Goal: Task Accomplishment & Management: Manage account settings

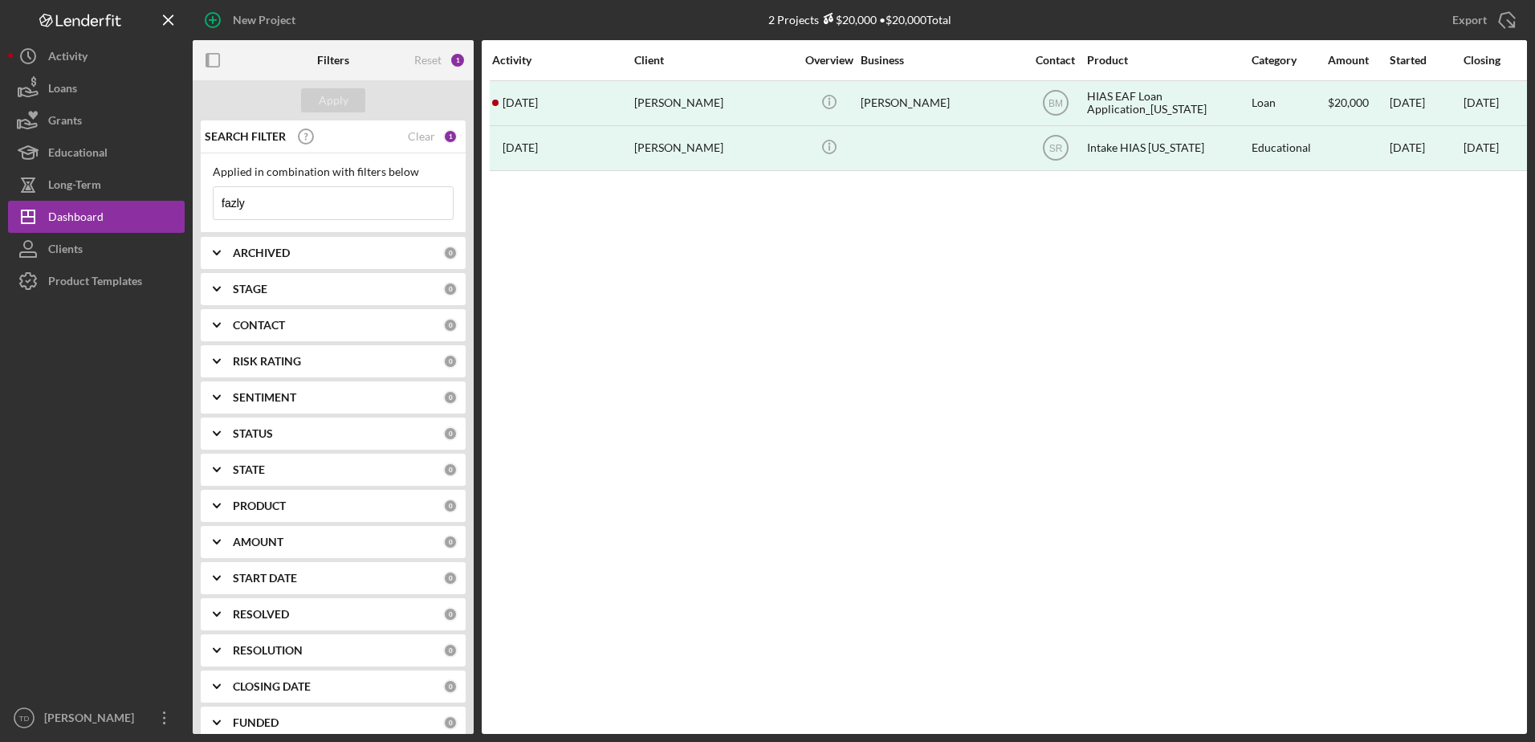
click at [266, 205] on input "fazly" at bounding box center [333, 203] width 239 height 32
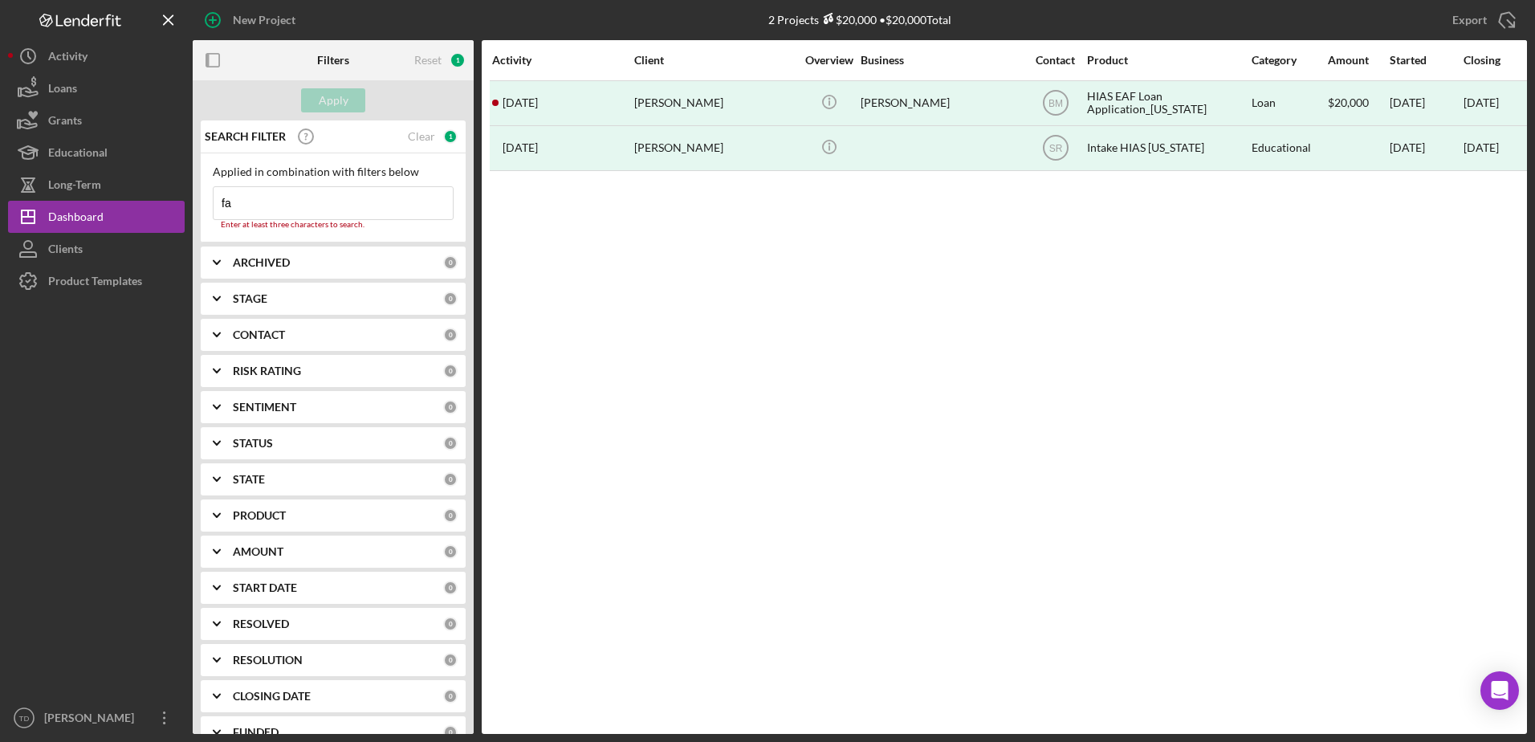
type input "f"
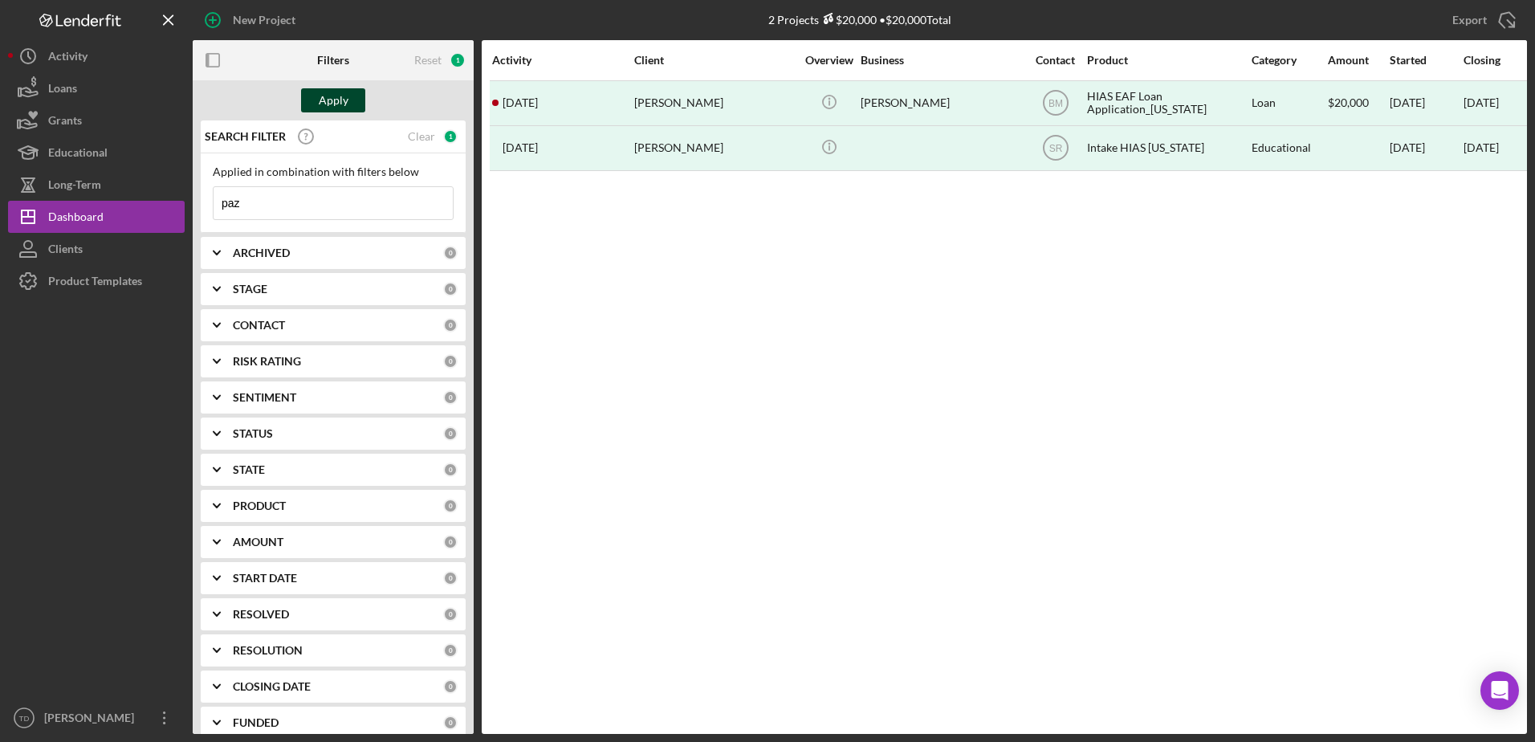
type input "paz"
click at [335, 105] on div "Apply" at bounding box center [334, 100] width 30 height 24
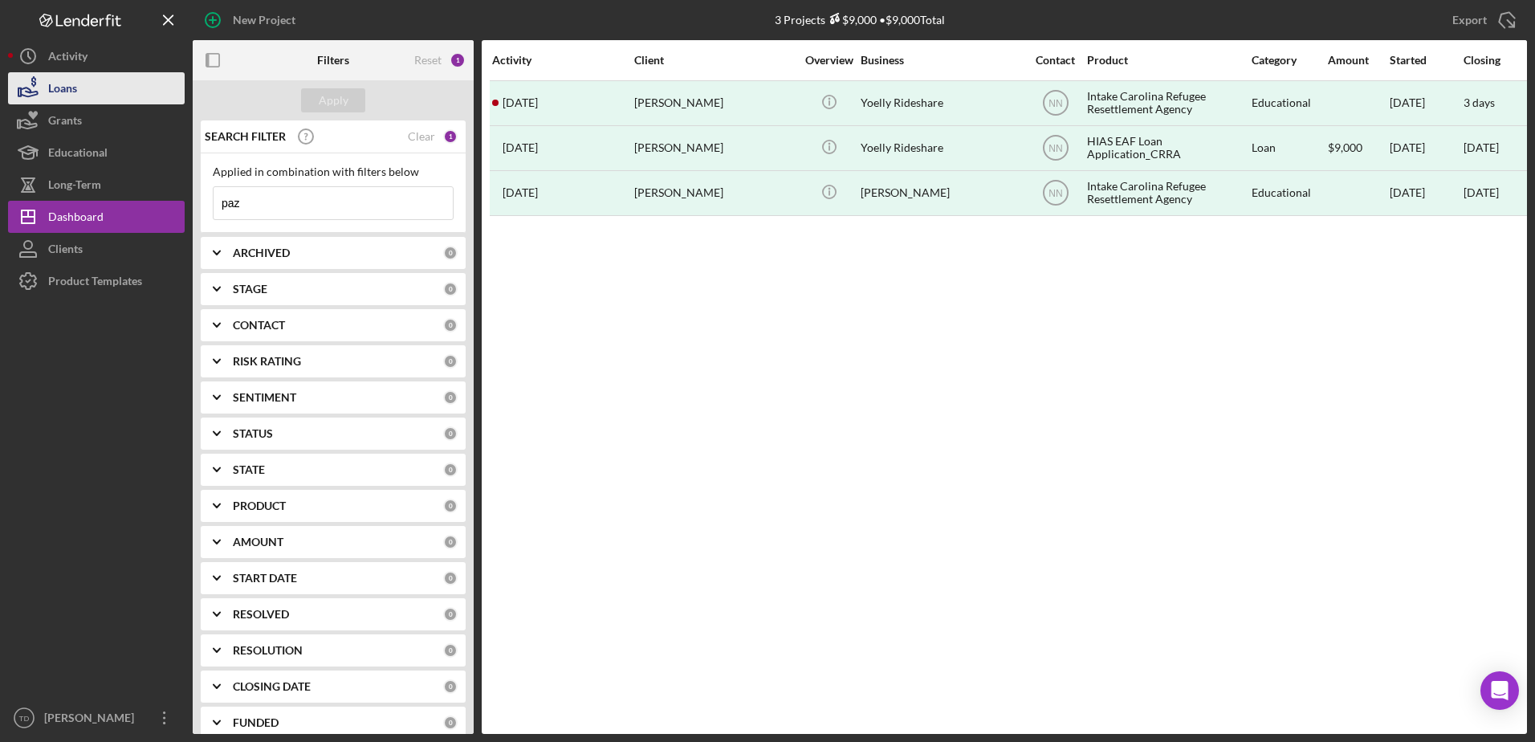
click at [61, 87] on div "Loans" at bounding box center [62, 90] width 29 height 36
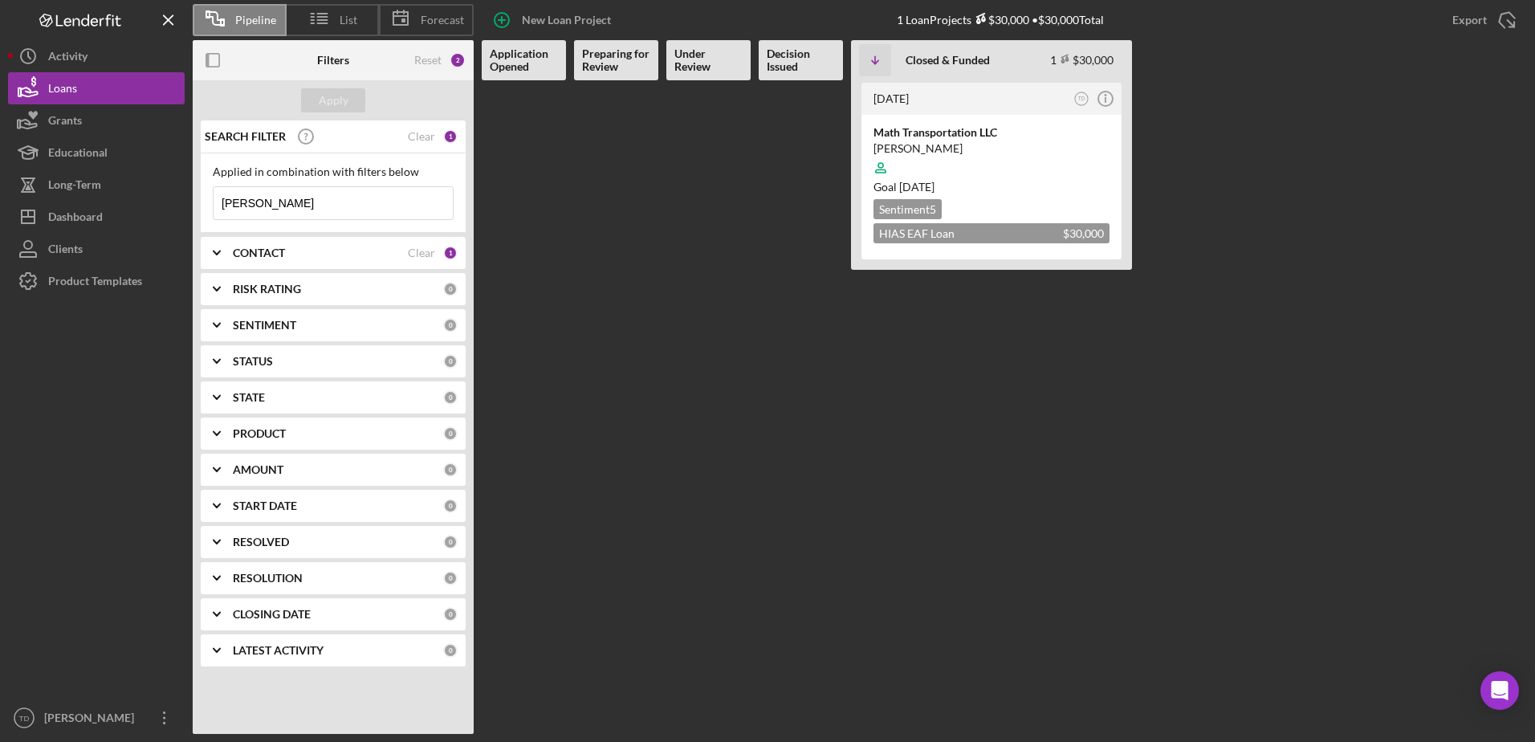
click at [320, 207] on input "[PERSON_NAME]" at bounding box center [333, 203] width 239 height 32
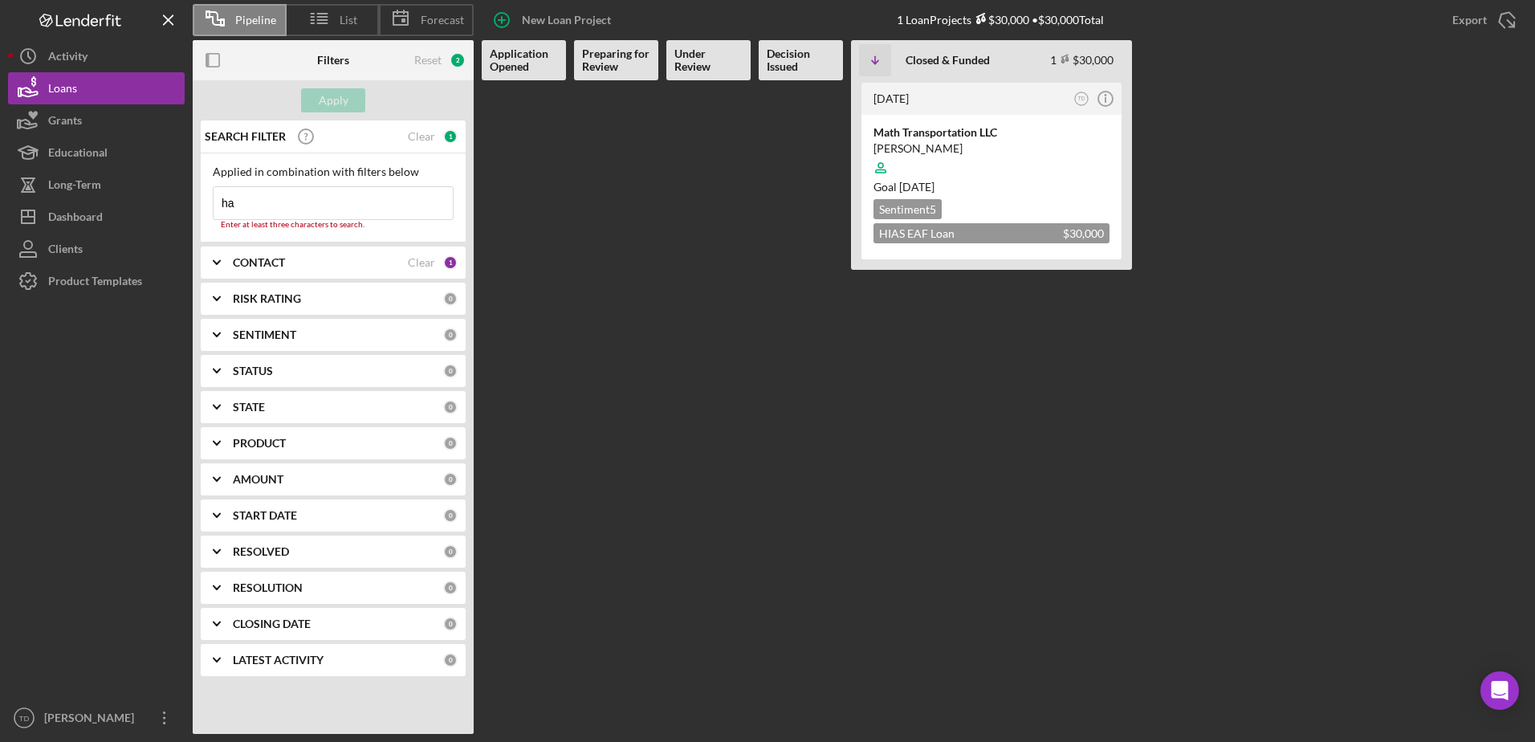
type input "h"
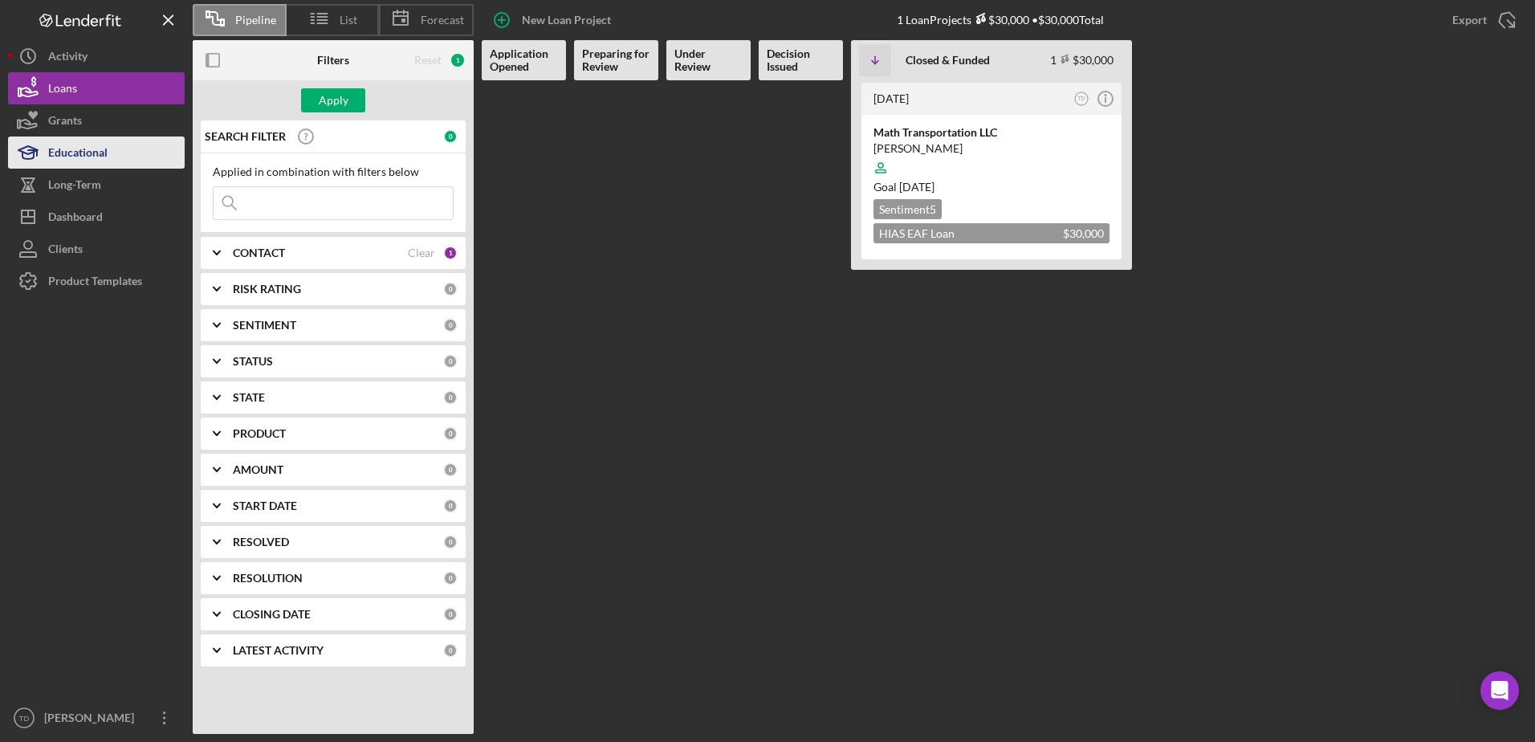
click at [72, 158] on div "Educational" at bounding box center [77, 154] width 59 height 36
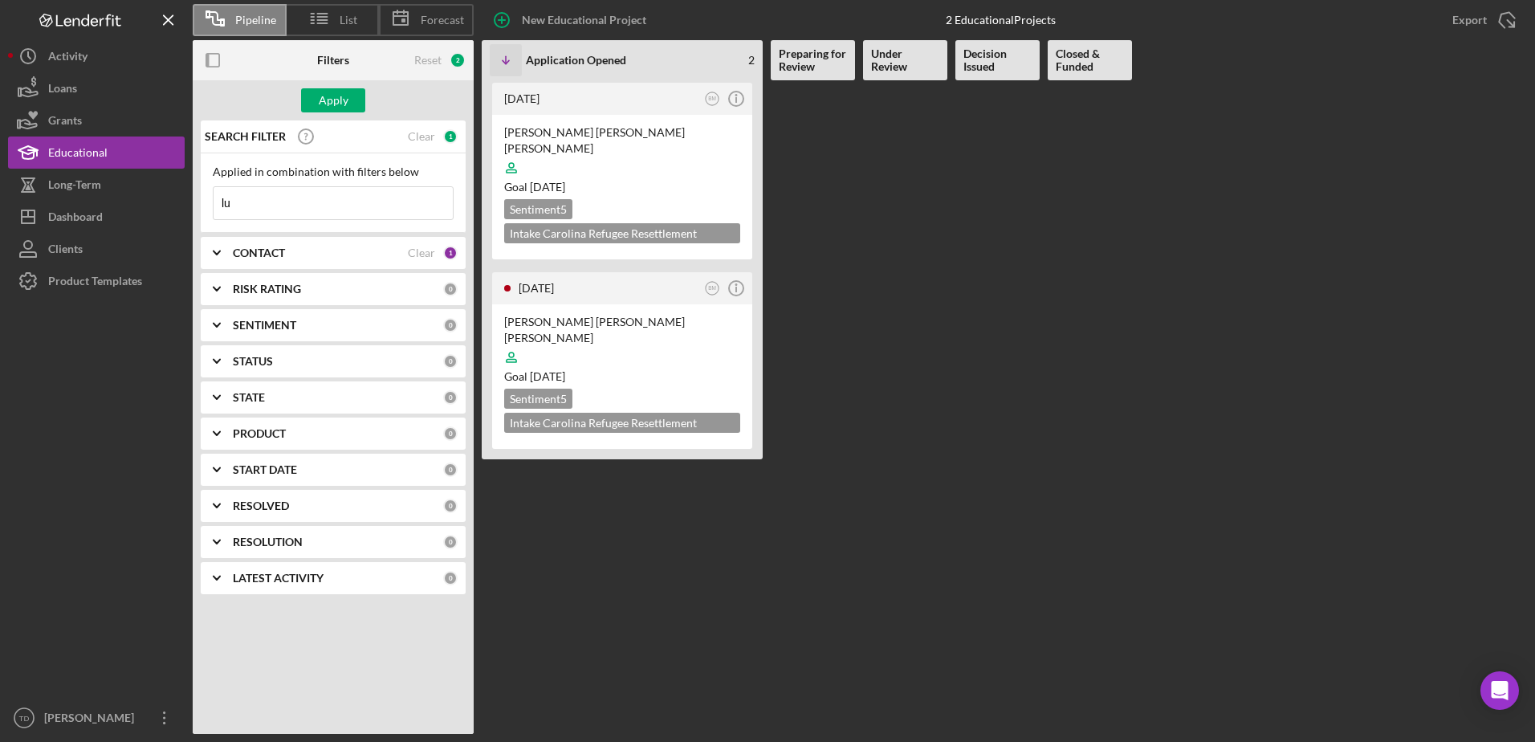
type input "l"
click at [131, 222] on button "Icon/Dashboard Dashboard" at bounding box center [96, 217] width 177 height 32
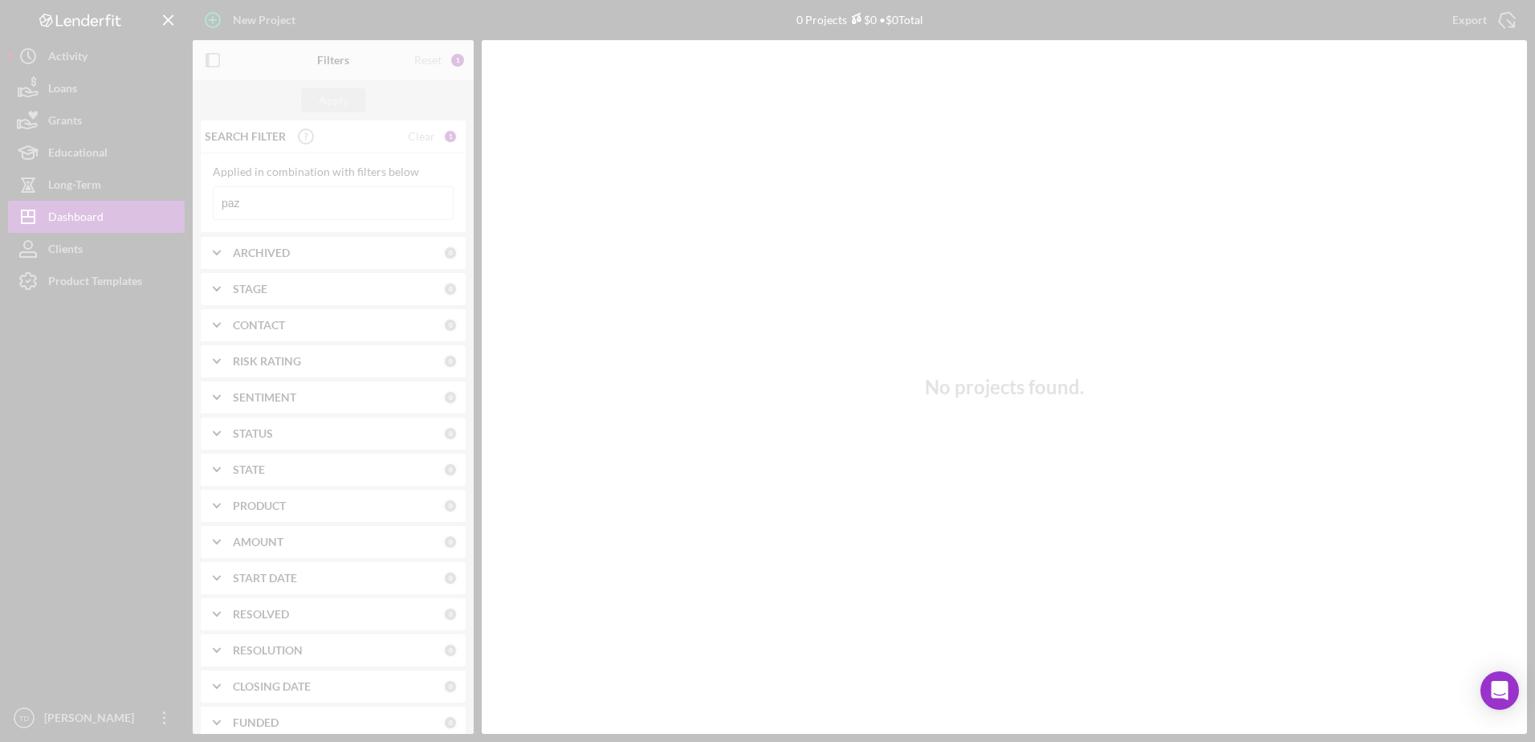
click at [290, 212] on div at bounding box center [767, 371] width 1535 height 742
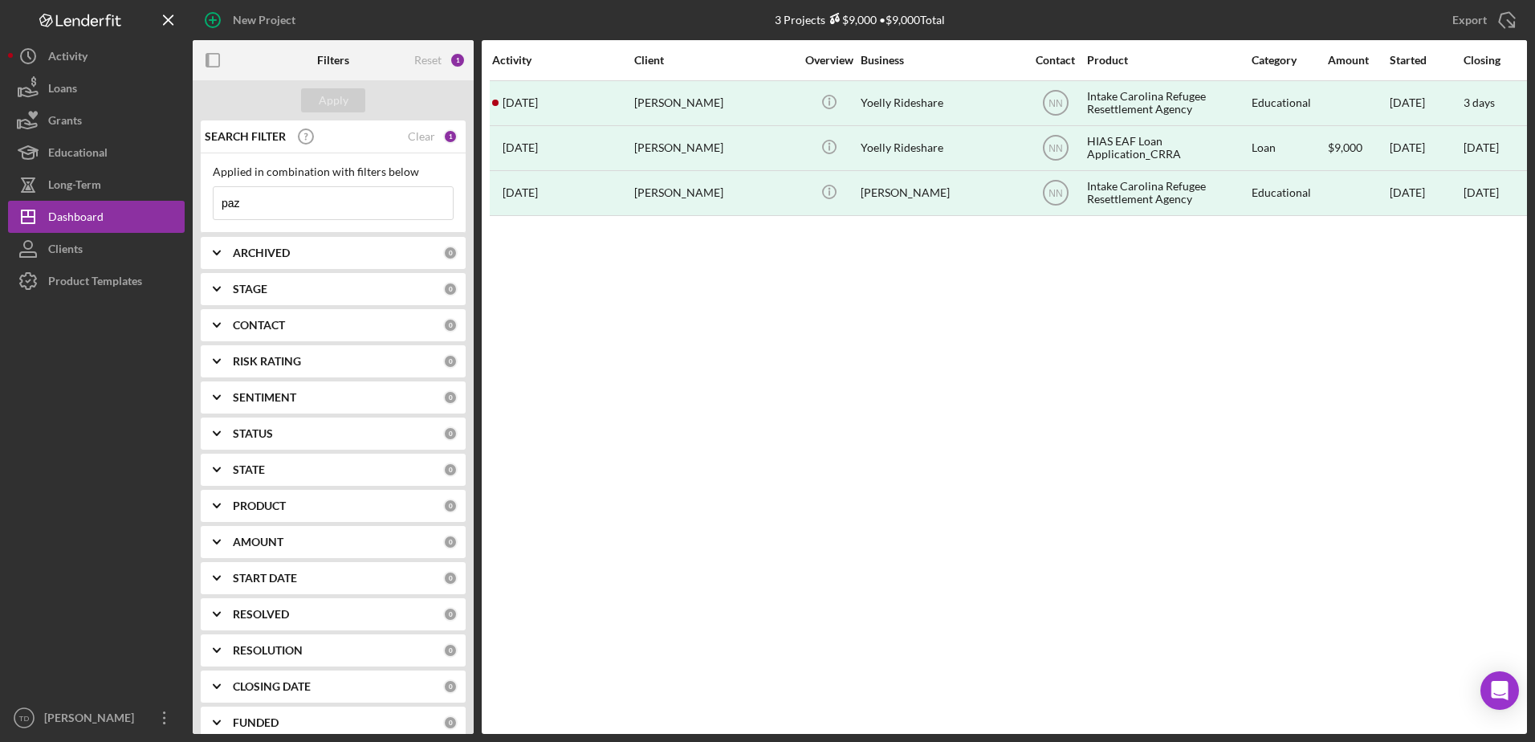
click at [285, 210] on input "paz" at bounding box center [333, 203] width 239 height 32
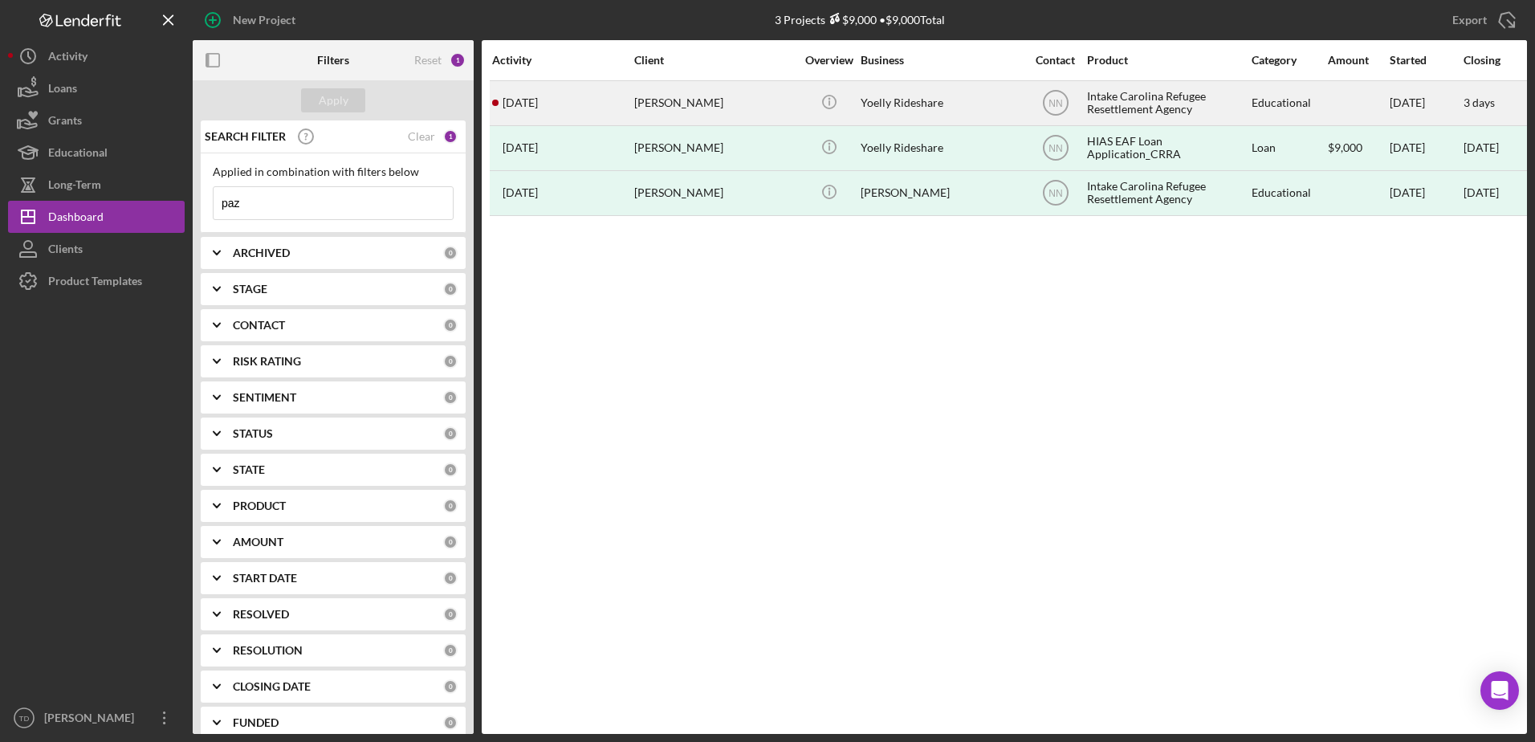
click at [703, 107] on div "[PERSON_NAME]" at bounding box center [714, 103] width 161 height 43
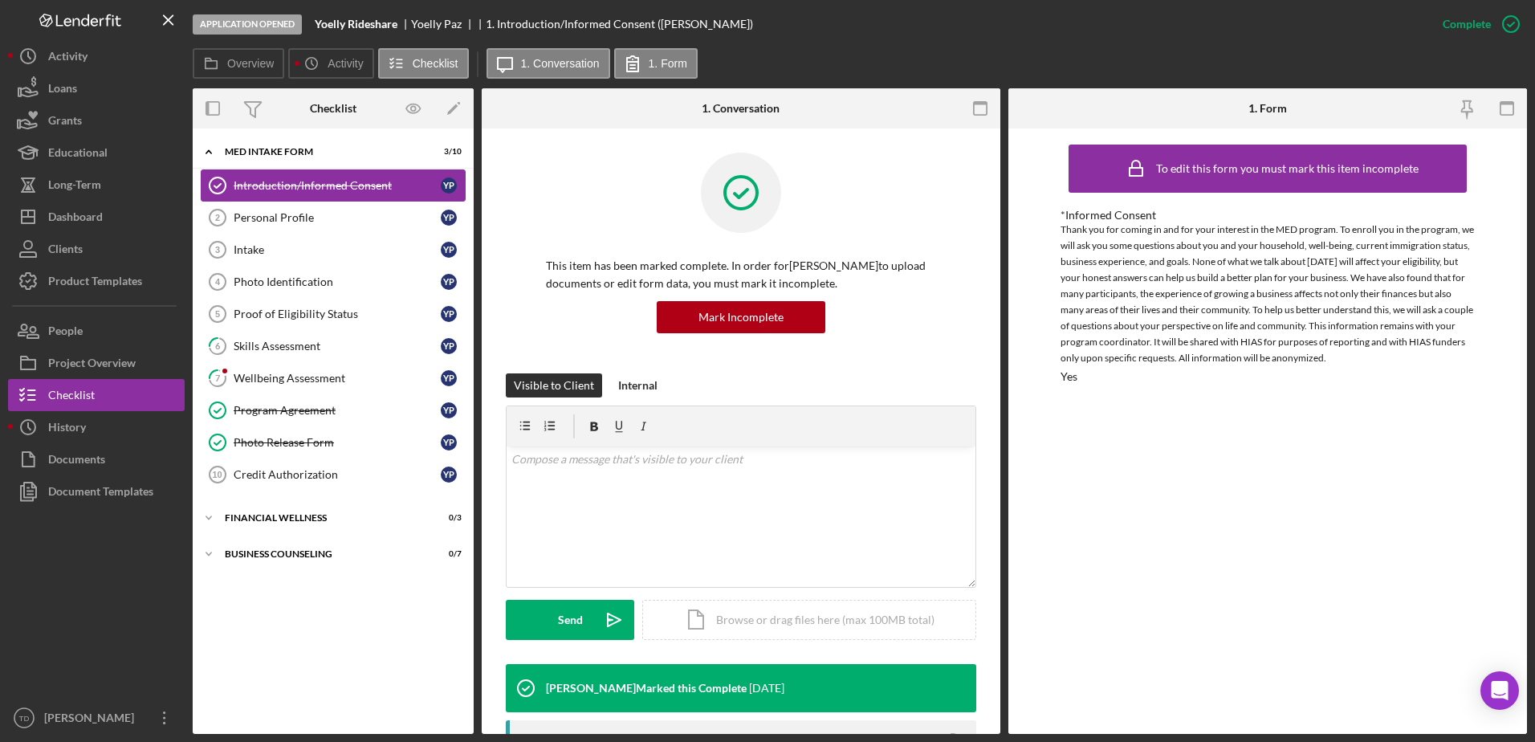
click at [360, 200] on link "Introduction/Informed Consent Introduction/Informed Consent Y P" at bounding box center [333, 185] width 265 height 32
click at [344, 227] on link "Personal Profile 2 Personal Profile Y P" at bounding box center [333, 217] width 265 height 32
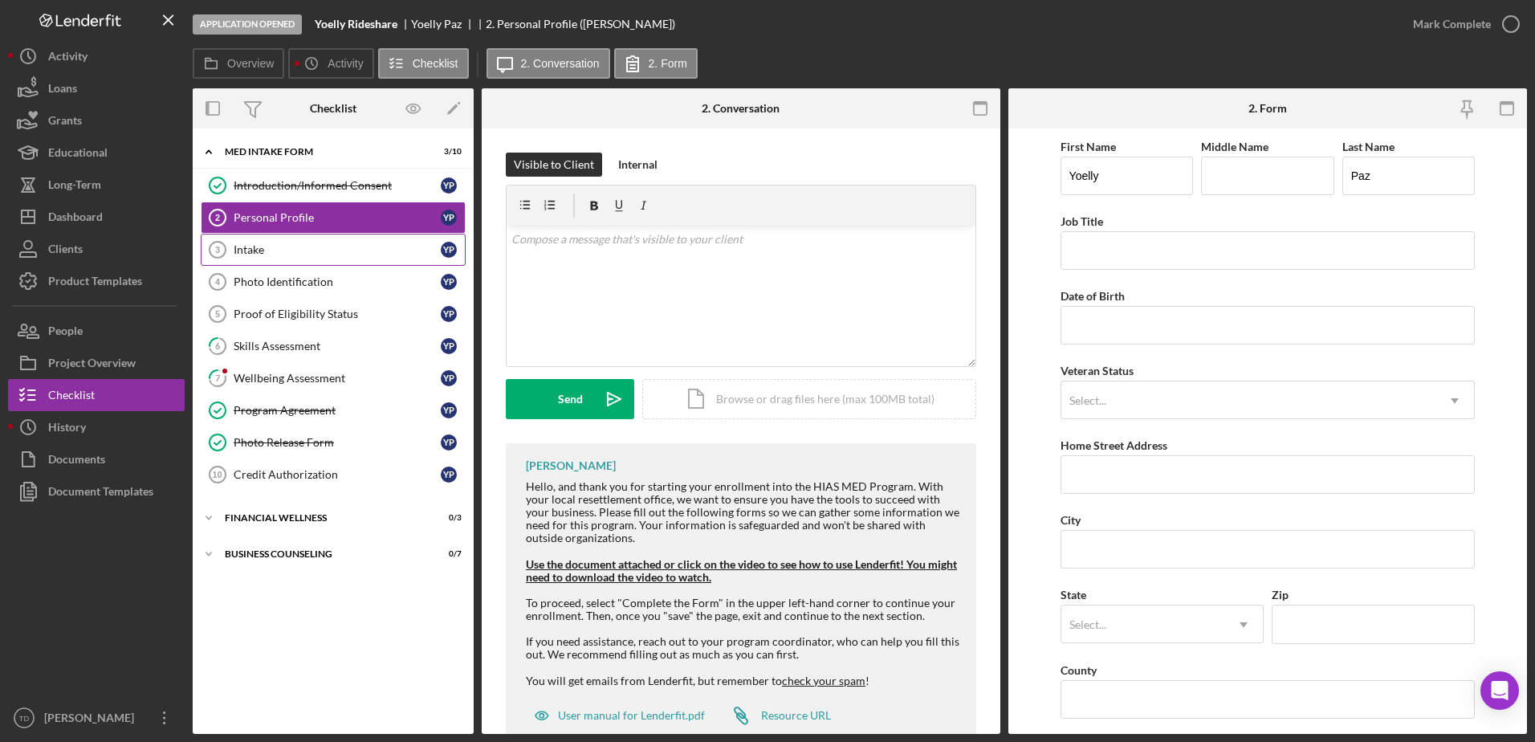
click at [325, 249] on div "Intake" at bounding box center [337, 249] width 207 height 13
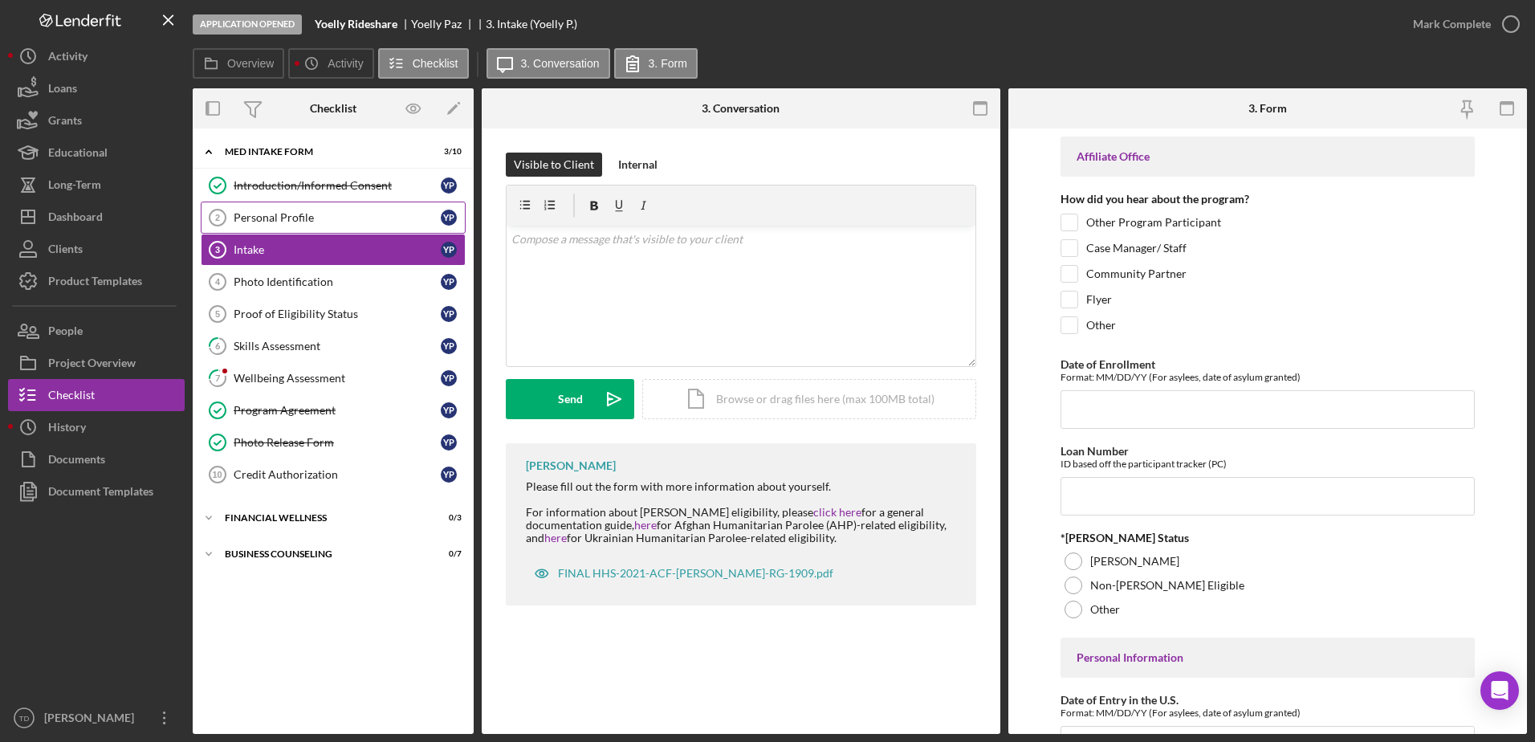
click at [348, 214] on div "Personal Profile" at bounding box center [337, 217] width 207 height 13
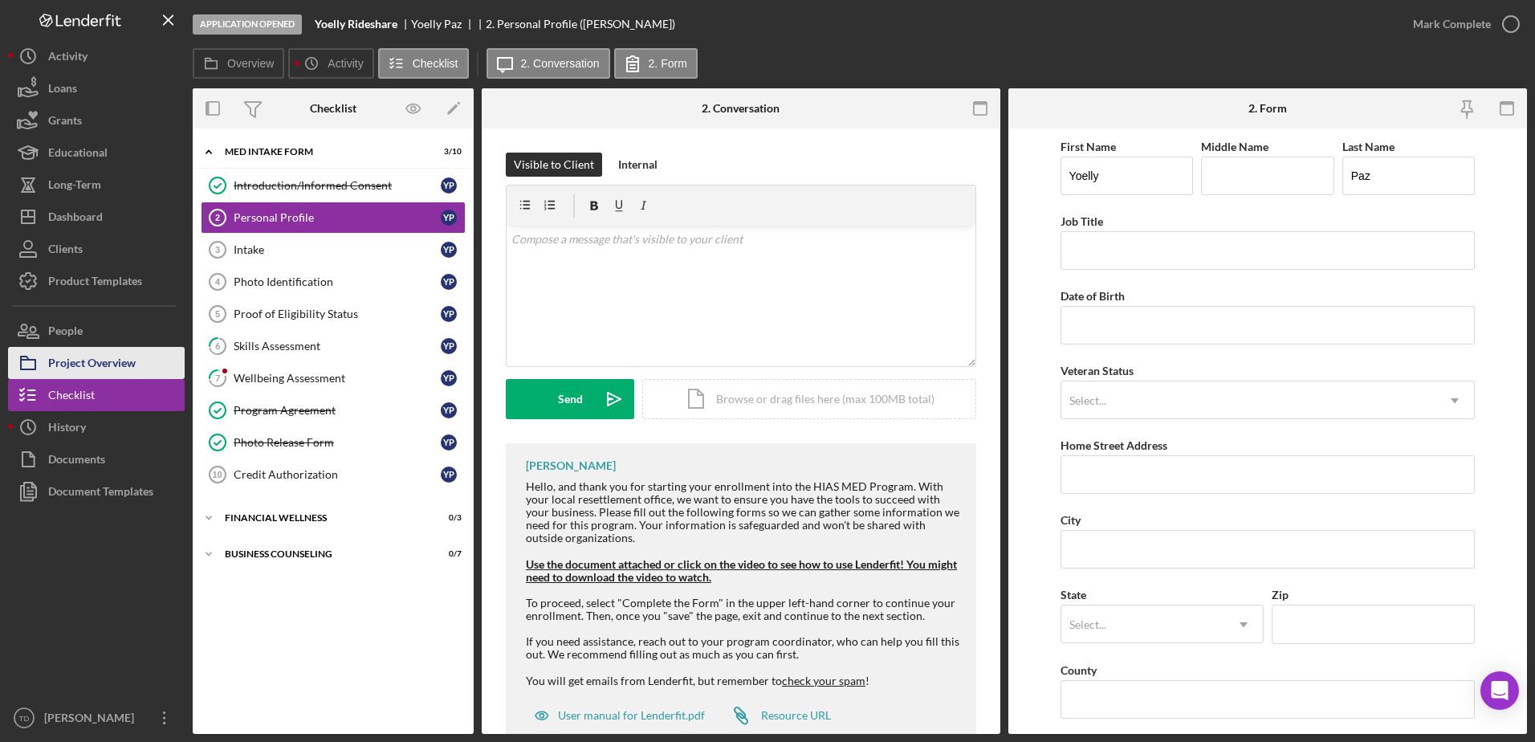
click at [134, 367] on div "Project Overview" at bounding box center [91, 365] width 87 height 36
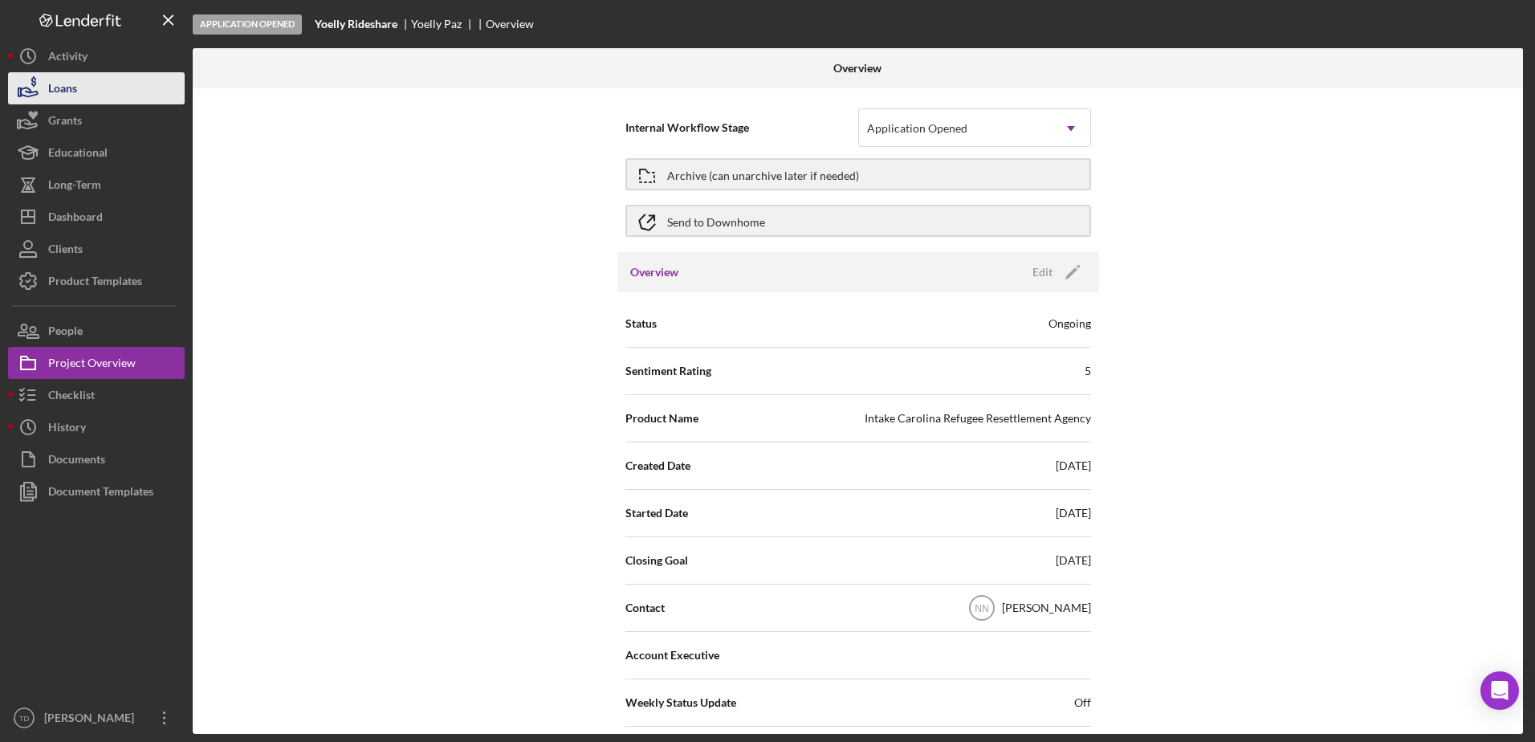
click at [98, 80] on button "Loans" at bounding box center [96, 88] width 177 height 32
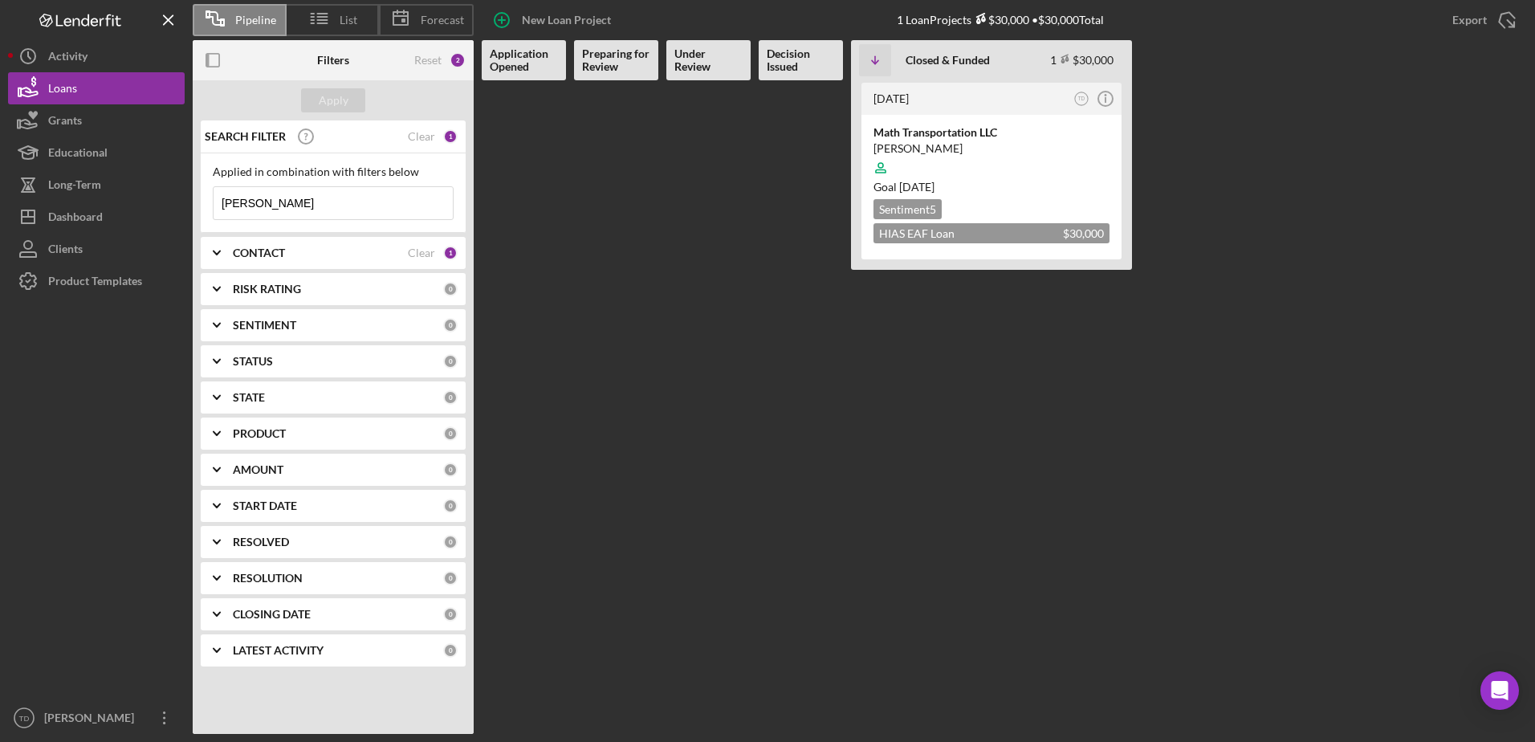
click at [273, 209] on input "[PERSON_NAME]" at bounding box center [333, 203] width 239 height 32
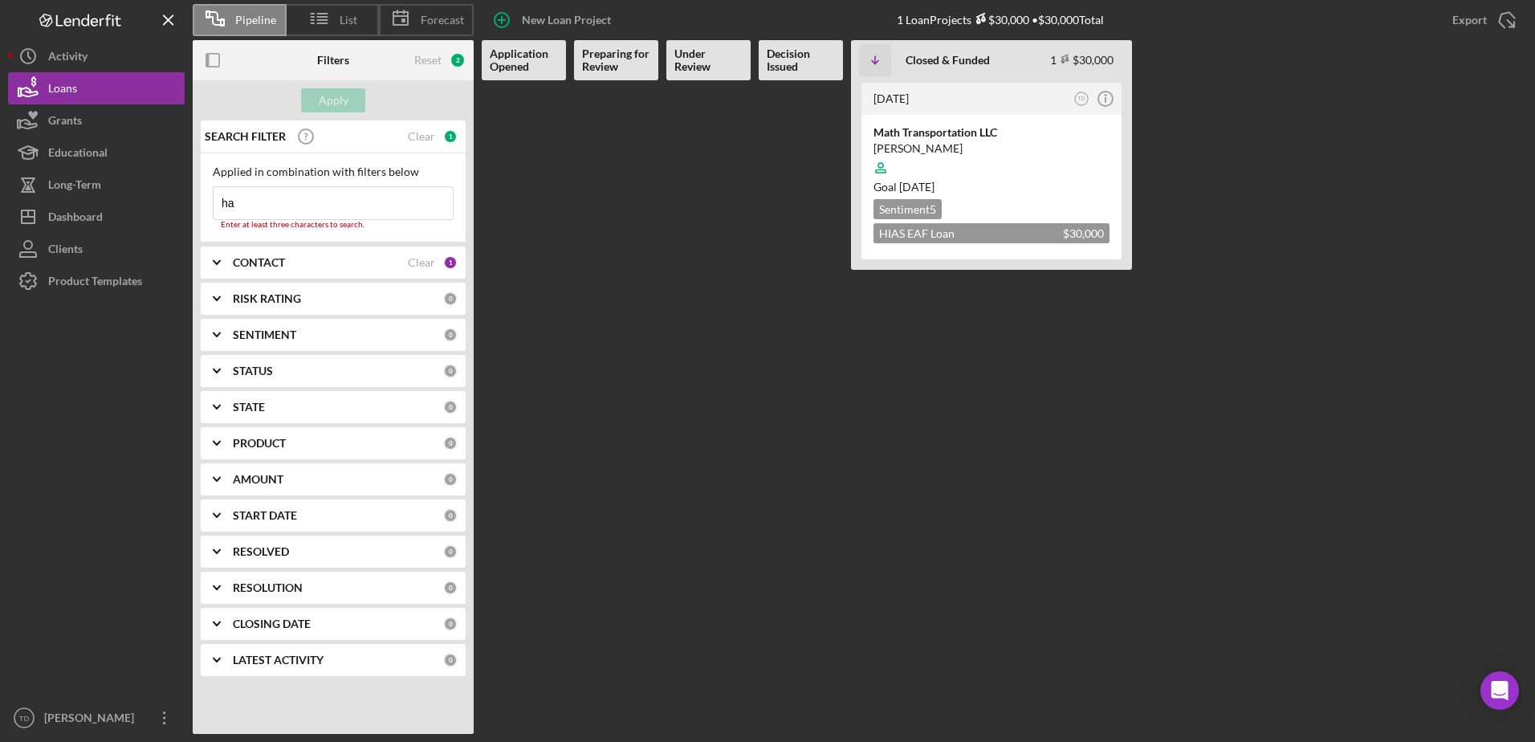
type input "h"
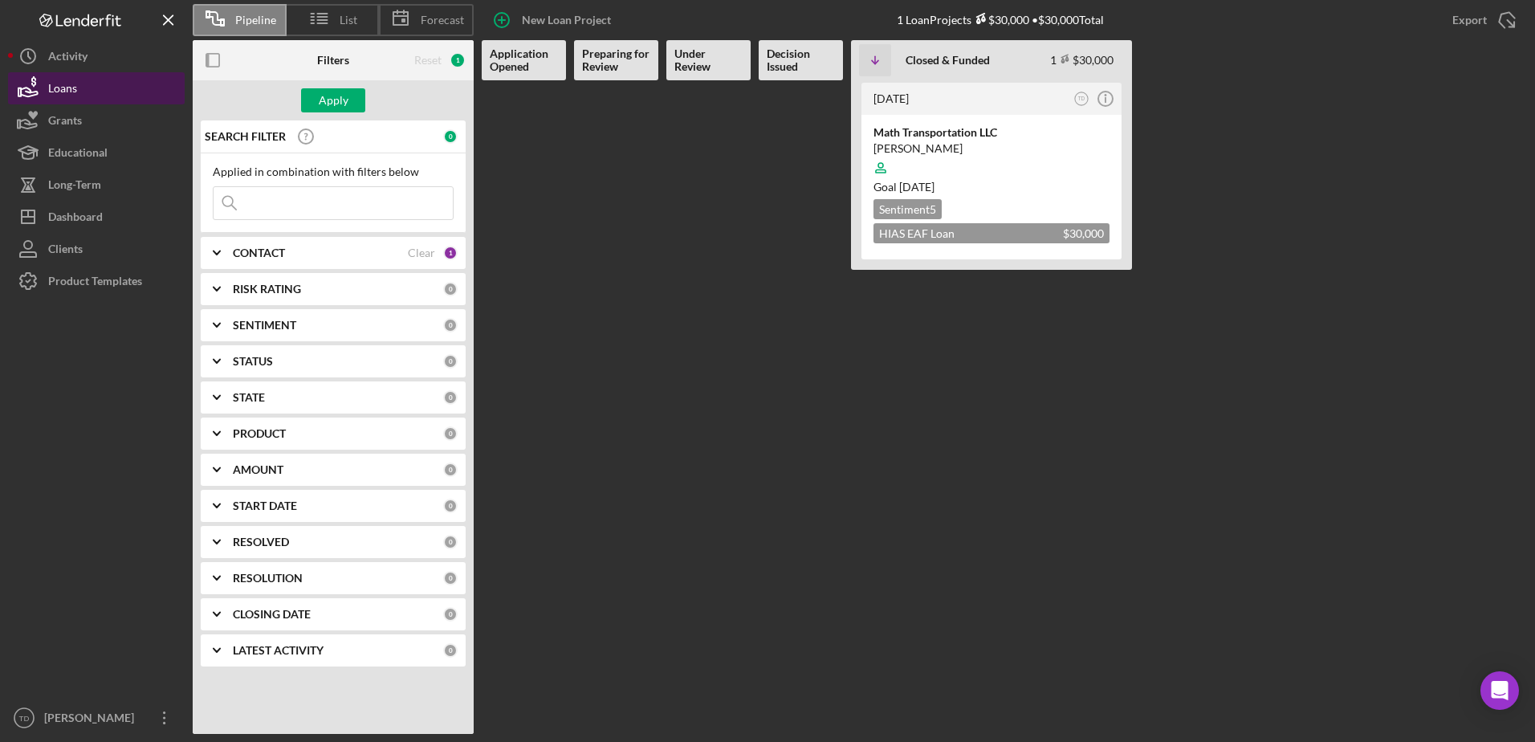
click at [83, 87] on button "Loans" at bounding box center [96, 88] width 177 height 32
click at [286, 247] on div "CONTACT" at bounding box center [320, 252] width 175 height 13
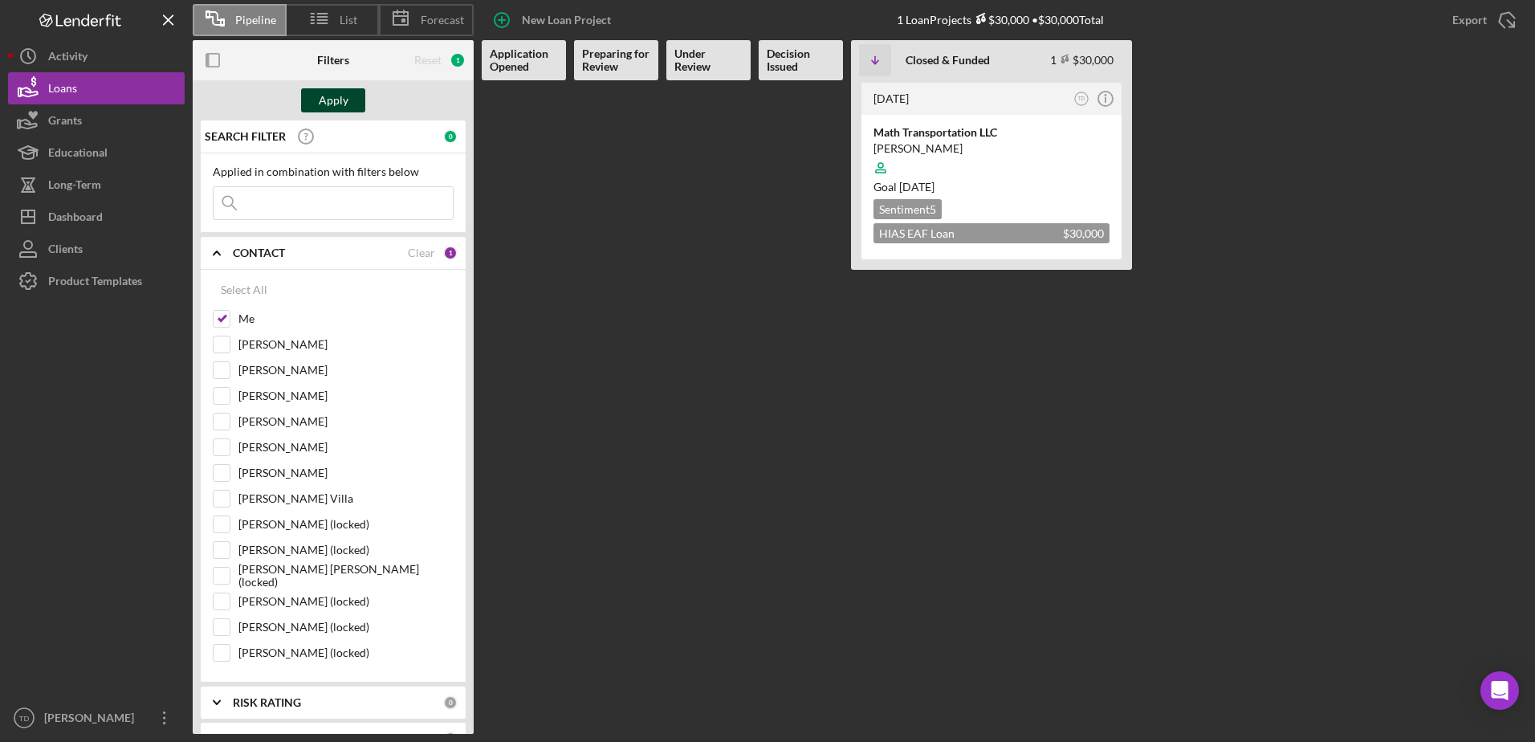
click at [323, 99] on div "Apply" at bounding box center [334, 100] width 30 height 24
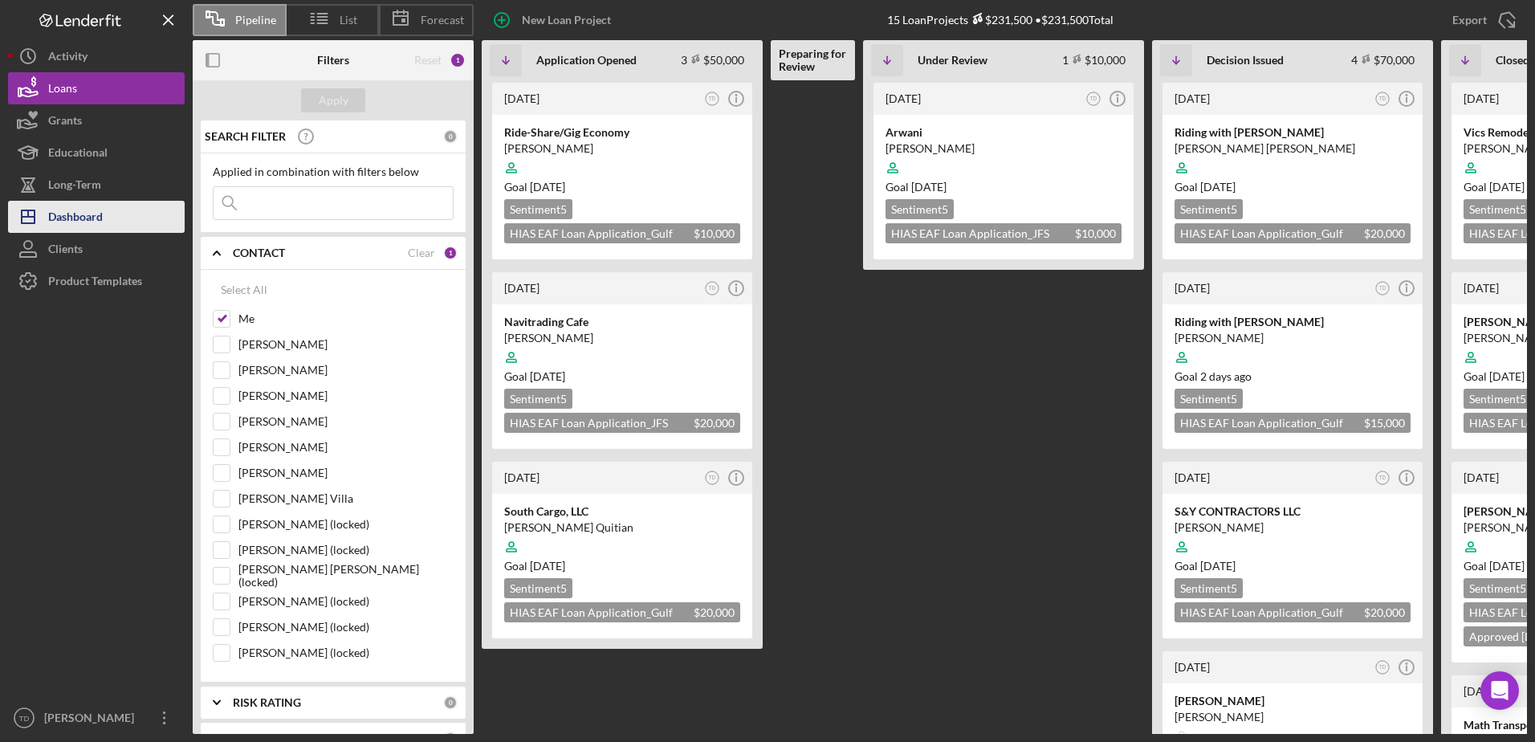
click at [132, 210] on button "Icon/Dashboard Dashboard" at bounding box center [96, 217] width 177 height 32
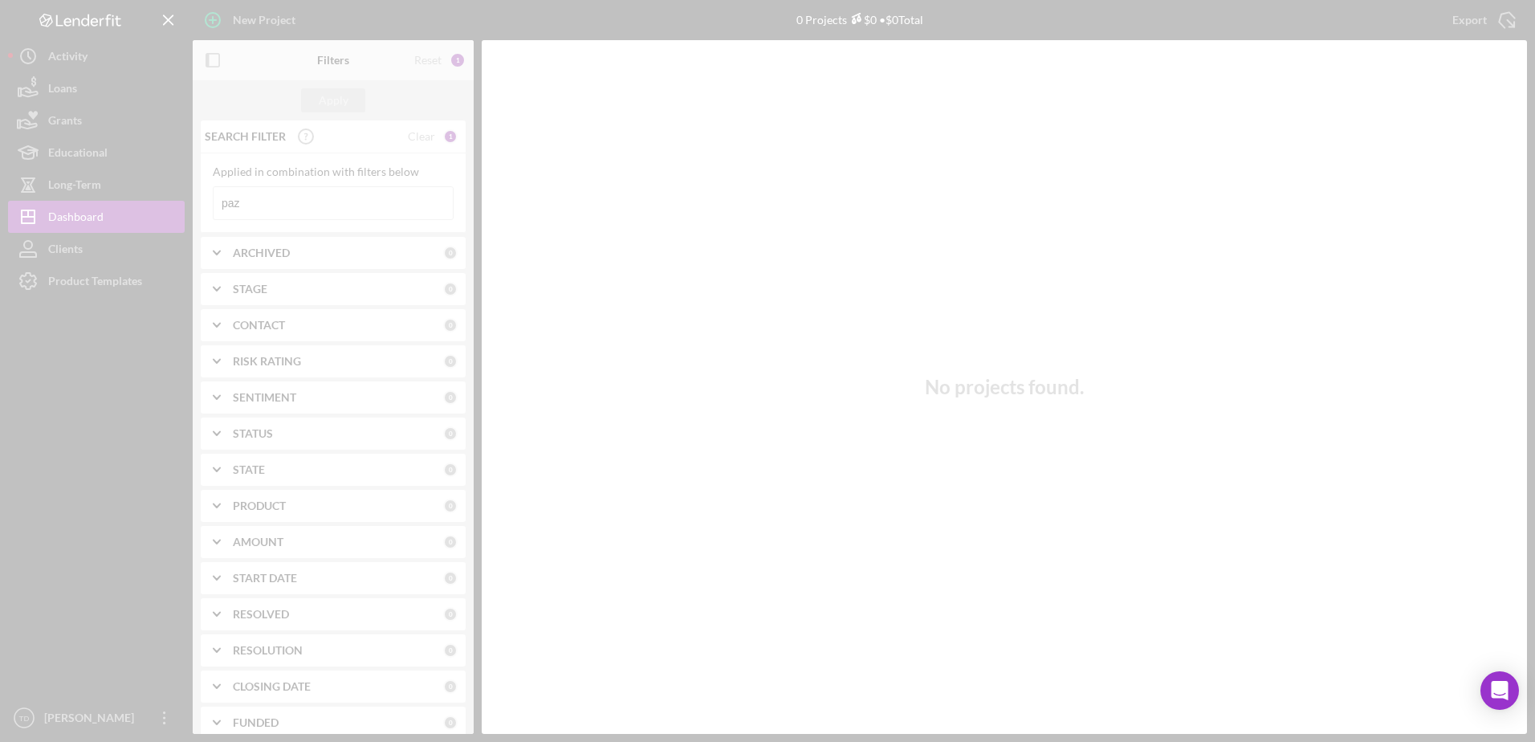
click at [283, 213] on div at bounding box center [767, 371] width 1535 height 742
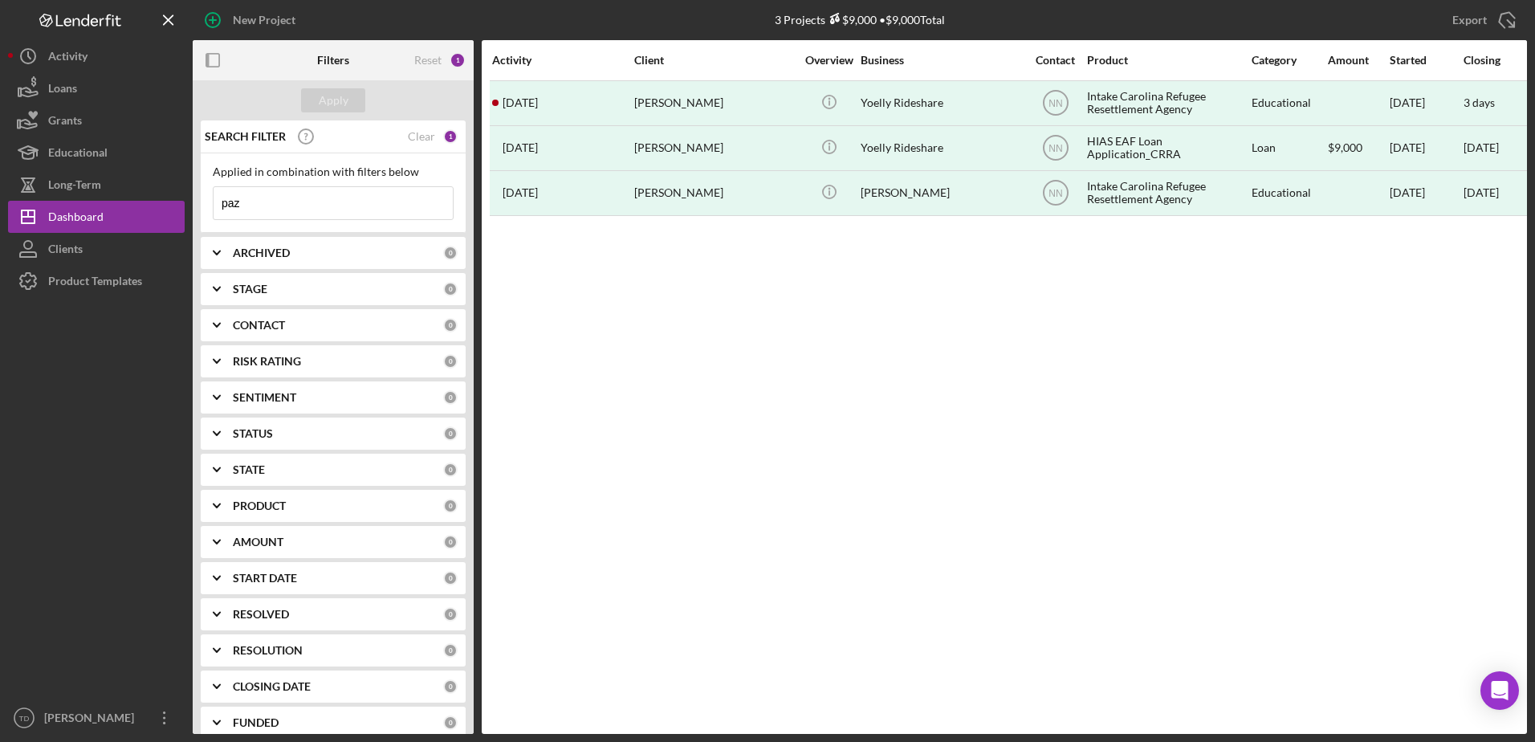
click at [278, 206] on input "paz" at bounding box center [333, 203] width 239 height 32
type input "p"
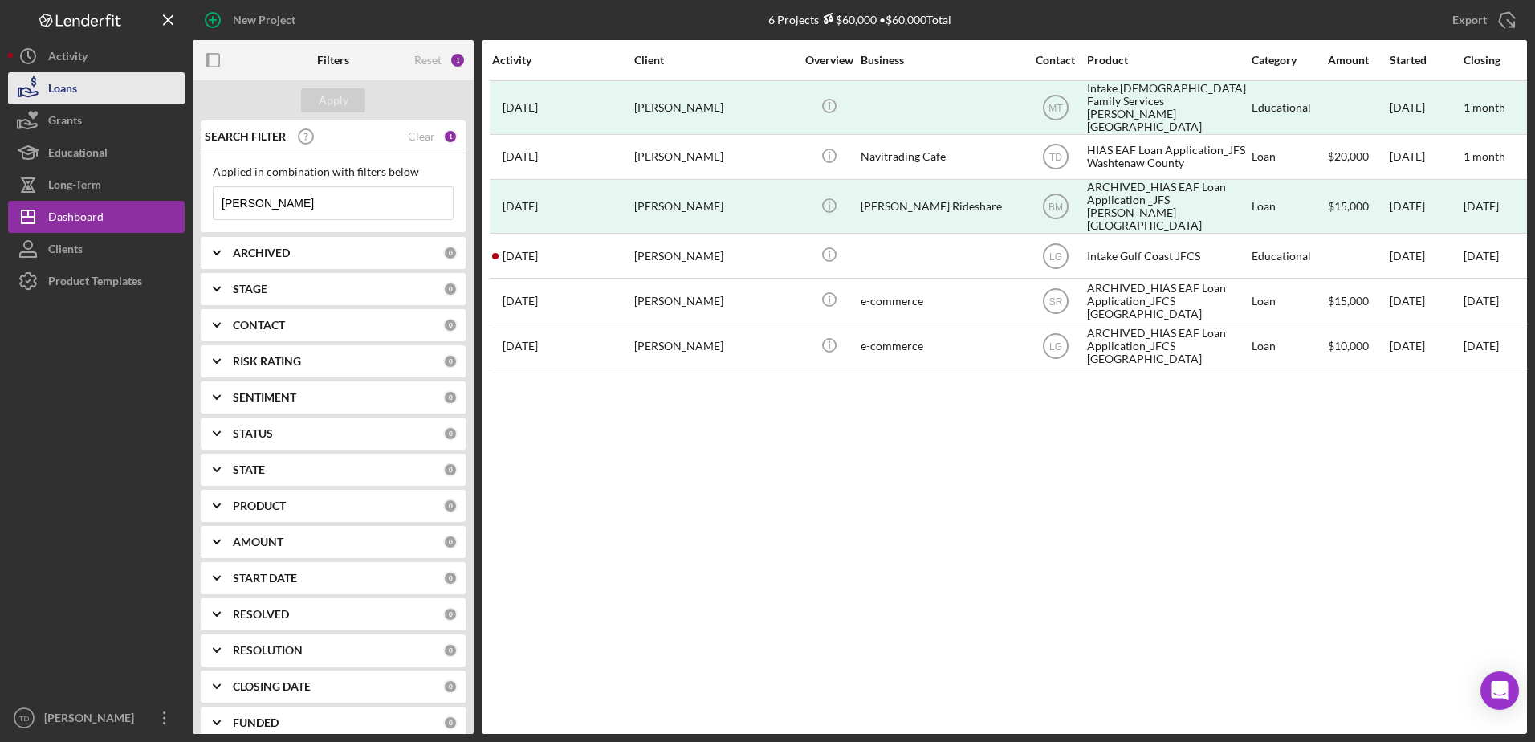
type input "[PERSON_NAME]"
click at [91, 92] on button "Loans" at bounding box center [96, 88] width 177 height 32
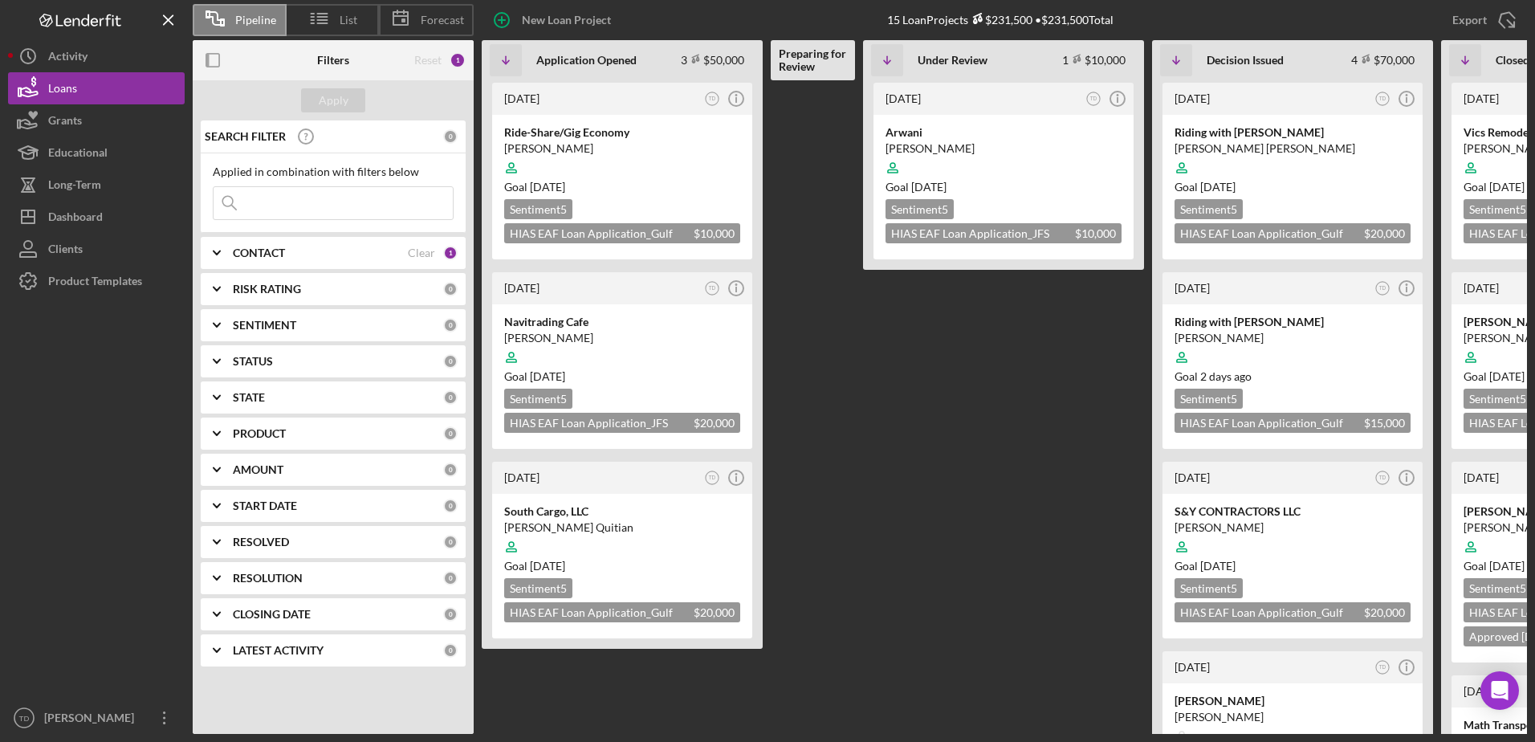
click at [384, 219] on input at bounding box center [333, 203] width 239 height 32
click at [84, 216] on div "Dashboard" at bounding box center [75, 219] width 55 height 36
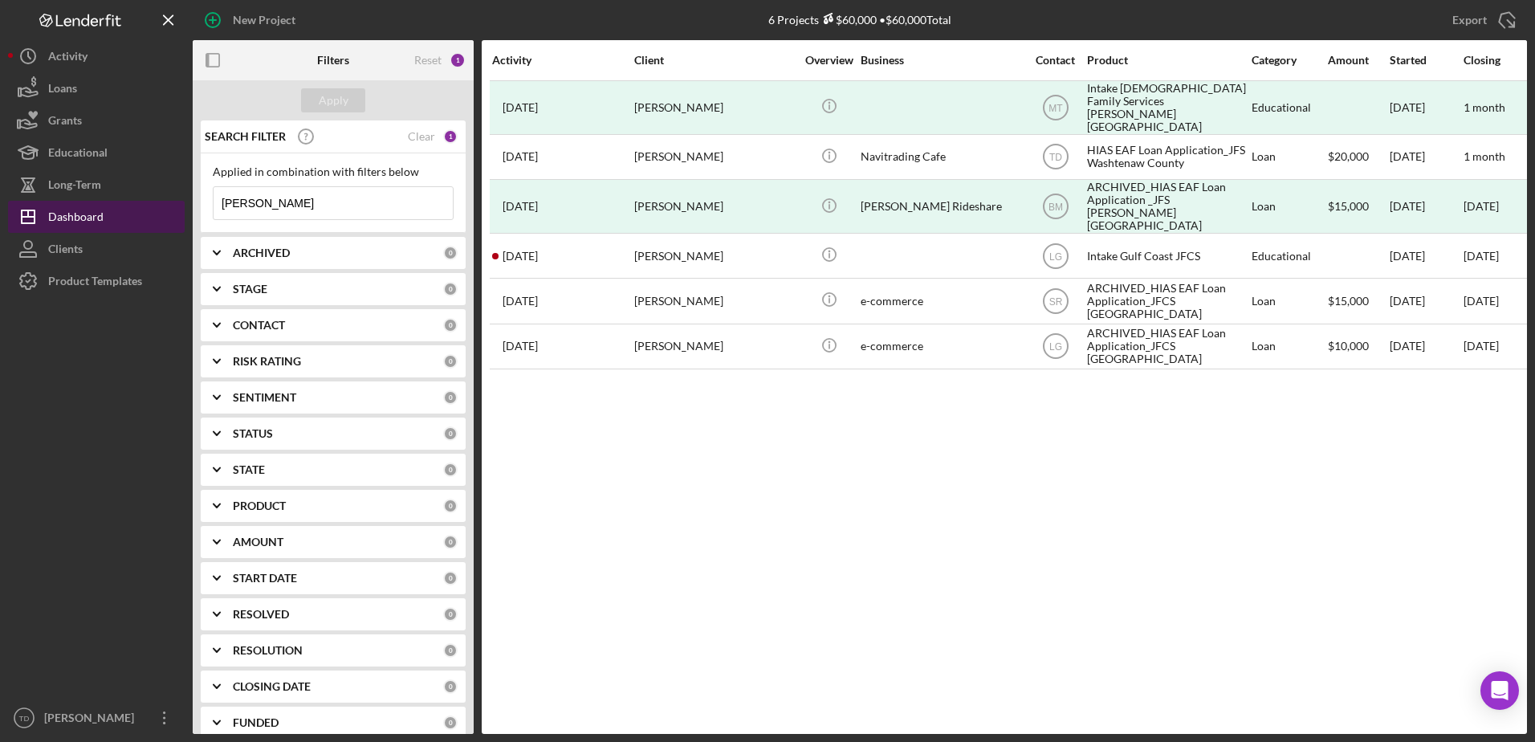
drag, startPoint x: 274, startPoint y: 202, endPoint x: 169, endPoint y: 202, distance: 105.2
click at [169, 202] on div "New Project 6 Projects $60,000 • $60,000 Total [PERSON_NAME] Export Icon/Export…" at bounding box center [767, 367] width 1519 height 734
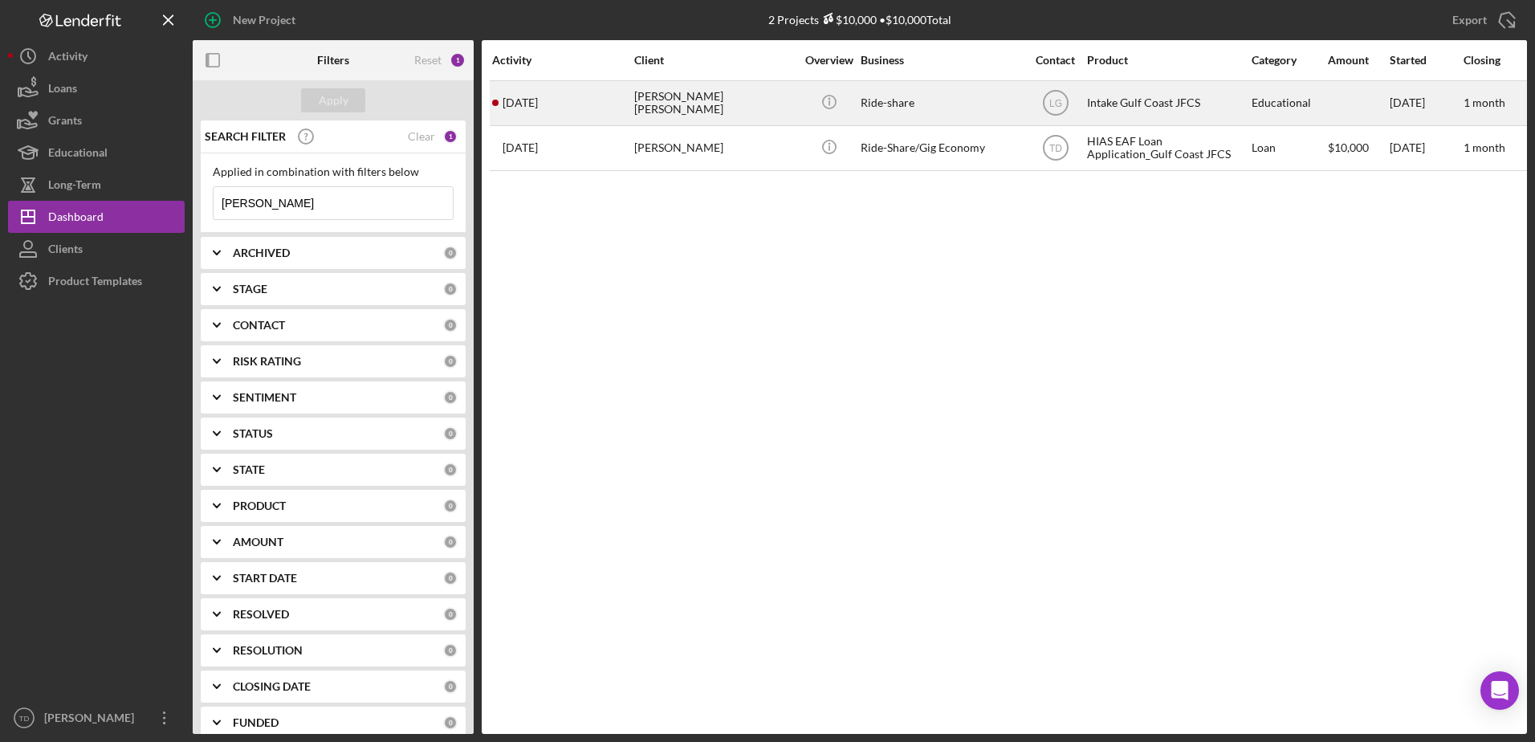
type input "[PERSON_NAME]"
click at [574, 99] on div "[DATE] [PERSON_NAME] [PERSON_NAME]" at bounding box center [562, 103] width 140 height 43
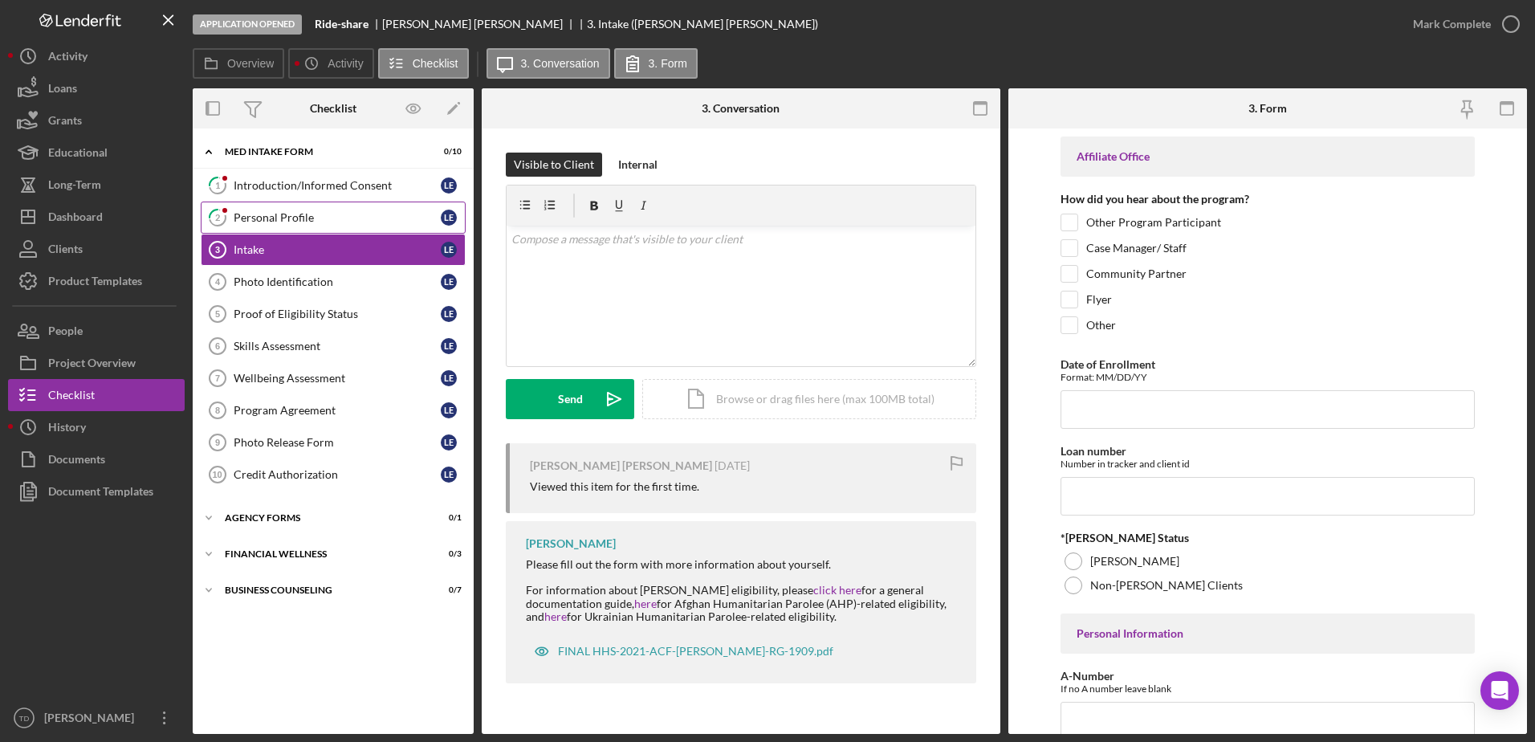
click at [336, 215] on div "Personal Profile" at bounding box center [337, 217] width 207 height 13
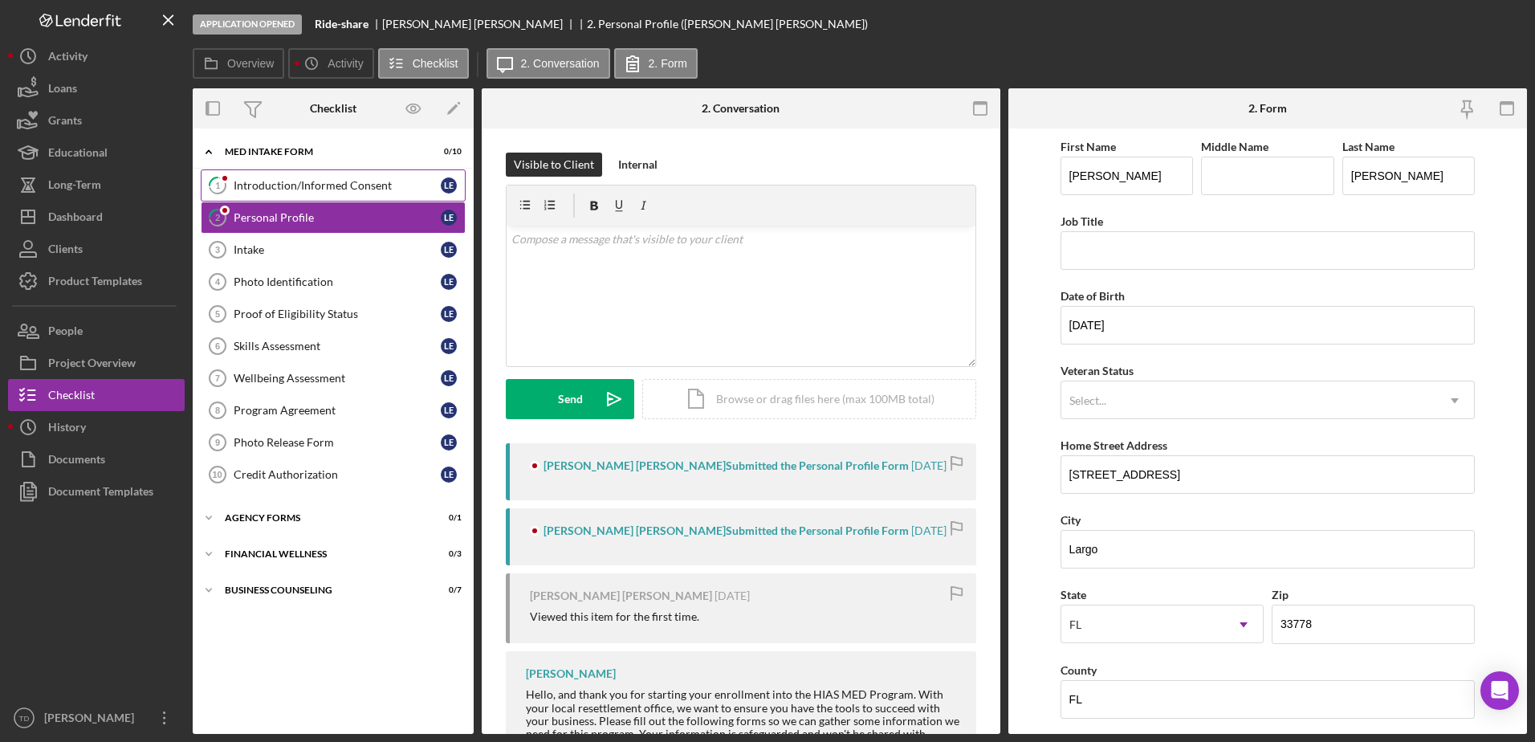
click at [328, 185] on div "Introduction/Informed Consent" at bounding box center [337, 185] width 207 height 13
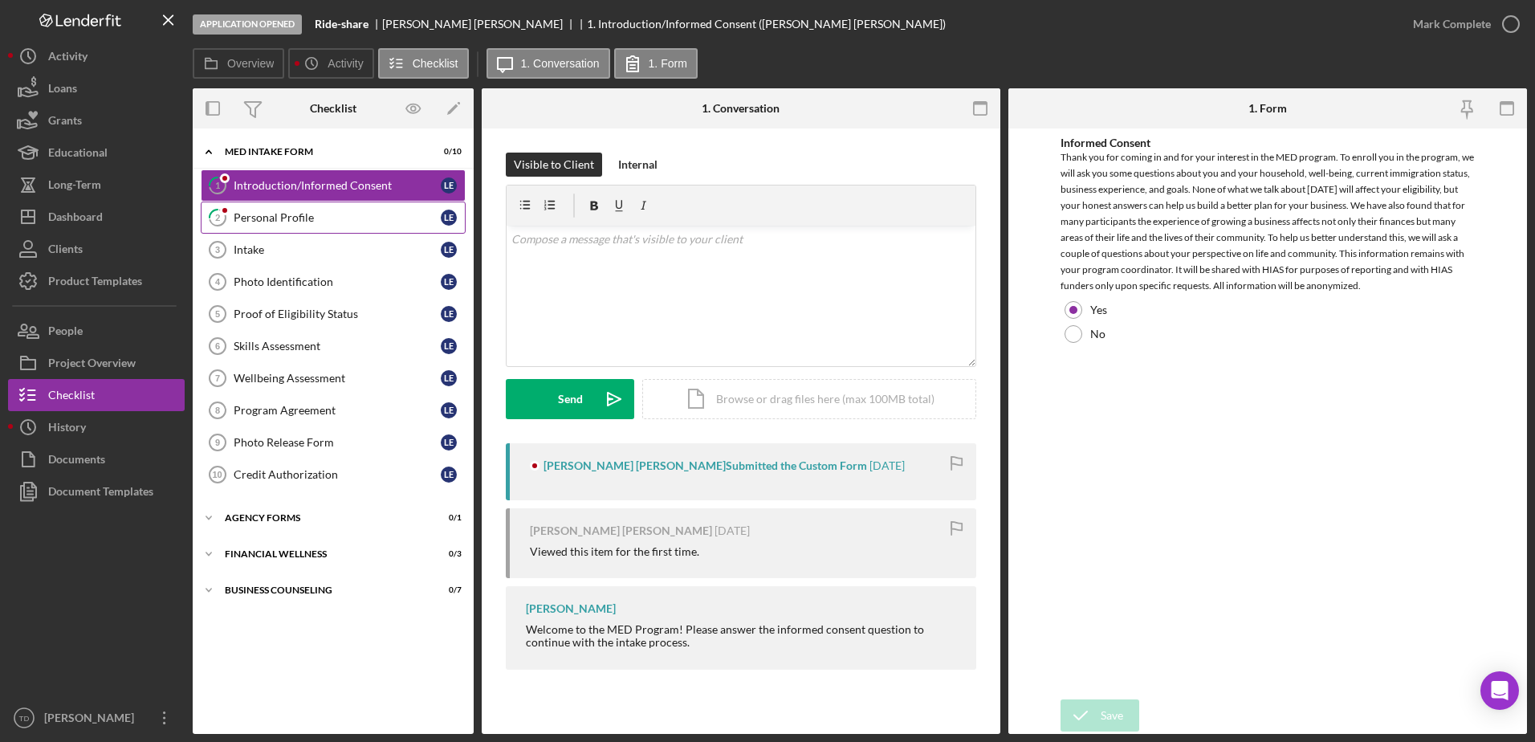
click at [316, 202] on link "2 Personal Profile L E" at bounding box center [333, 217] width 265 height 32
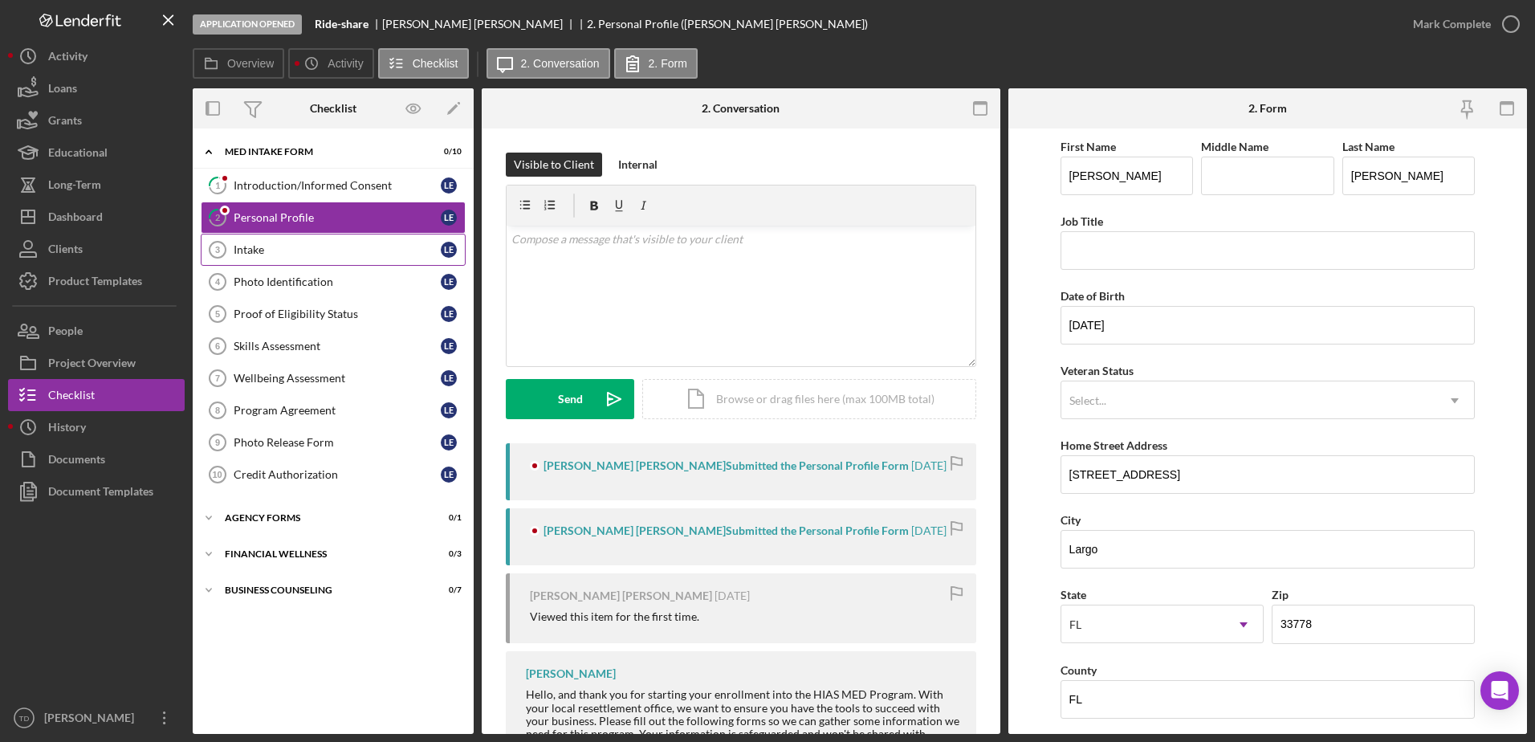
click at [291, 236] on link "Intake 3 Intake L E" at bounding box center [333, 250] width 265 height 32
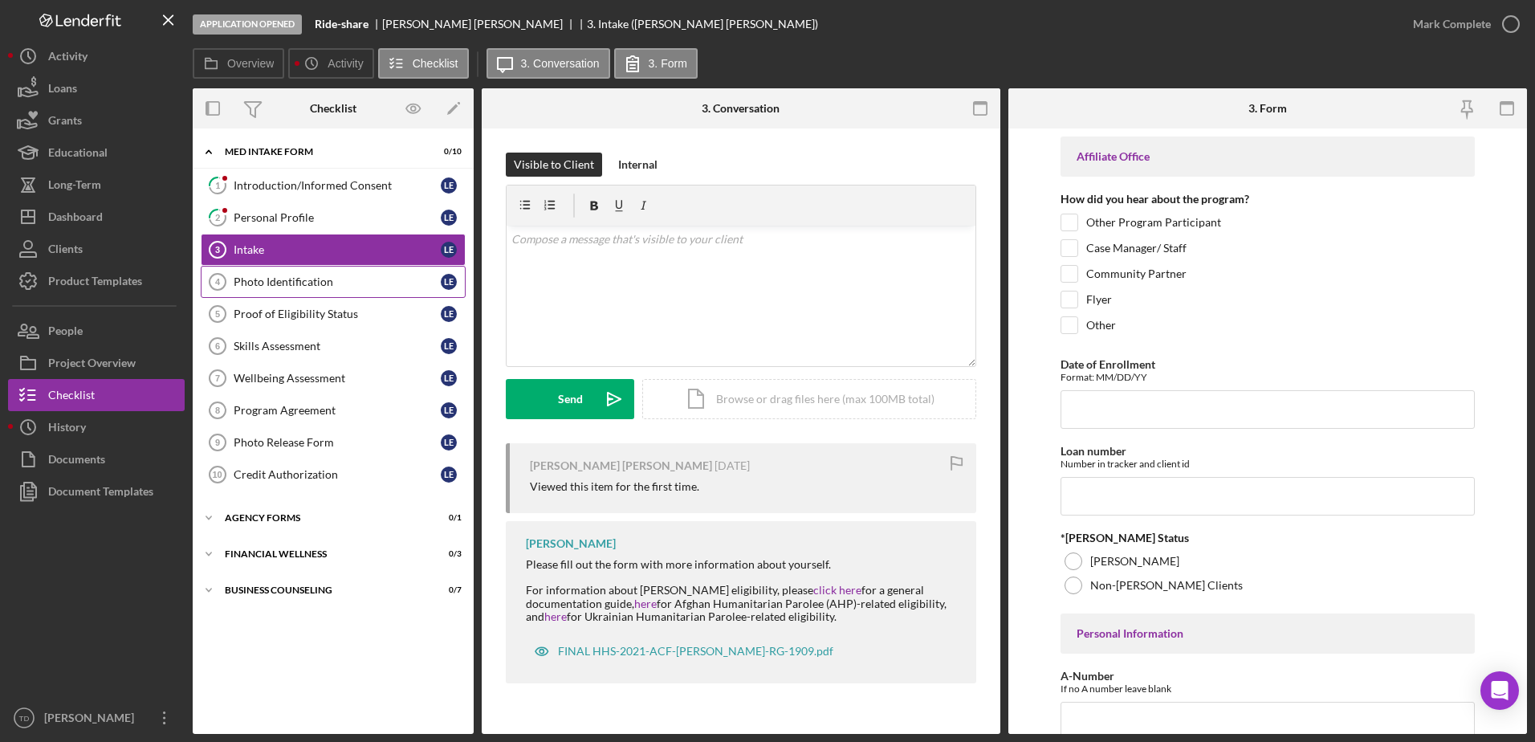
click at [285, 291] on link "Photo Identification 4 Photo Identification L E" at bounding box center [333, 282] width 265 height 32
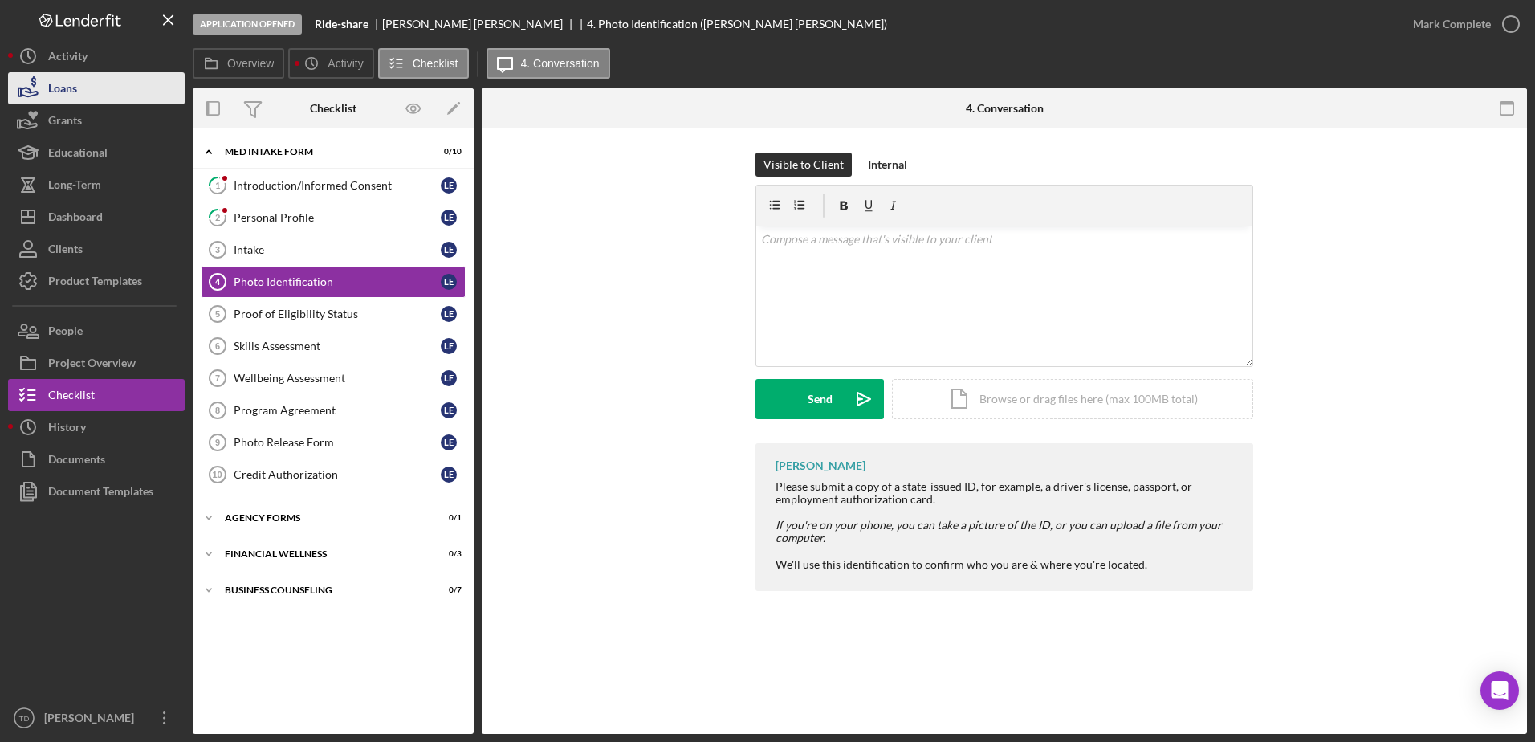
click at [39, 92] on icon "button" at bounding box center [28, 88] width 40 height 40
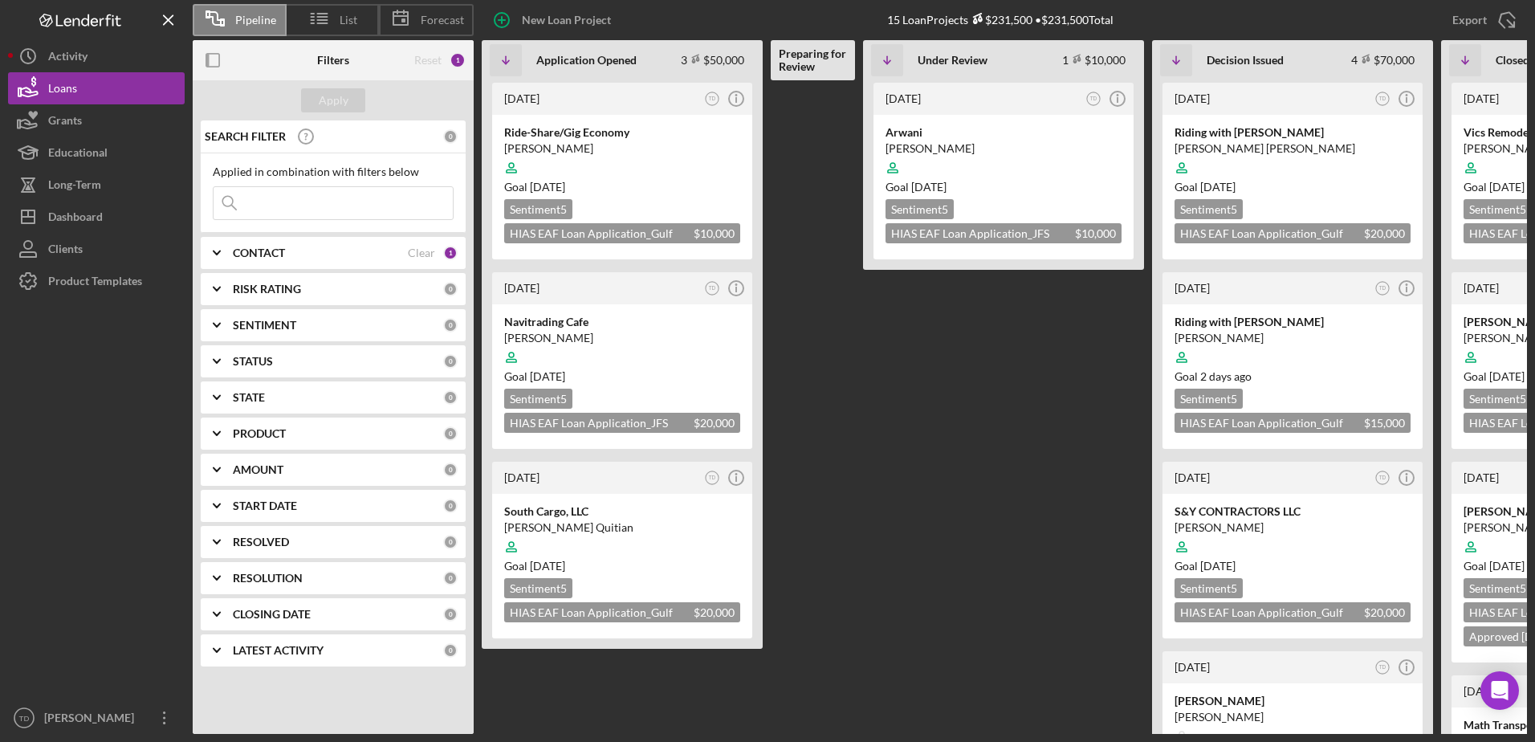
click at [336, 207] on input at bounding box center [333, 203] width 239 height 32
type input "[PERSON_NAME]"
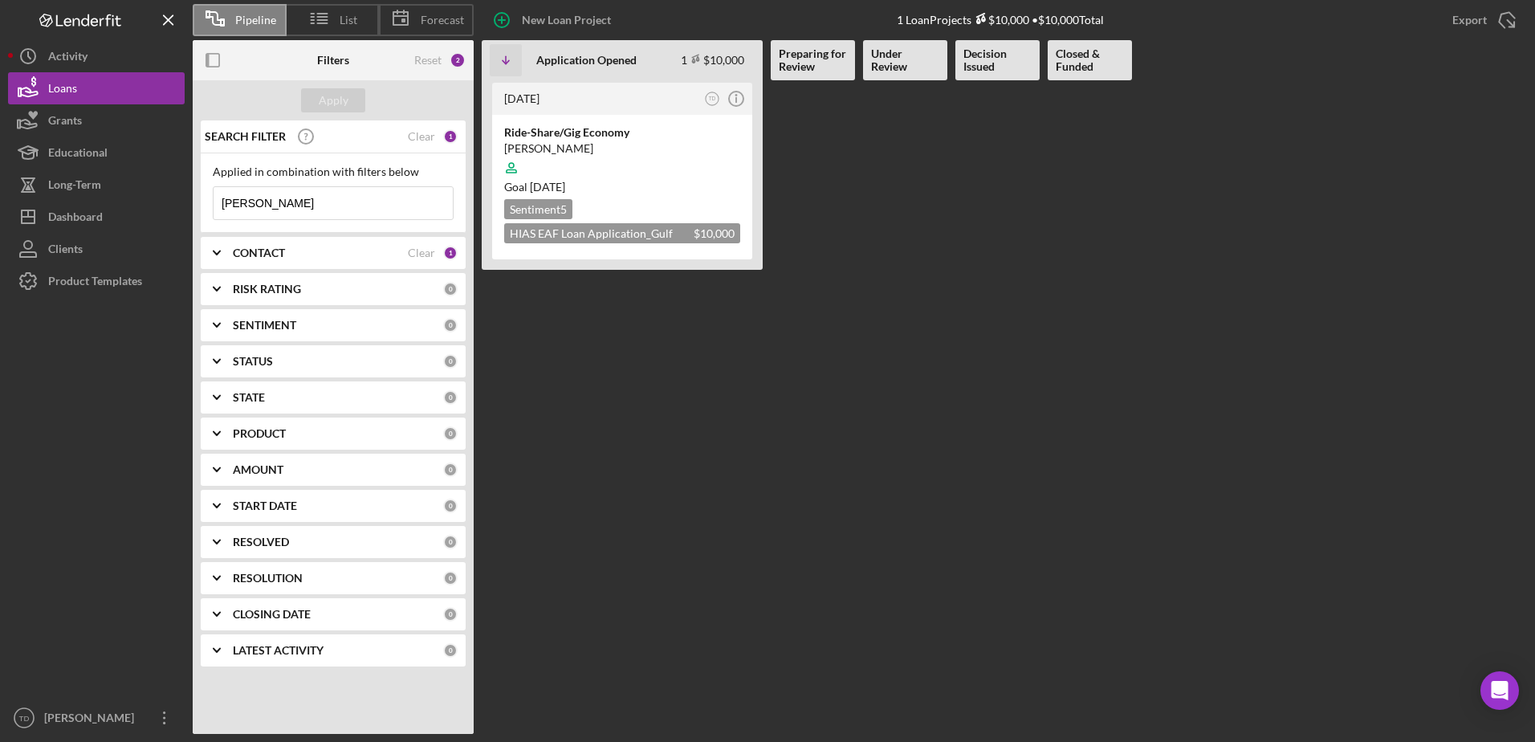
drag, startPoint x: 272, startPoint y: 199, endPoint x: 213, endPoint y: 201, distance: 59.4
click at [213, 201] on div "[PERSON_NAME] Icon/Menu Close" at bounding box center [333, 203] width 241 height 34
click at [96, 210] on div "Dashboard" at bounding box center [75, 219] width 55 height 36
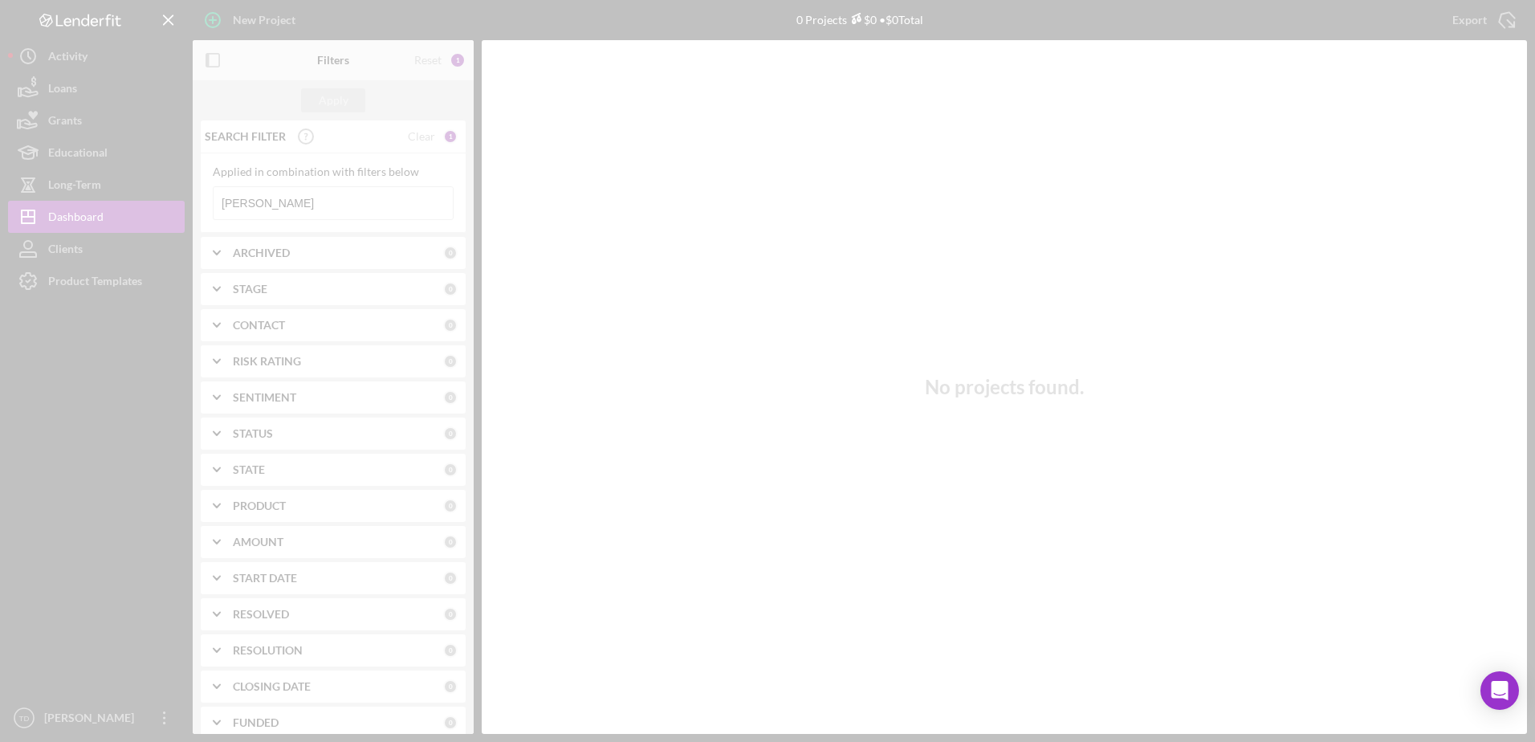
click at [274, 208] on div at bounding box center [767, 371] width 1535 height 742
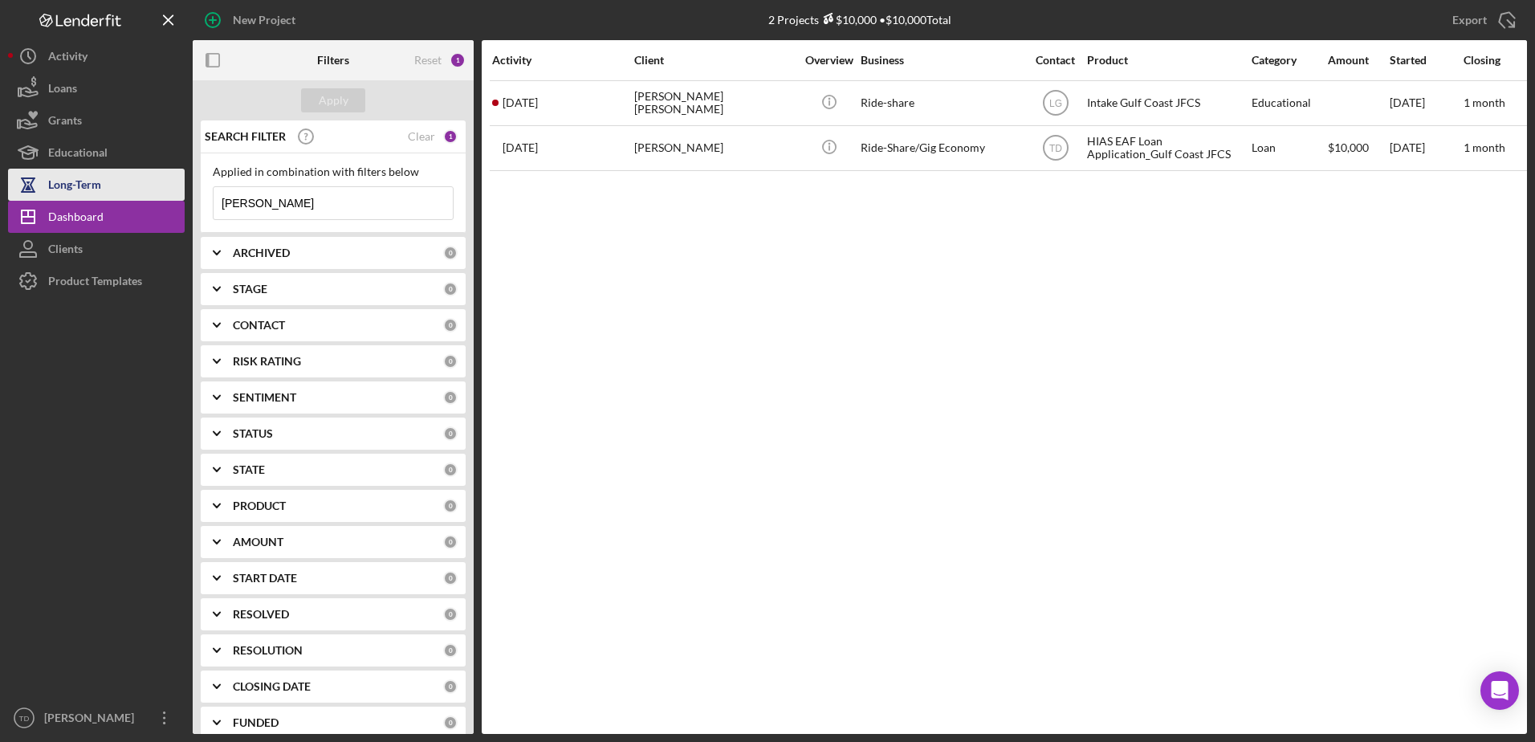
drag, startPoint x: 271, startPoint y: 207, endPoint x: 166, endPoint y: 197, distance: 104.8
click at [166, 197] on div "New Project 2 Projects $10,000 • $10,000 Total [PERSON_NAME] Export Icon/Export…" at bounding box center [767, 367] width 1519 height 734
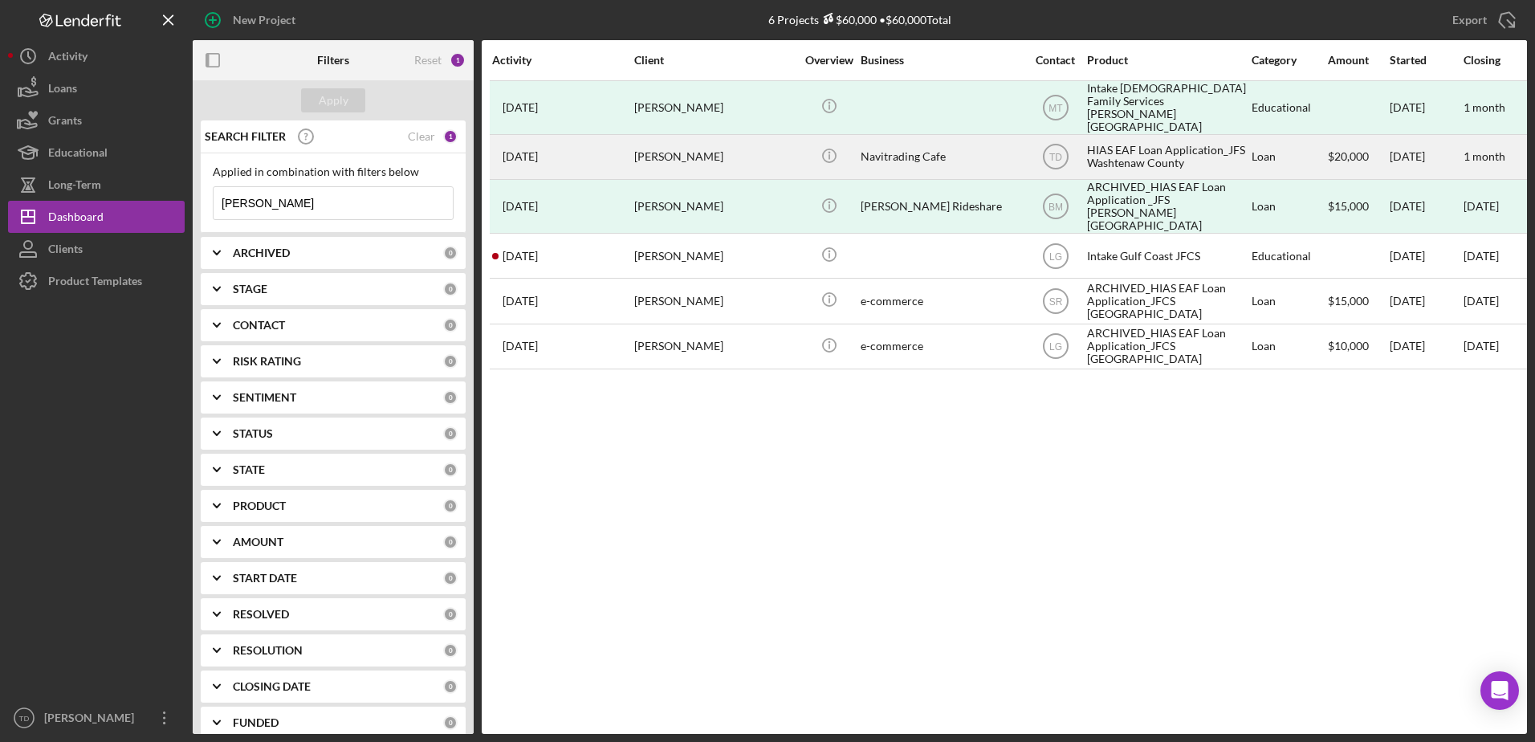
type input "[PERSON_NAME]"
click at [647, 152] on div "[PERSON_NAME]" at bounding box center [714, 157] width 161 height 43
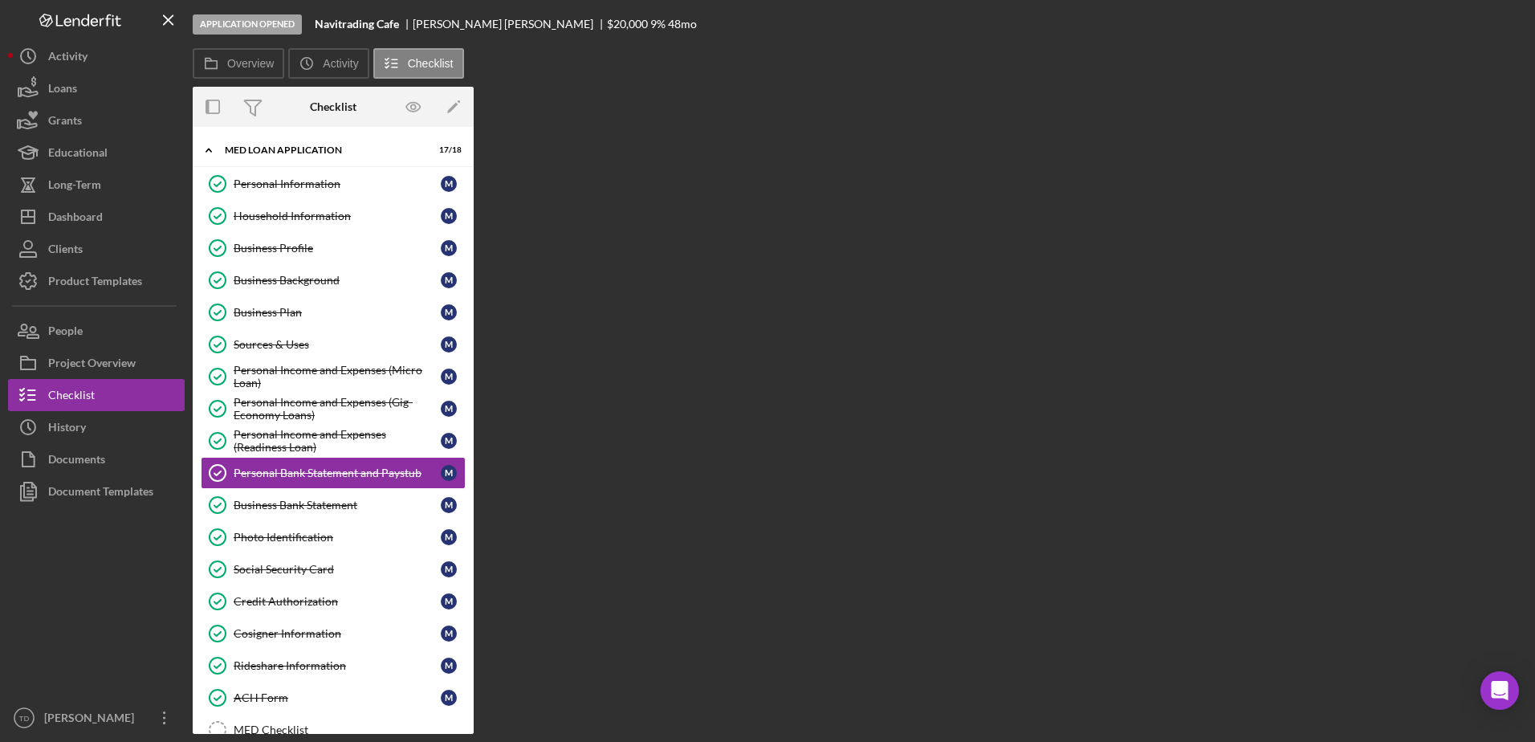
scroll to position [43, 0]
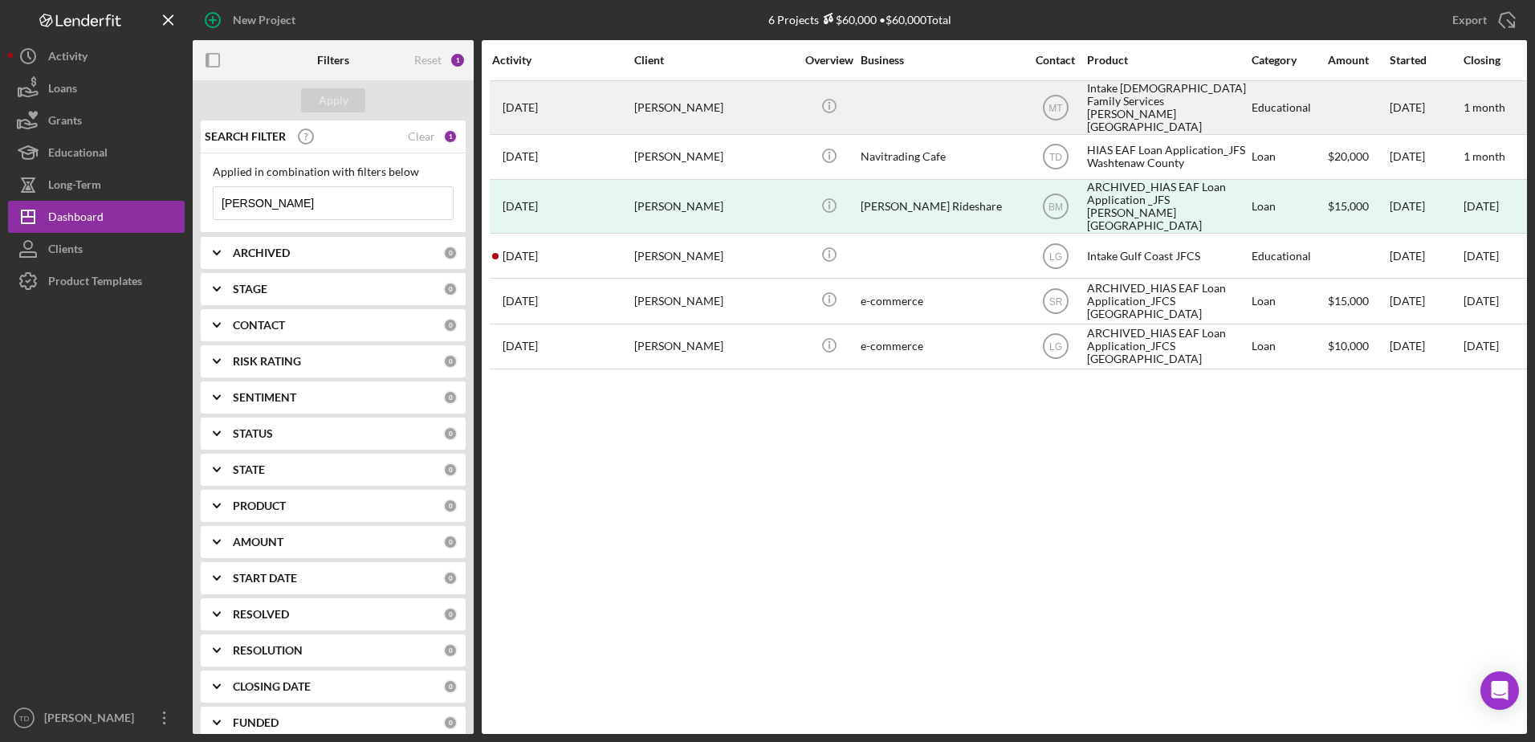
click at [625, 109] on div "[DATE] [PERSON_NAME]" at bounding box center [562, 107] width 140 height 51
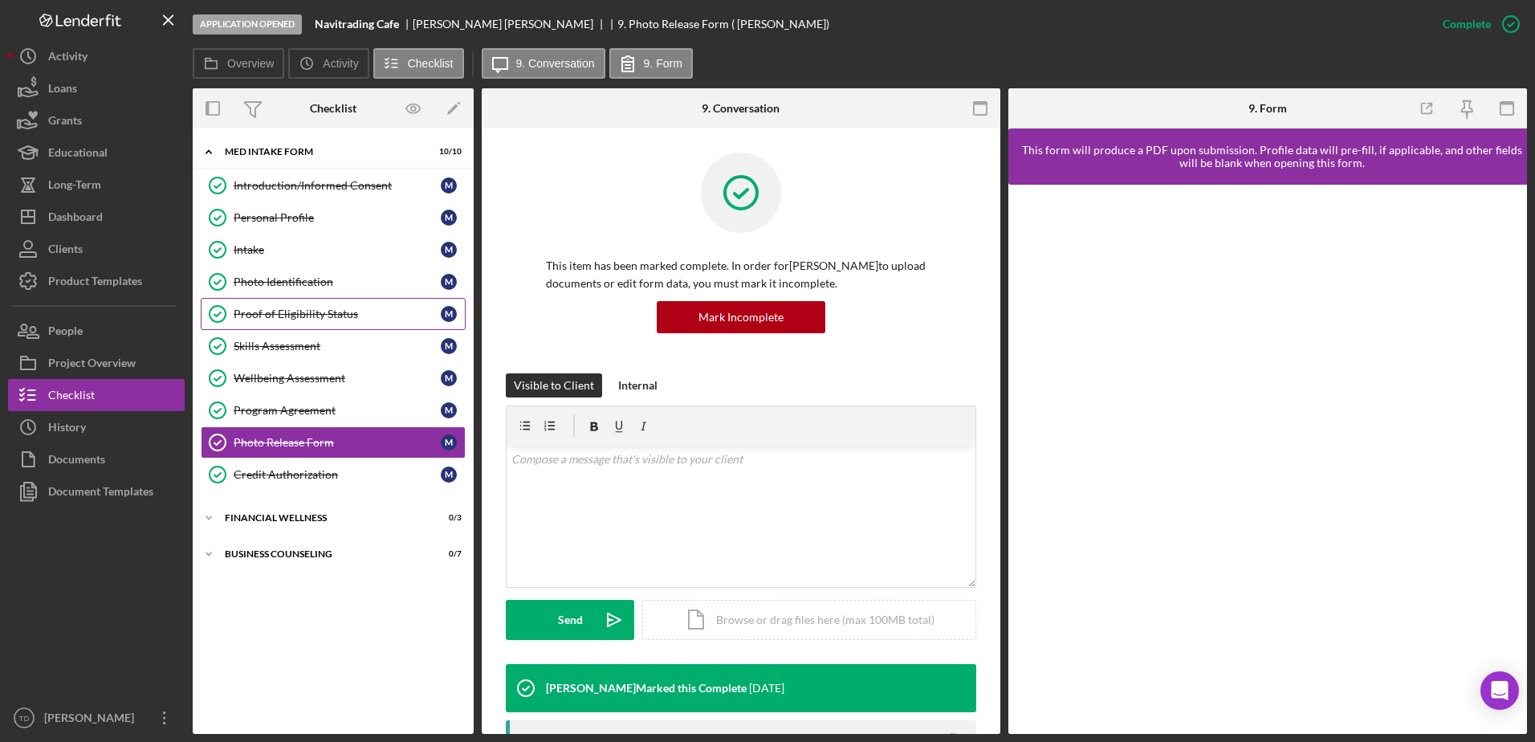
click at [292, 317] on div "Proof of Eligibility Status" at bounding box center [337, 313] width 207 height 13
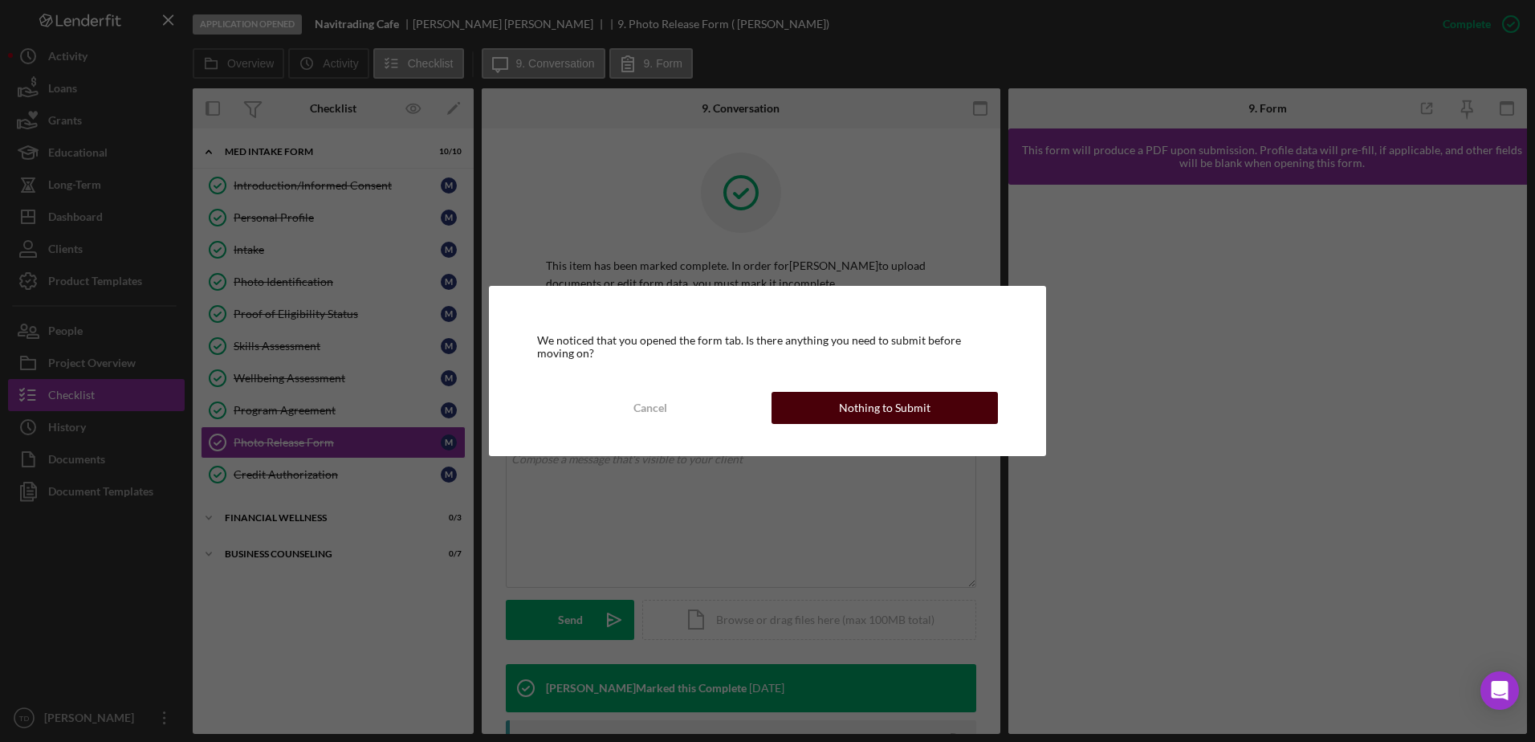
click at [852, 414] on div "Nothing to Submit" at bounding box center [885, 408] width 92 height 32
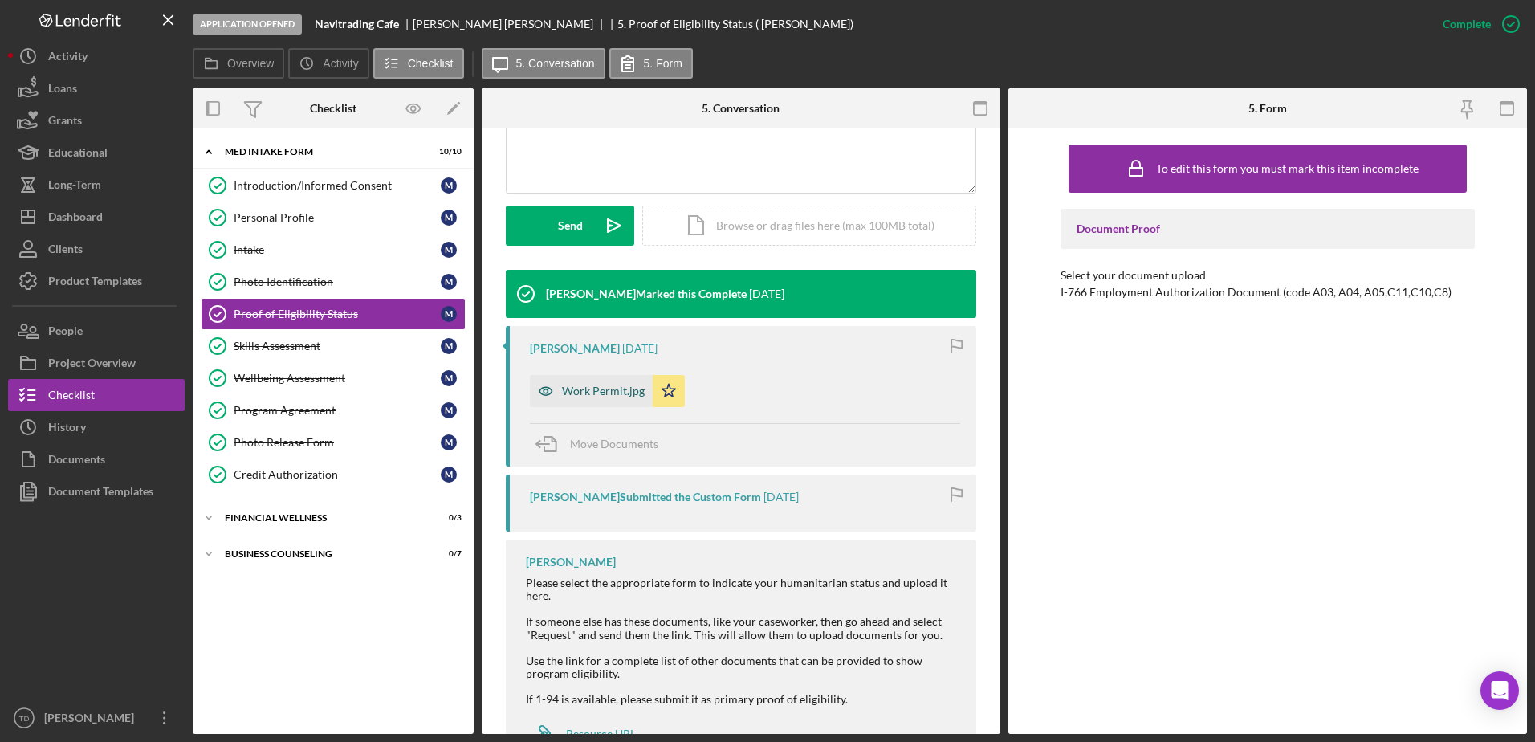
click at [612, 397] on div "Work Permit.jpg" at bounding box center [591, 391] width 123 height 32
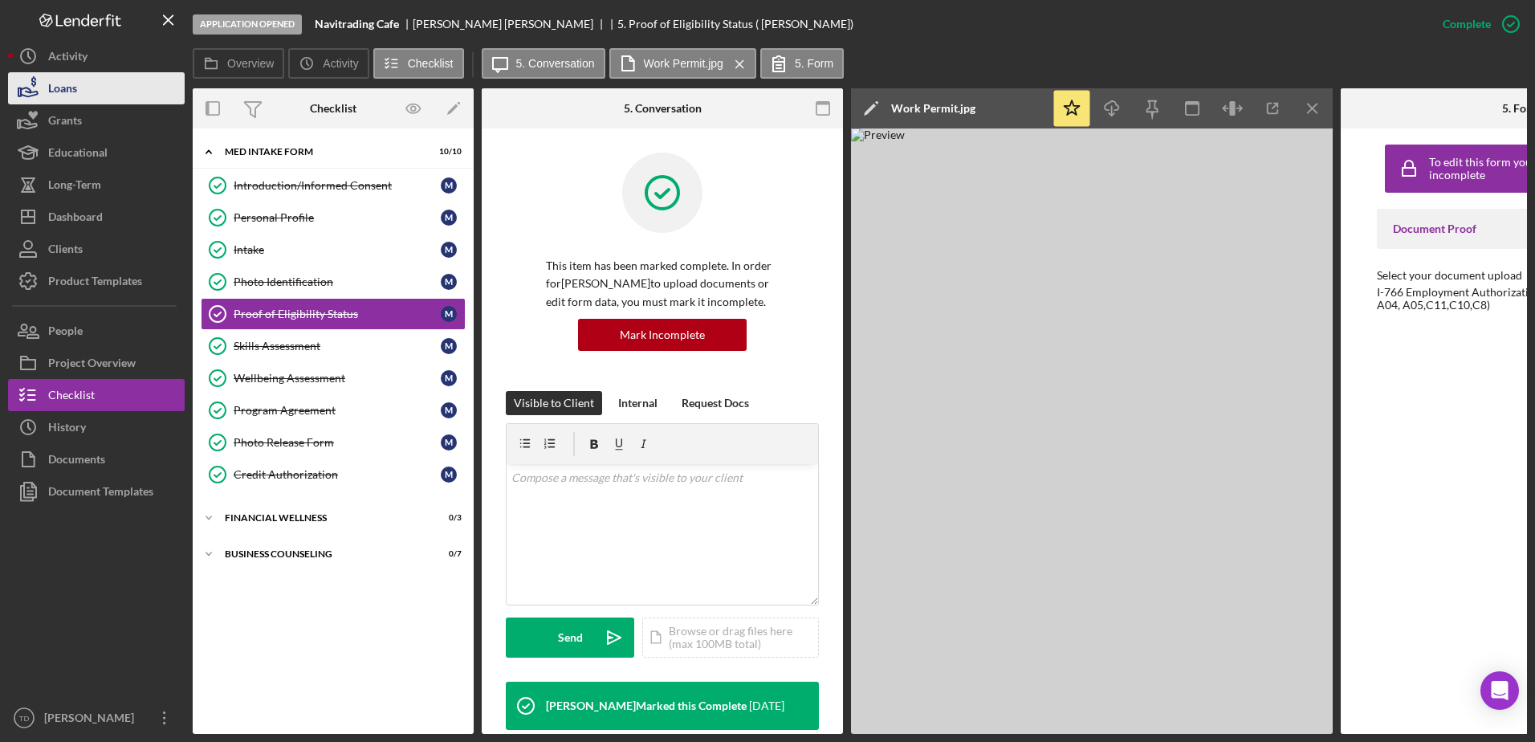
click at [119, 92] on button "Loans" at bounding box center [96, 88] width 177 height 32
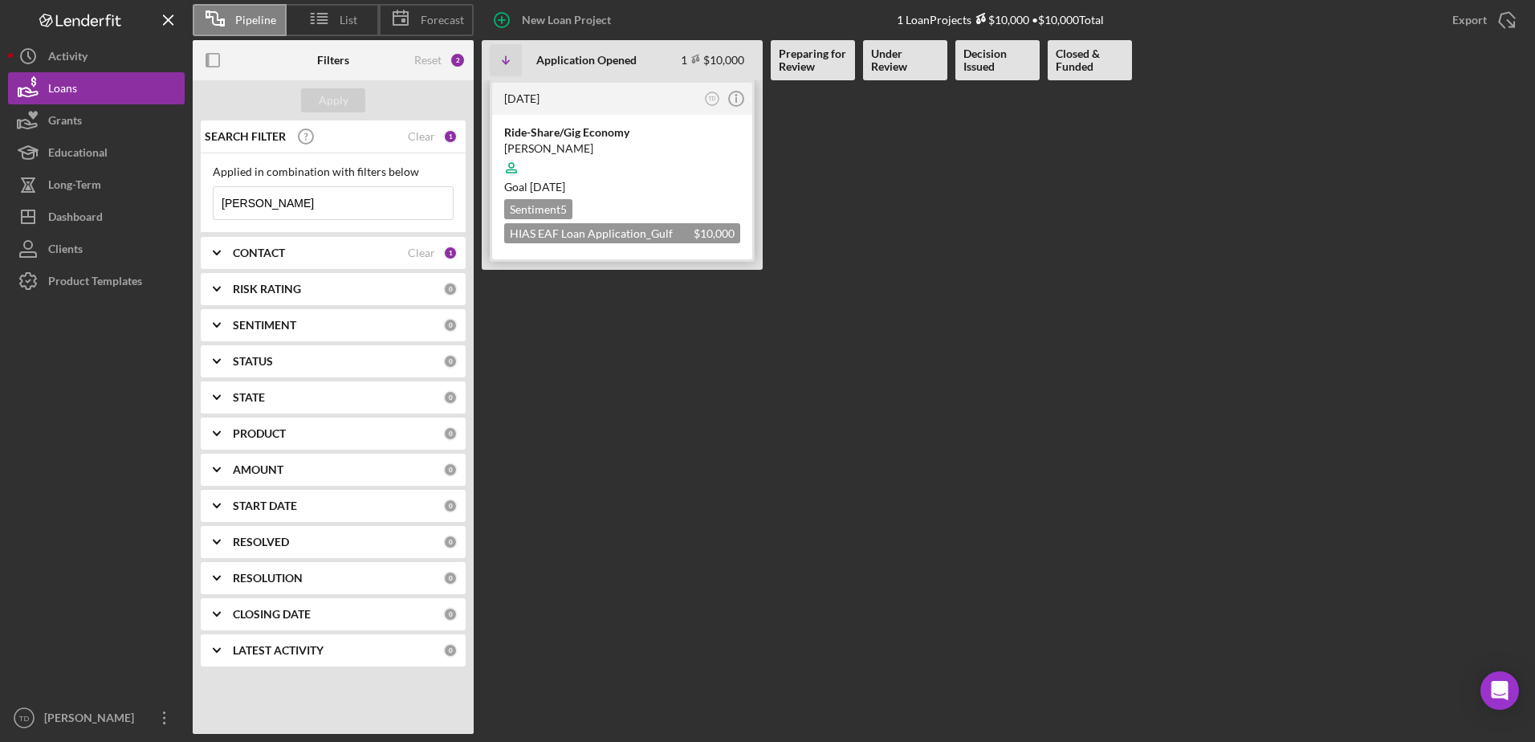
click at [567, 145] on div "[PERSON_NAME]" at bounding box center [622, 148] width 236 height 16
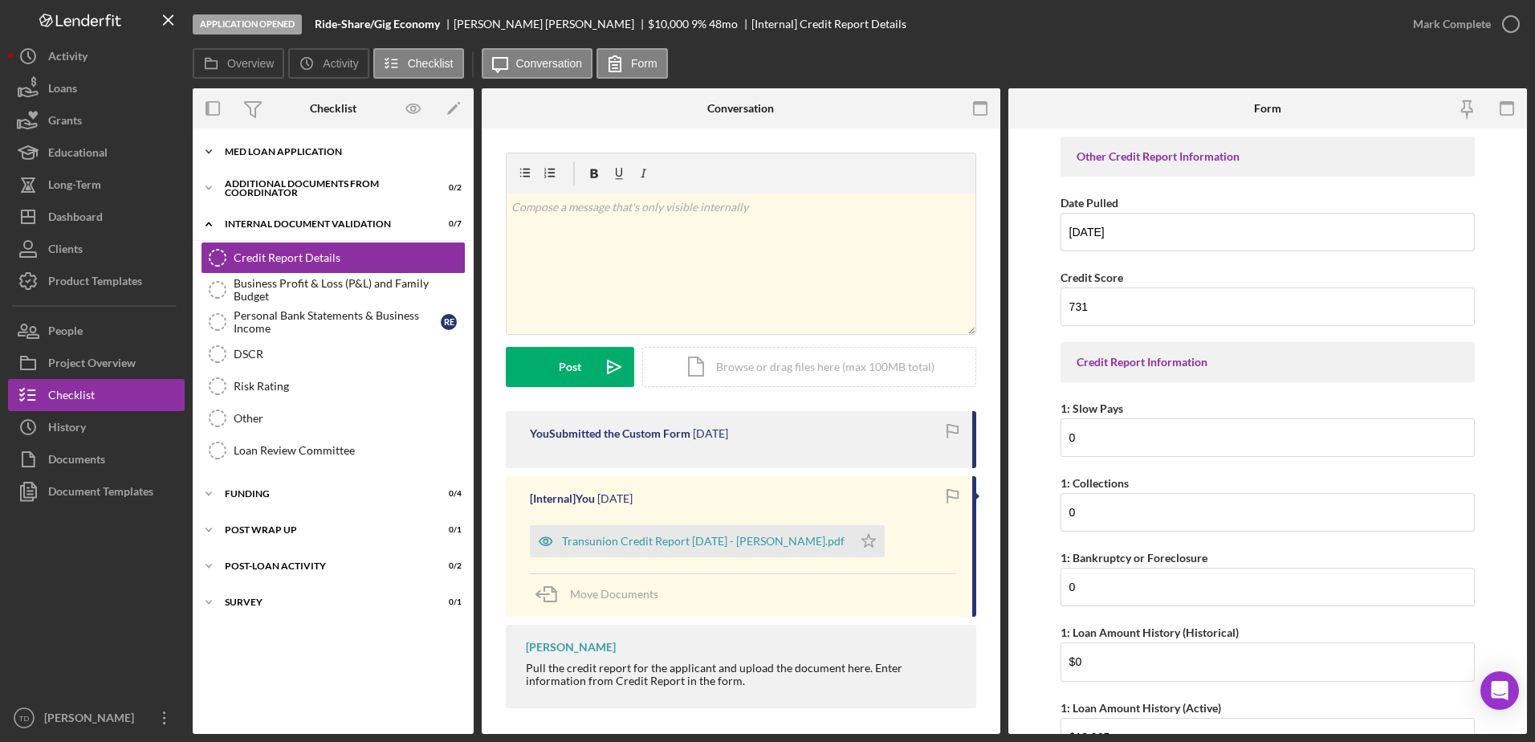
click at [259, 161] on div "Icon/Expander MED Loan Application 18 / 18" at bounding box center [333, 152] width 281 height 32
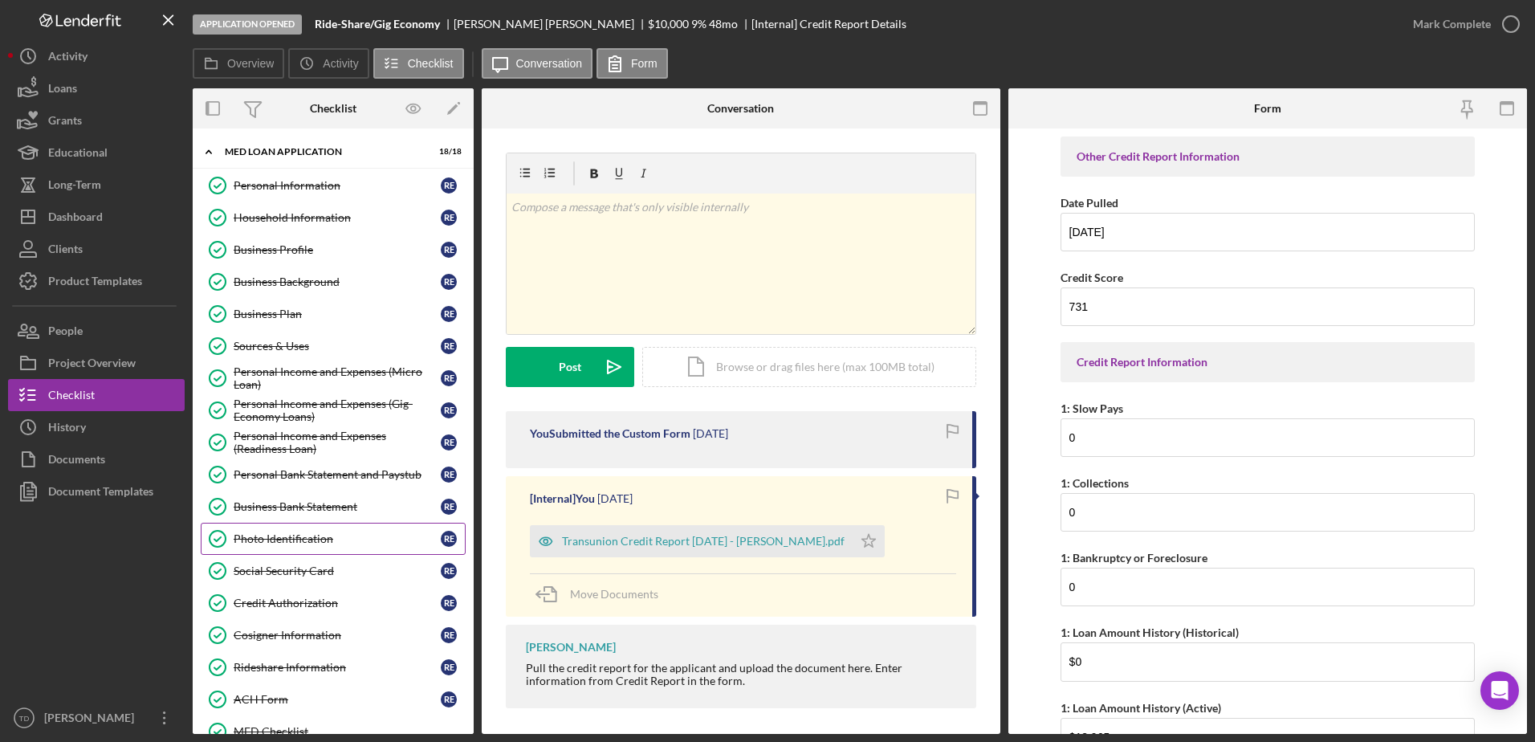
click at [307, 550] on link "Photo Identification Photo Identification R E" at bounding box center [333, 539] width 265 height 32
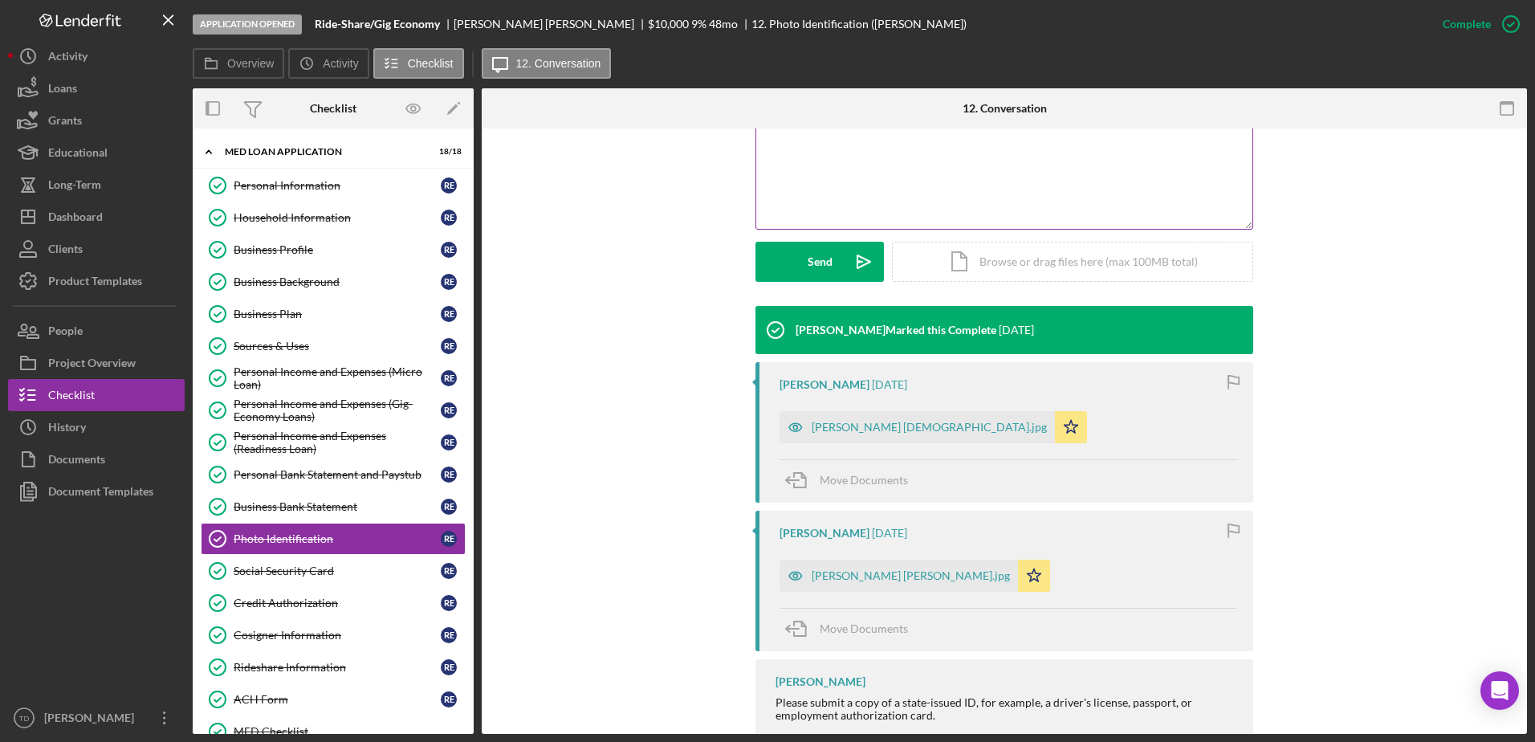
scroll to position [358, 0]
click at [107, 201] on button "Icon/Dashboard Dashboard" at bounding box center [96, 217] width 177 height 32
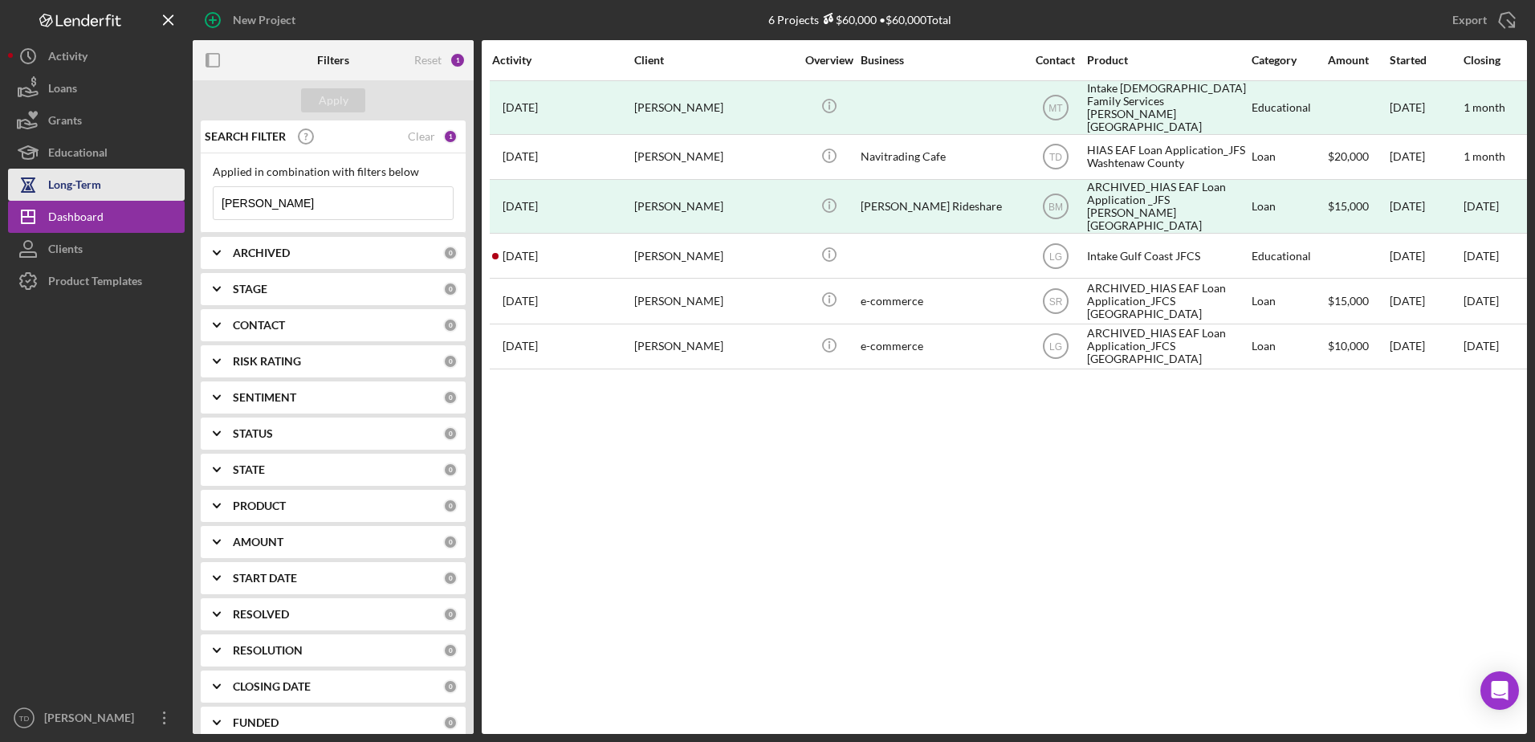
drag, startPoint x: 281, startPoint y: 197, endPoint x: 150, endPoint y: 194, distance: 130.9
click at [150, 194] on div "New Project 6 Projects $60,000 • $60,000 Total [PERSON_NAME] Export Icon/Export…" at bounding box center [767, 367] width 1519 height 734
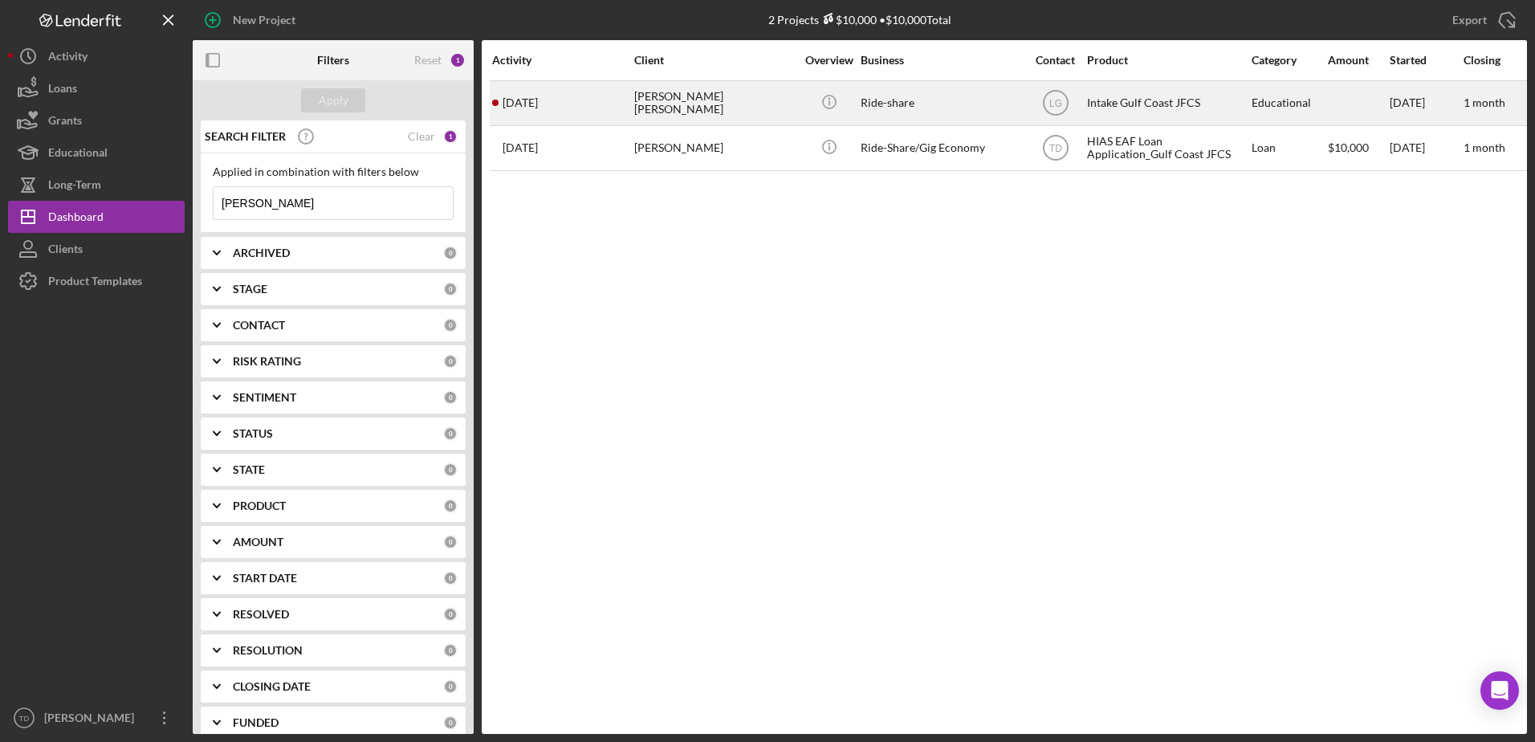
type input "[PERSON_NAME]"
click at [573, 96] on div "[DATE] [PERSON_NAME] [PERSON_NAME]" at bounding box center [562, 103] width 140 height 43
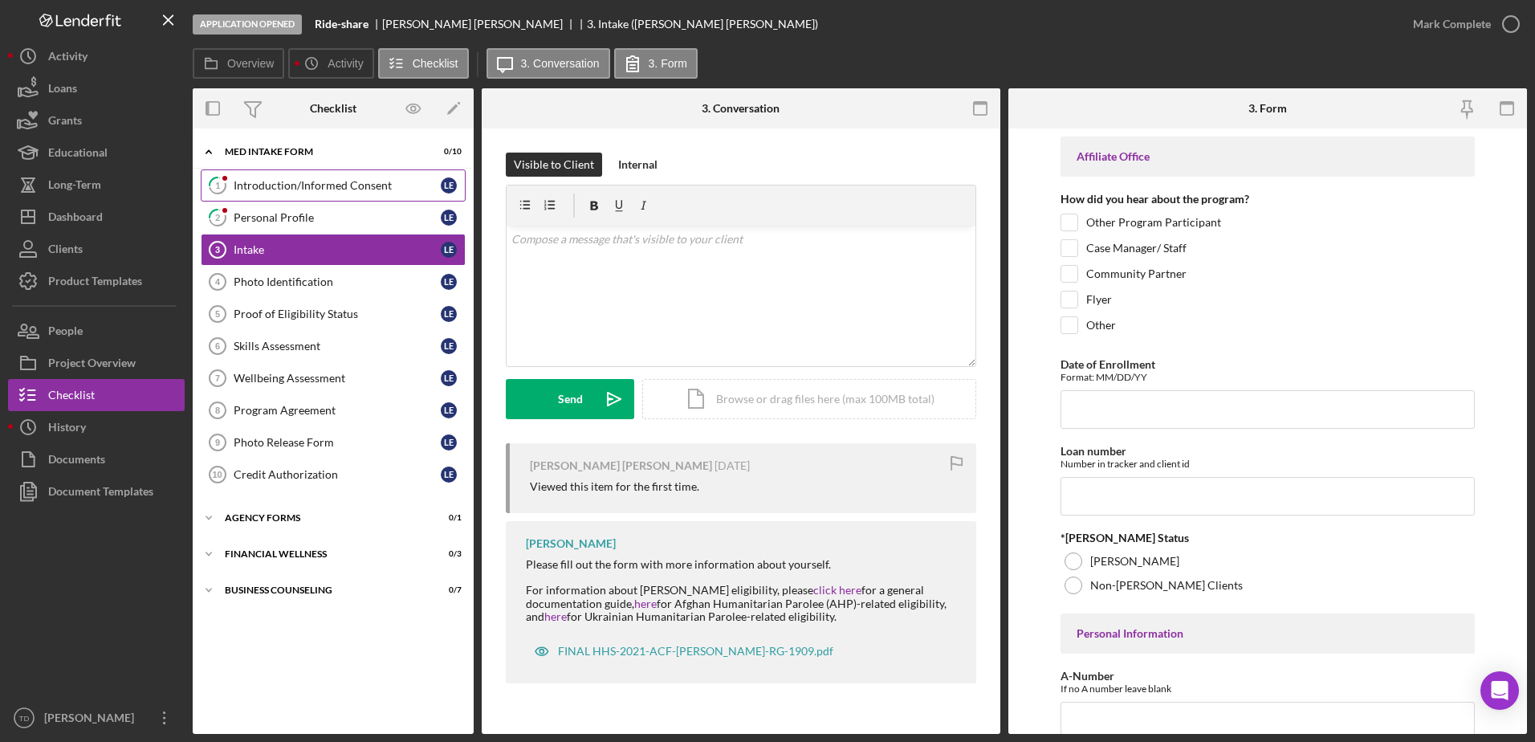
click at [344, 176] on link "1 Introduction/Informed Consent L E" at bounding box center [333, 185] width 265 height 32
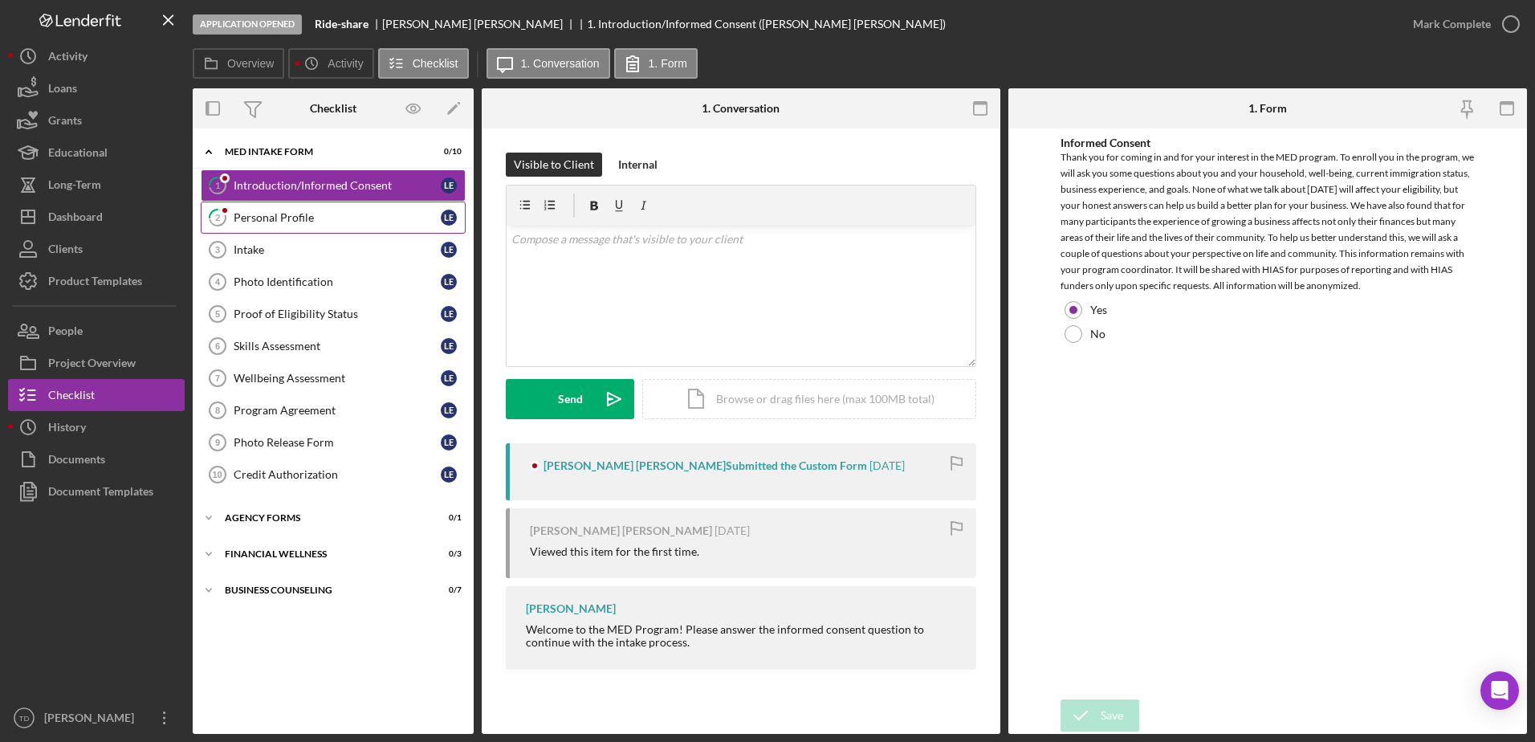
click at [300, 223] on div "Personal Profile" at bounding box center [337, 217] width 207 height 13
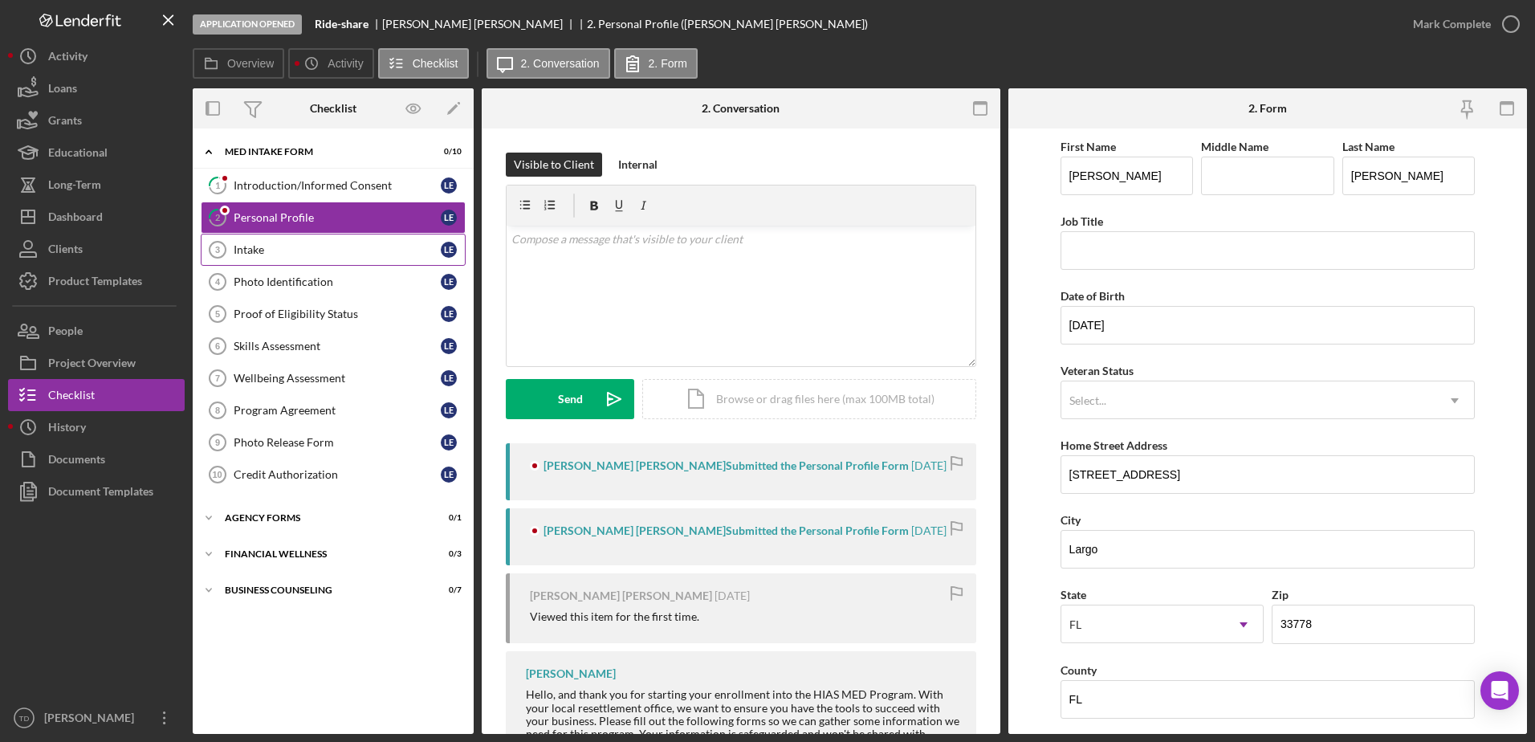
click at [289, 262] on link "Intake 3 Intake L E" at bounding box center [333, 250] width 265 height 32
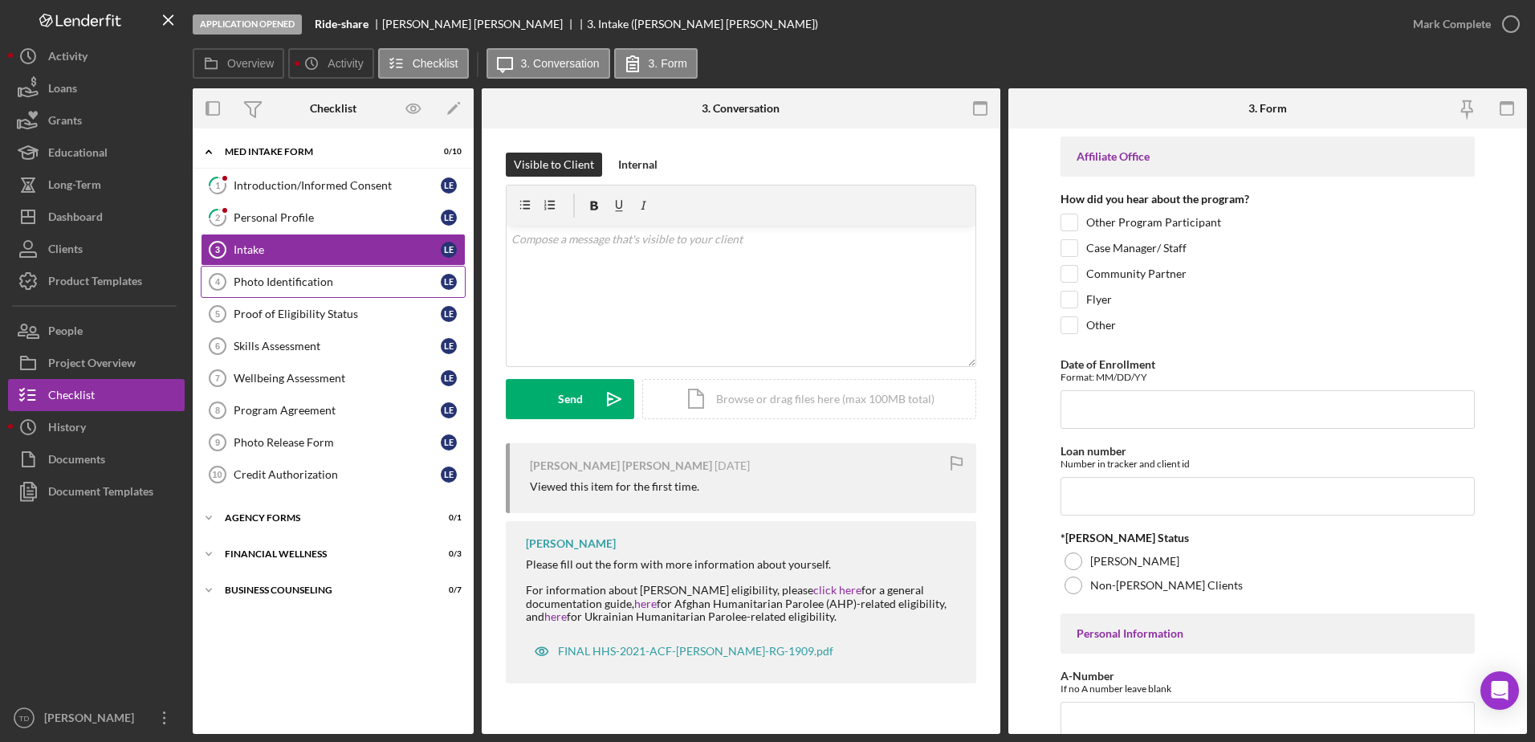
click at [287, 273] on link "Photo Identification 4 Photo Identification L E" at bounding box center [333, 282] width 265 height 32
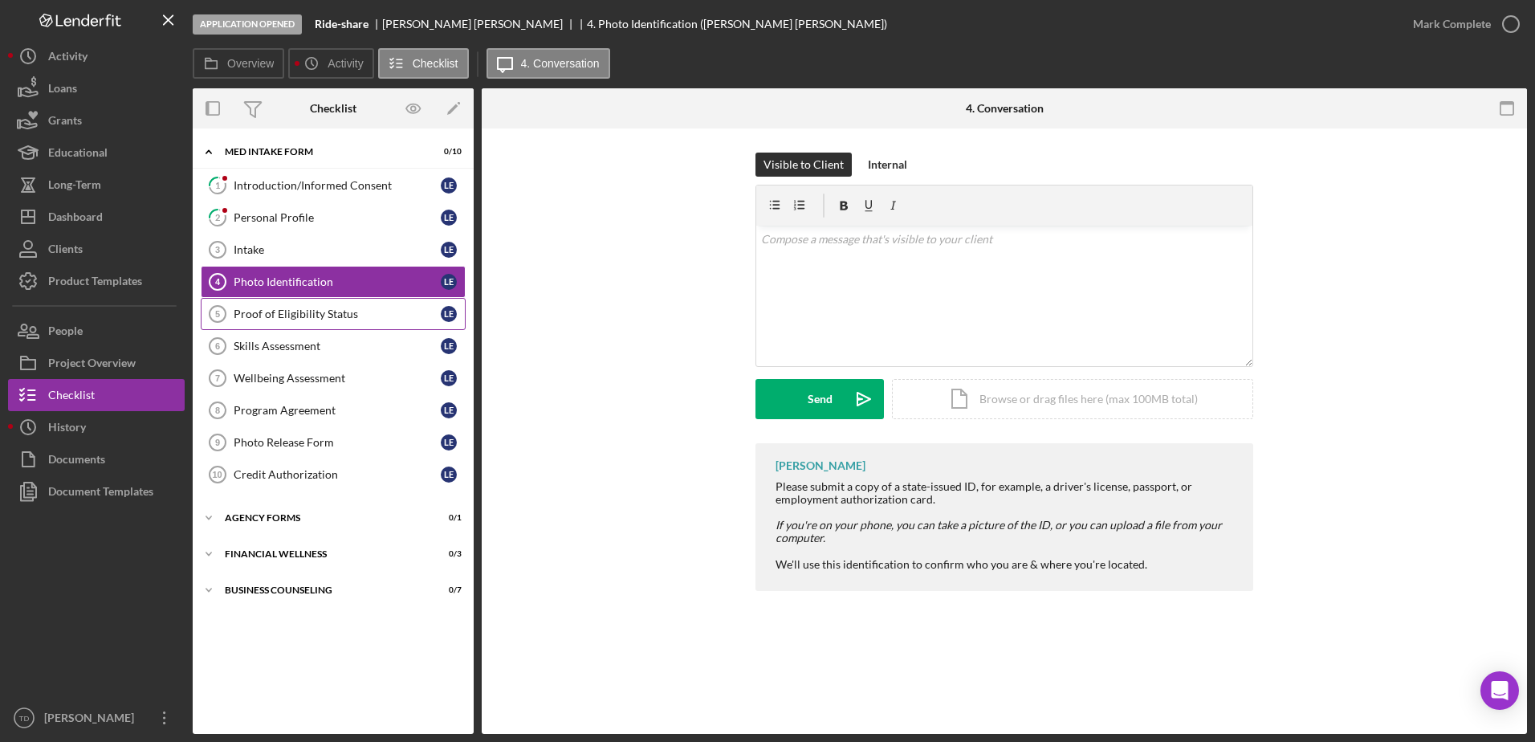
click at [283, 303] on link "Proof of Eligibility Status 5 Proof of Eligibility Status L E" at bounding box center [333, 314] width 265 height 32
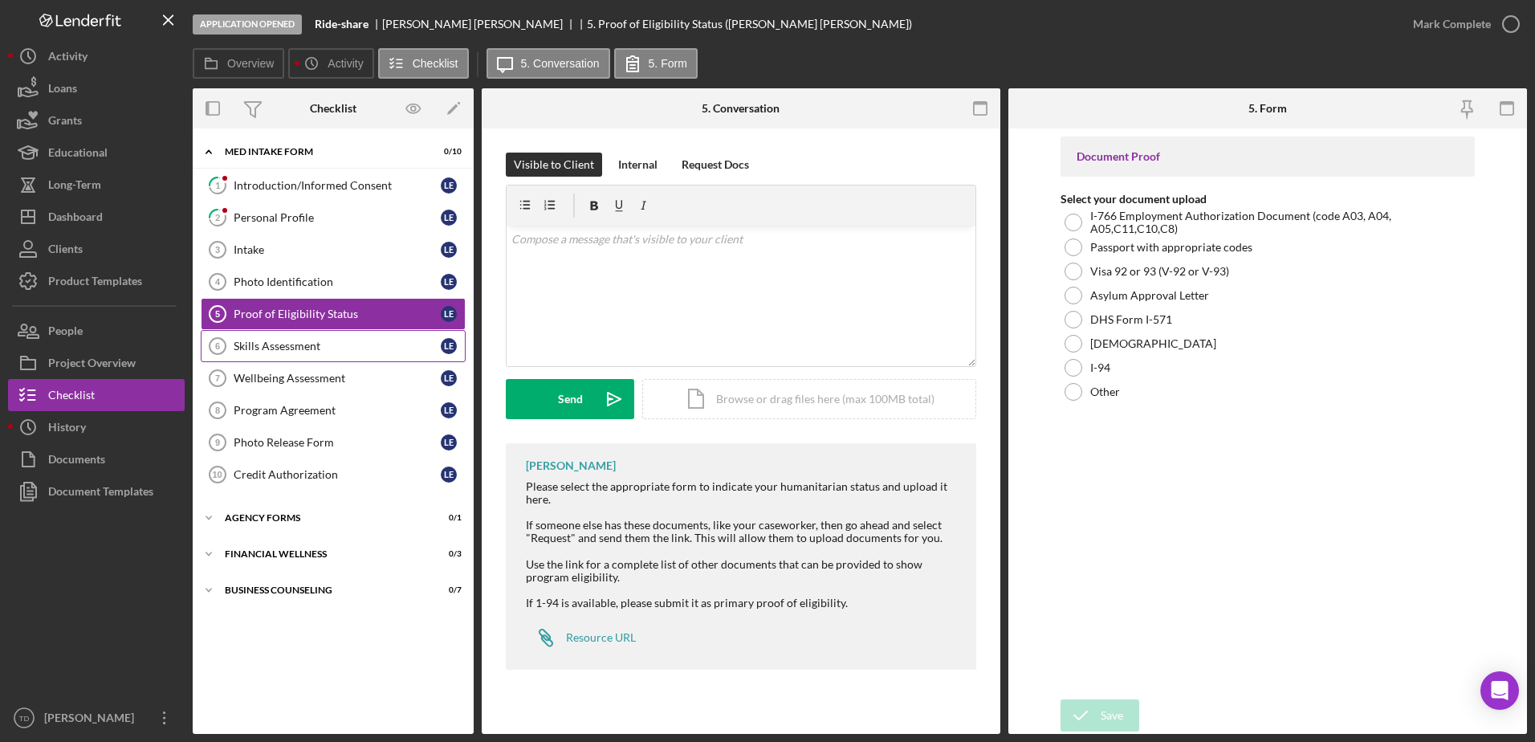
click at [281, 352] on div "Skills Assessment" at bounding box center [337, 346] width 207 height 13
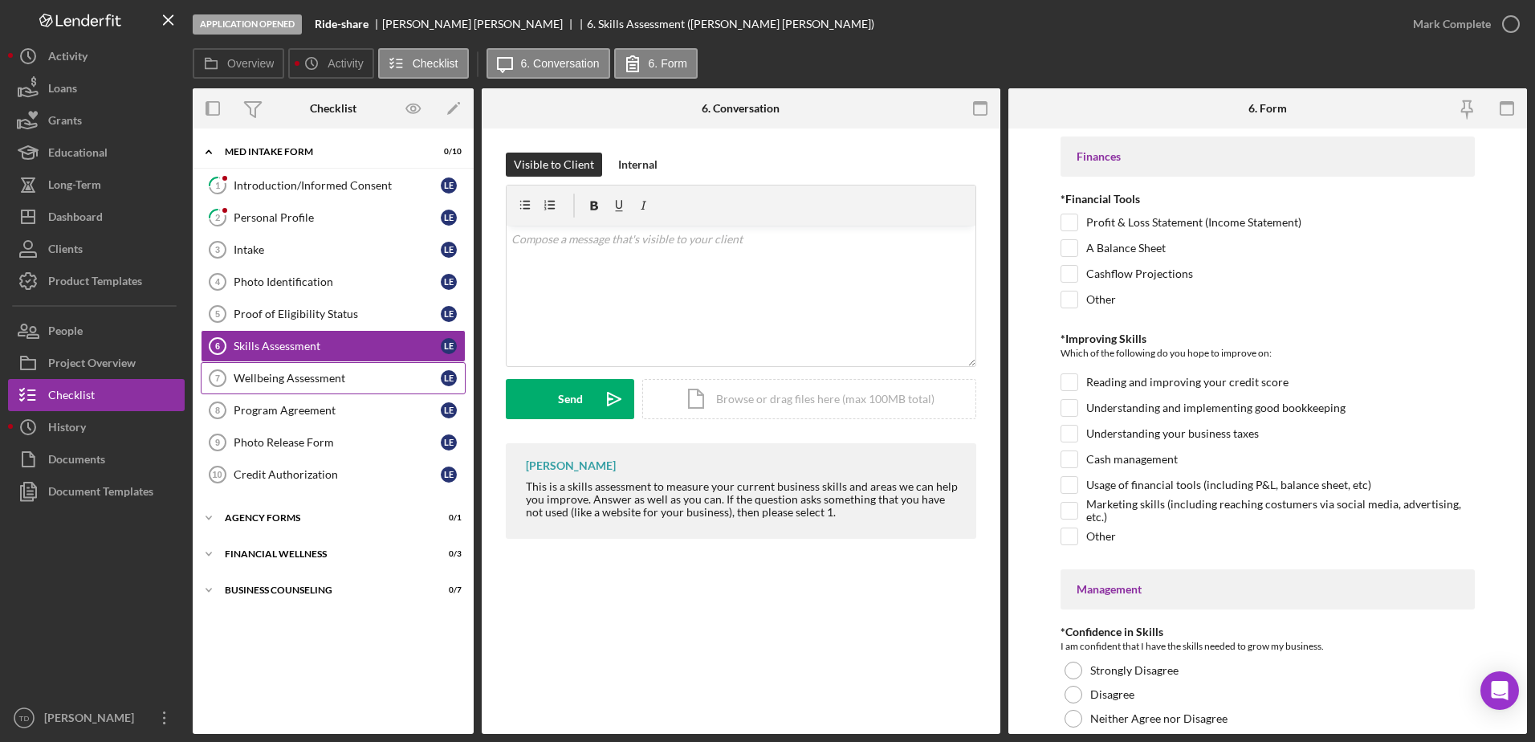
click at [275, 385] on link "Wellbeing Assessment 7 Wellbeing Assessment L E" at bounding box center [333, 378] width 265 height 32
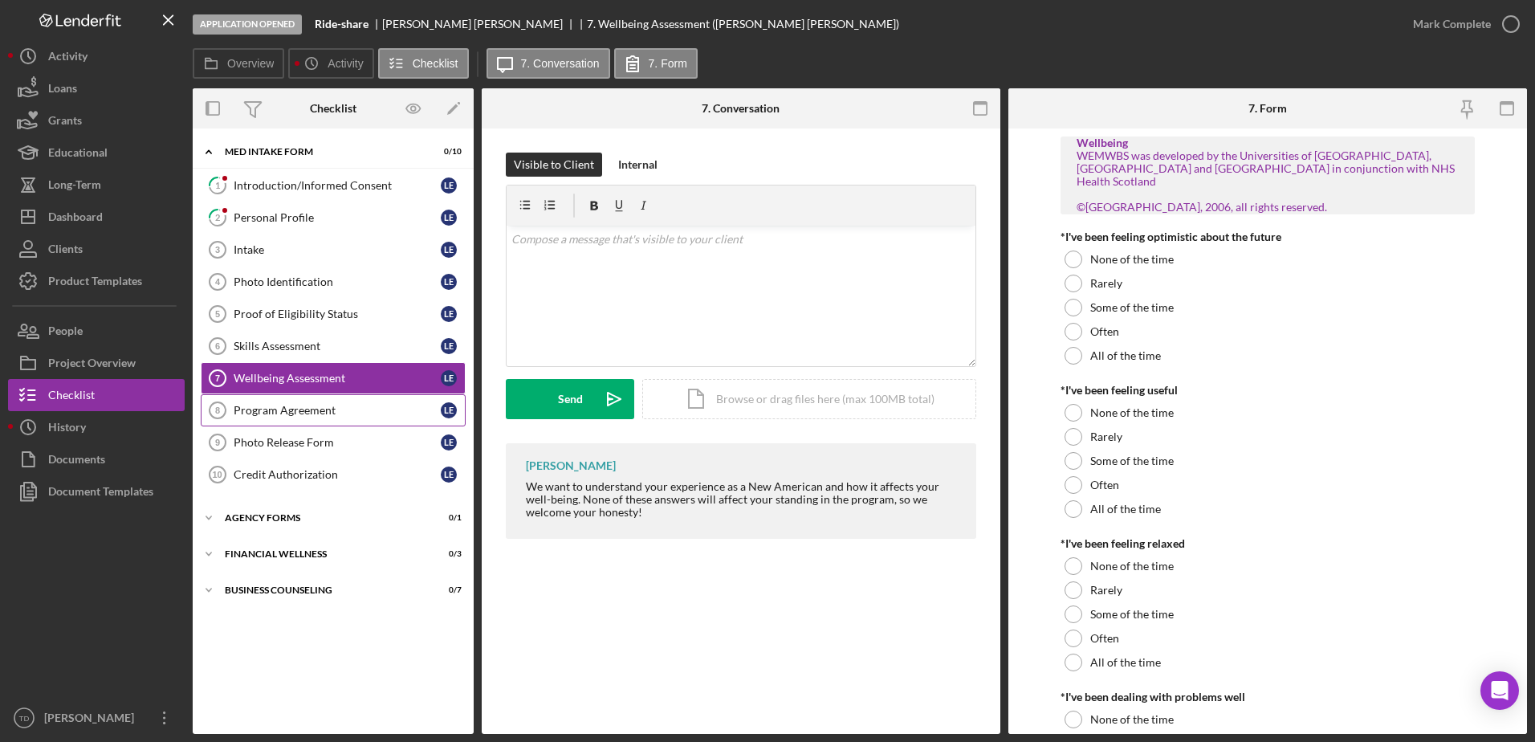
click at [271, 411] on div "Program Agreement" at bounding box center [337, 410] width 207 height 13
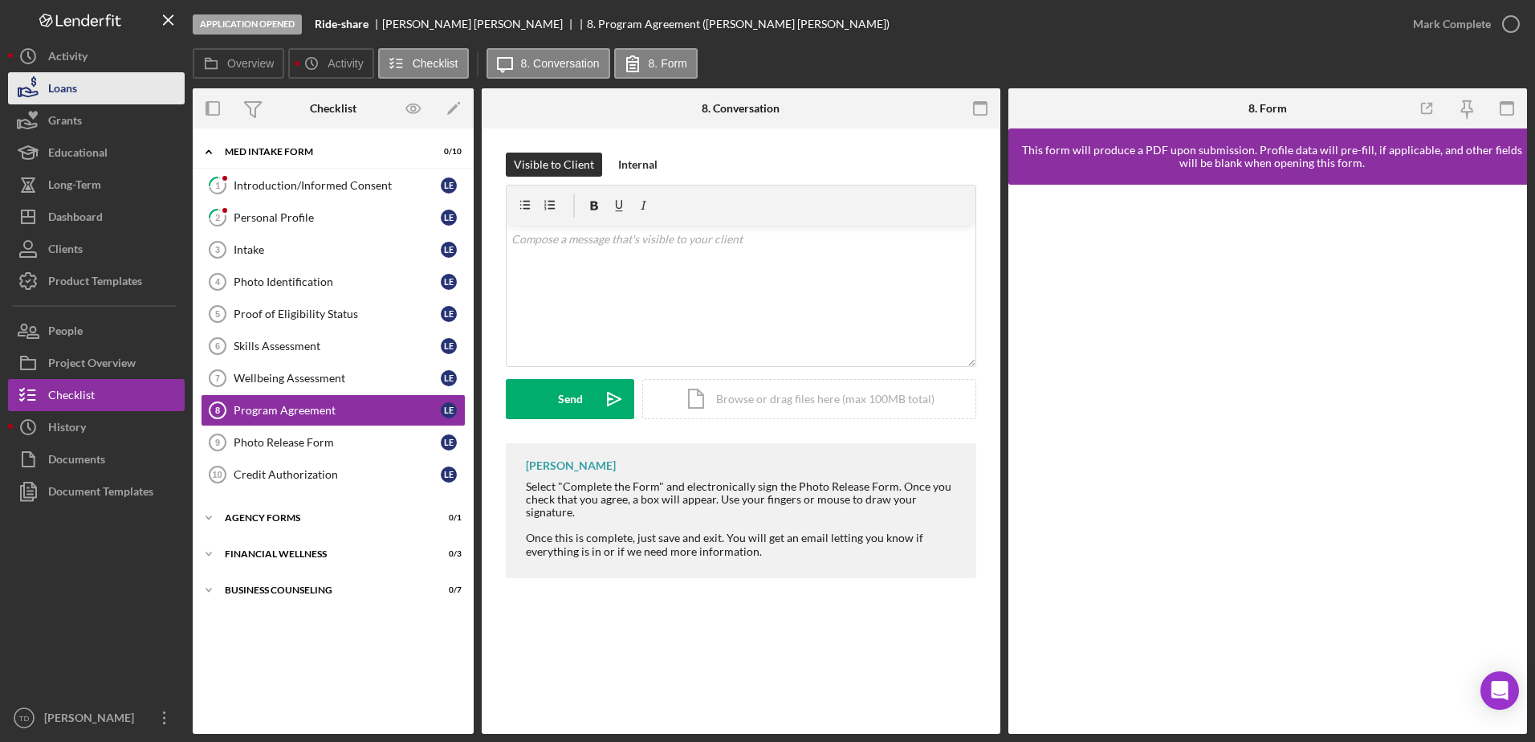
click at [81, 81] on button "Loans" at bounding box center [96, 88] width 177 height 32
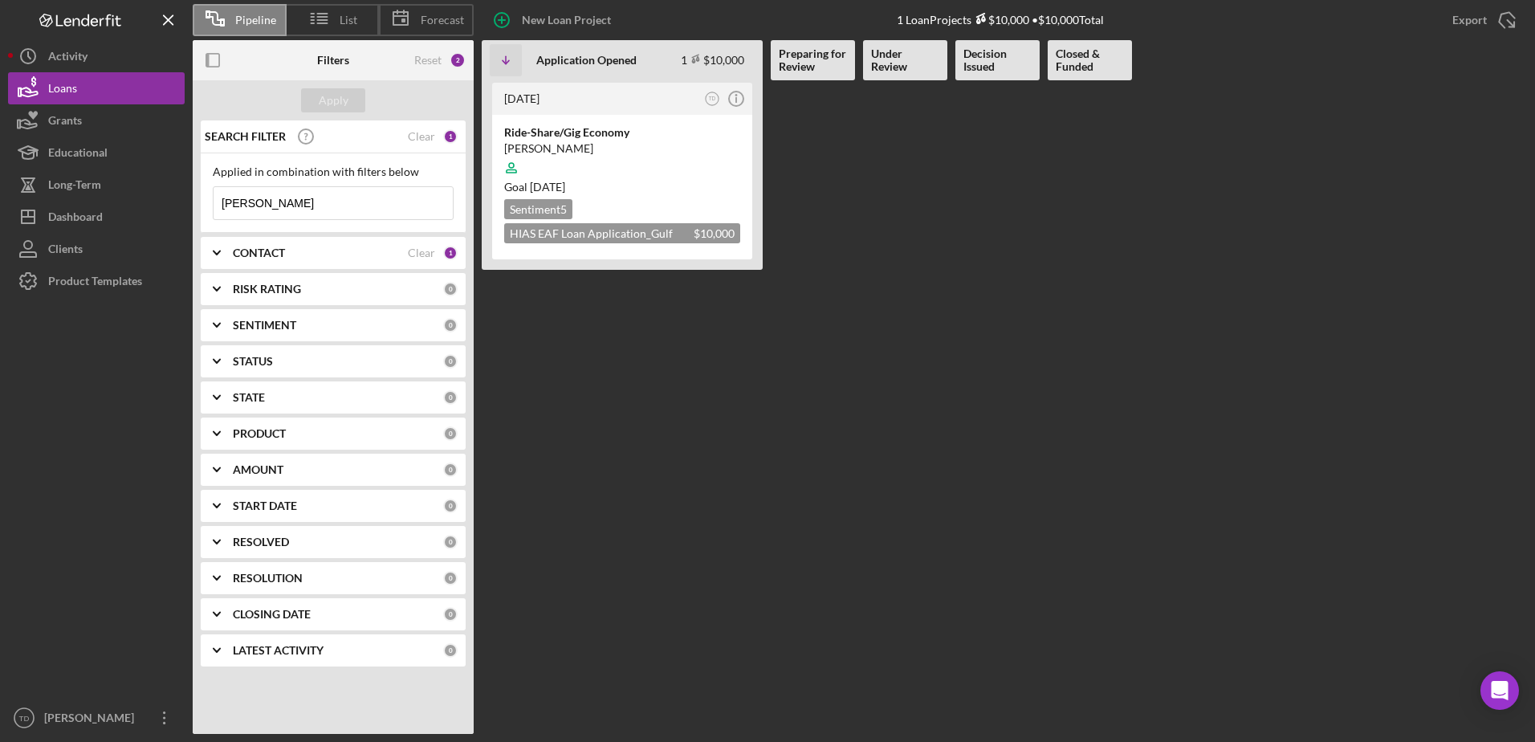
click at [1112, 242] on Funded at bounding box center [1090, 406] width 84 height 653
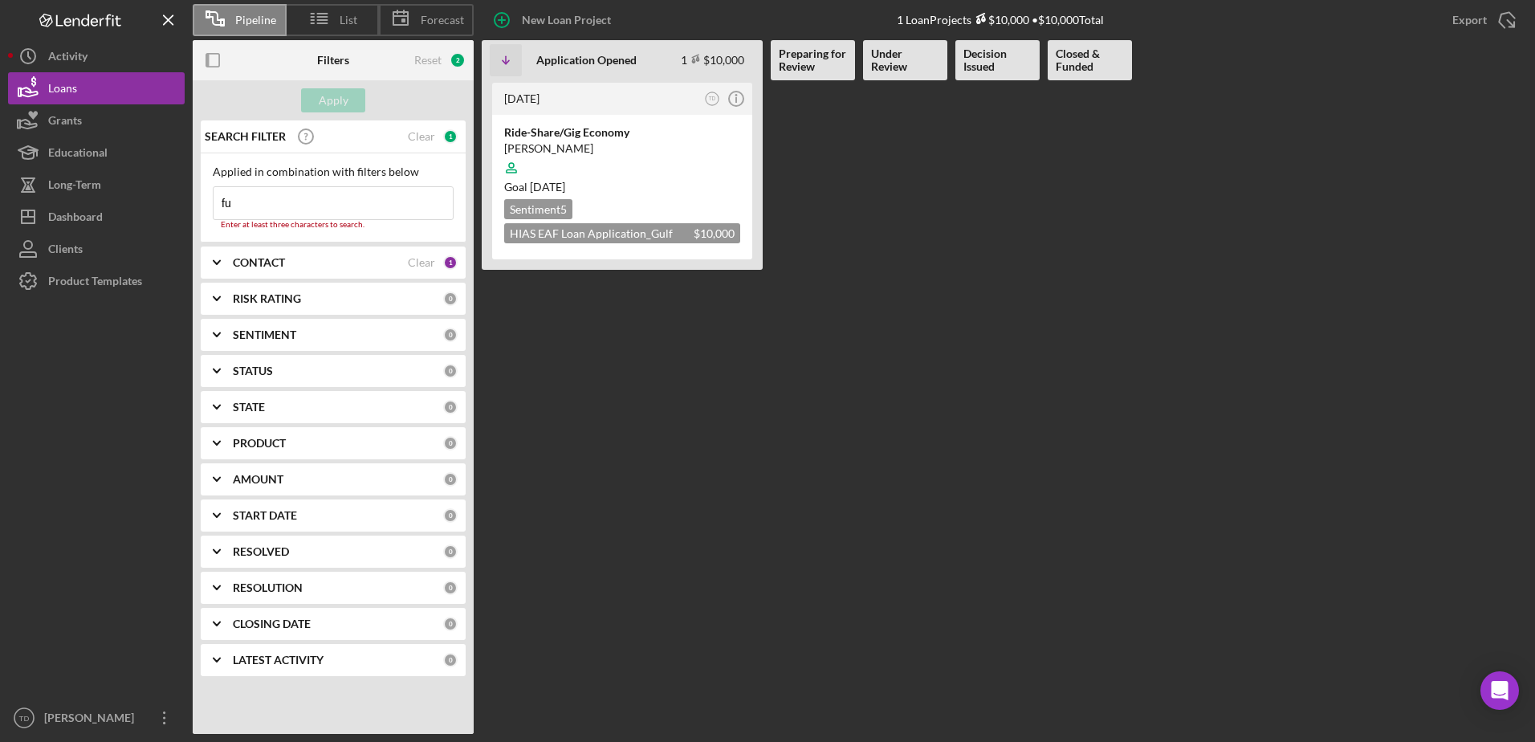
type input "f"
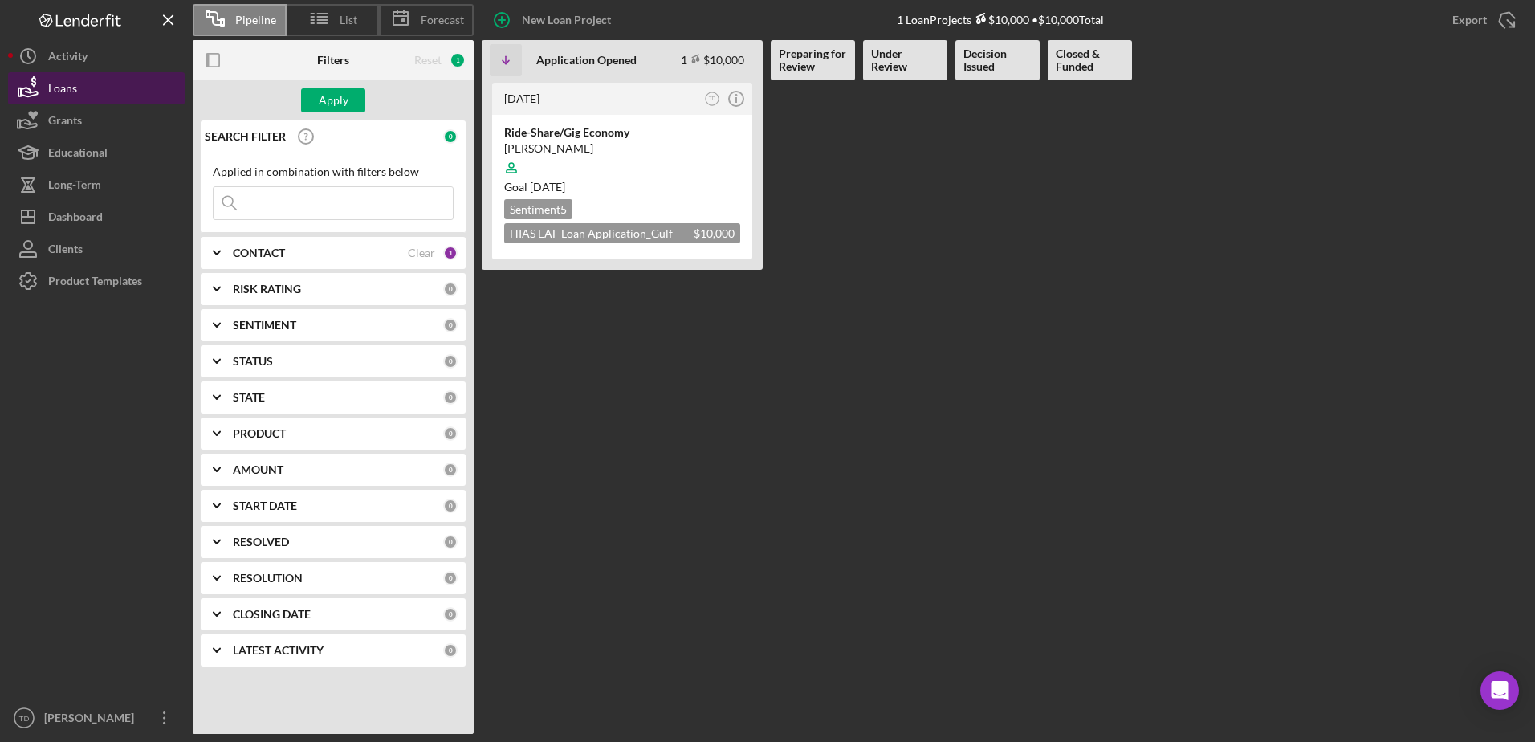
click at [68, 80] on div "Loans" at bounding box center [62, 90] width 29 height 36
click at [613, 449] on Opened "[DATE] TD Icon/Info Ride-Share/Gig Economy [PERSON_NAME] Goal [DATE] Sentiment …" at bounding box center [622, 406] width 281 height 653
click at [387, 215] on input at bounding box center [333, 203] width 239 height 32
click at [308, 199] on input at bounding box center [333, 203] width 239 height 32
click at [602, 333] on Opened "[DATE] TD Icon/Info Ride-Share/Gig Economy [PERSON_NAME] Goal [DATE] Sentiment …" at bounding box center [622, 406] width 281 height 653
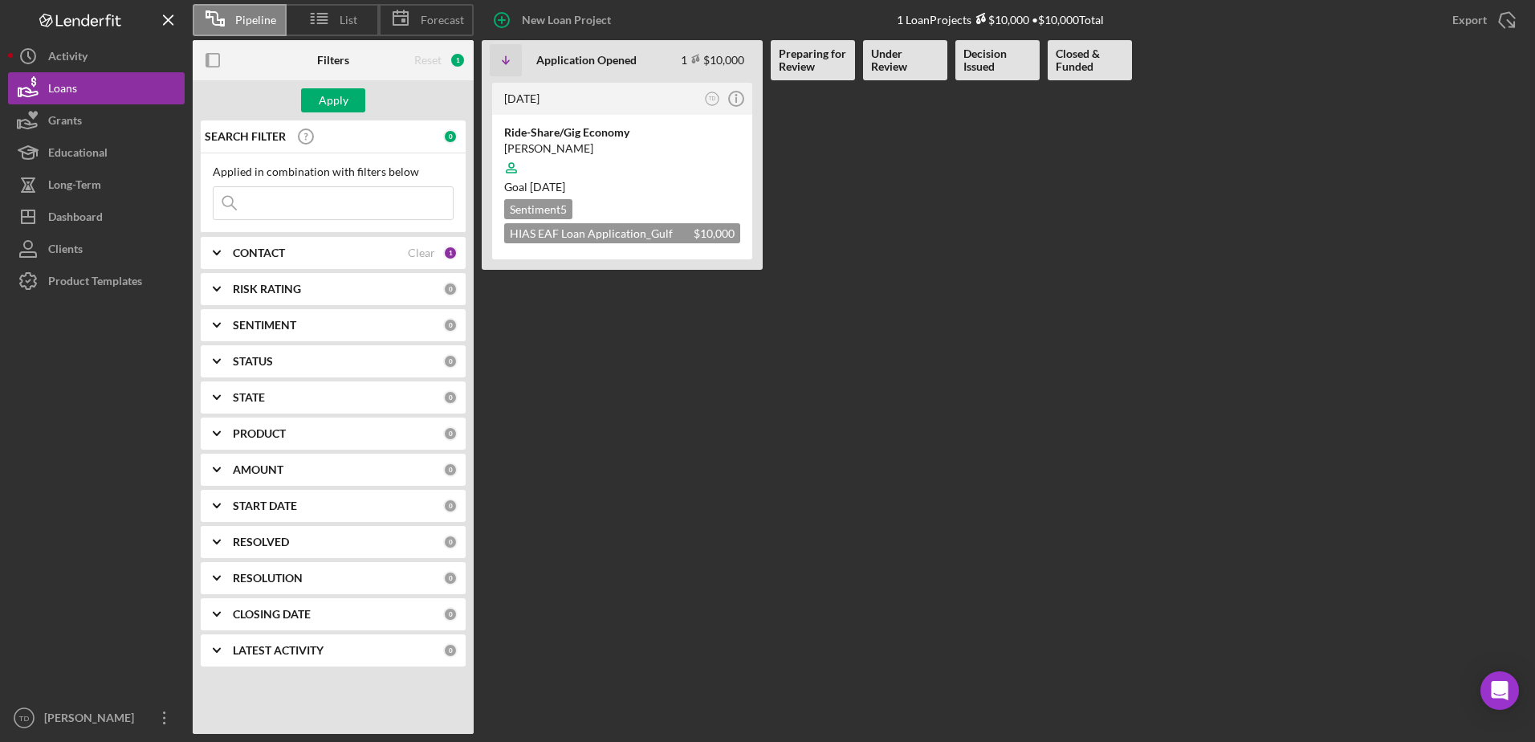
click at [350, 217] on input at bounding box center [333, 203] width 239 height 32
click at [79, 91] on button "Loans" at bounding box center [96, 88] width 177 height 32
click at [81, 145] on div "Educational" at bounding box center [77, 154] width 59 height 36
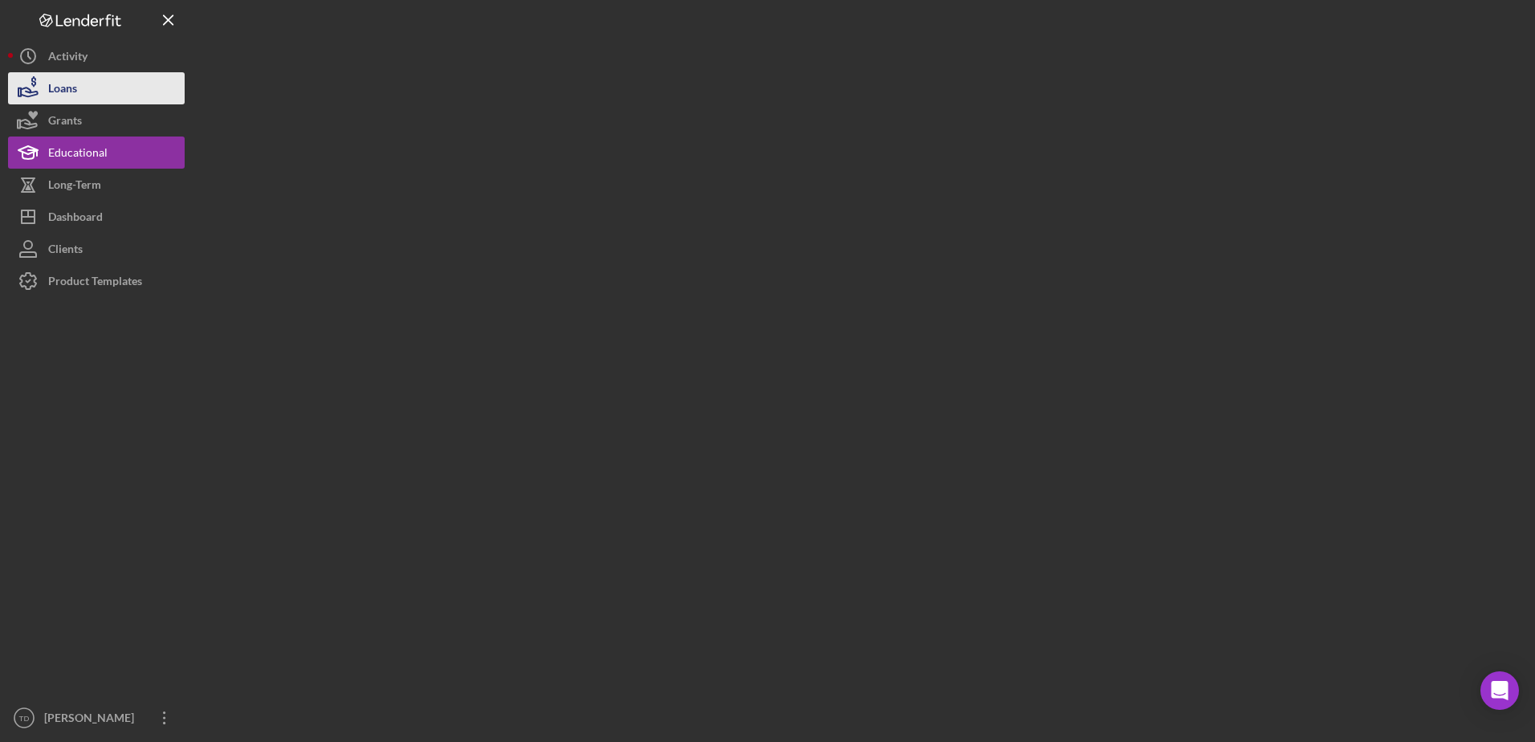
click at [83, 88] on button "Loans" at bounding box center [96, 88] width 177 height 32
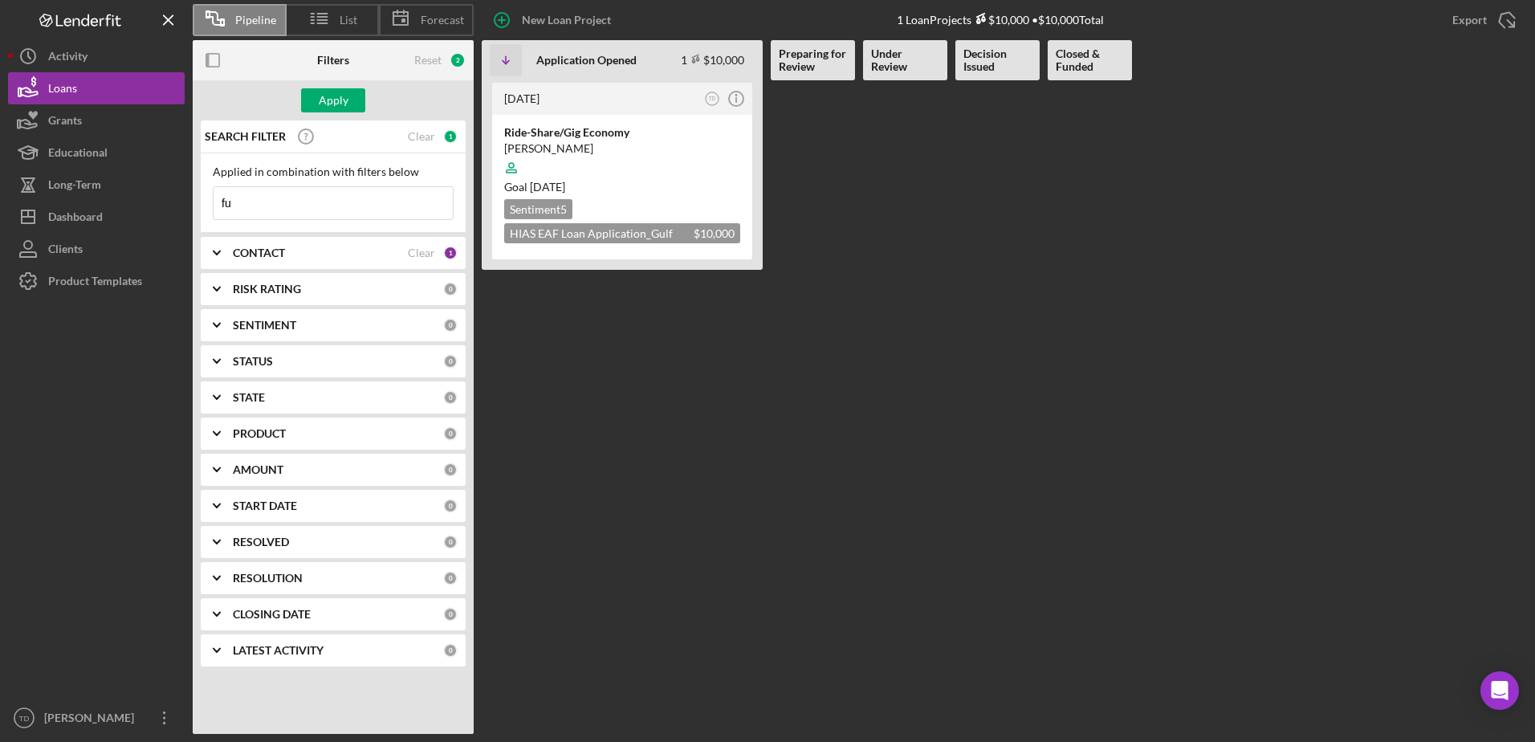
type input "f"
click at [603, 352] on Opened "[DATE] TD Icon/Info Ride-Share/Gig Economy [PERSON_NAME] Goal [DATE] Sentiment …" at bounding box center [622, 406] width 281 height 653
click at [340, 258] on div "CONTACT" at bounding box center [320, 252] width 175 height 13
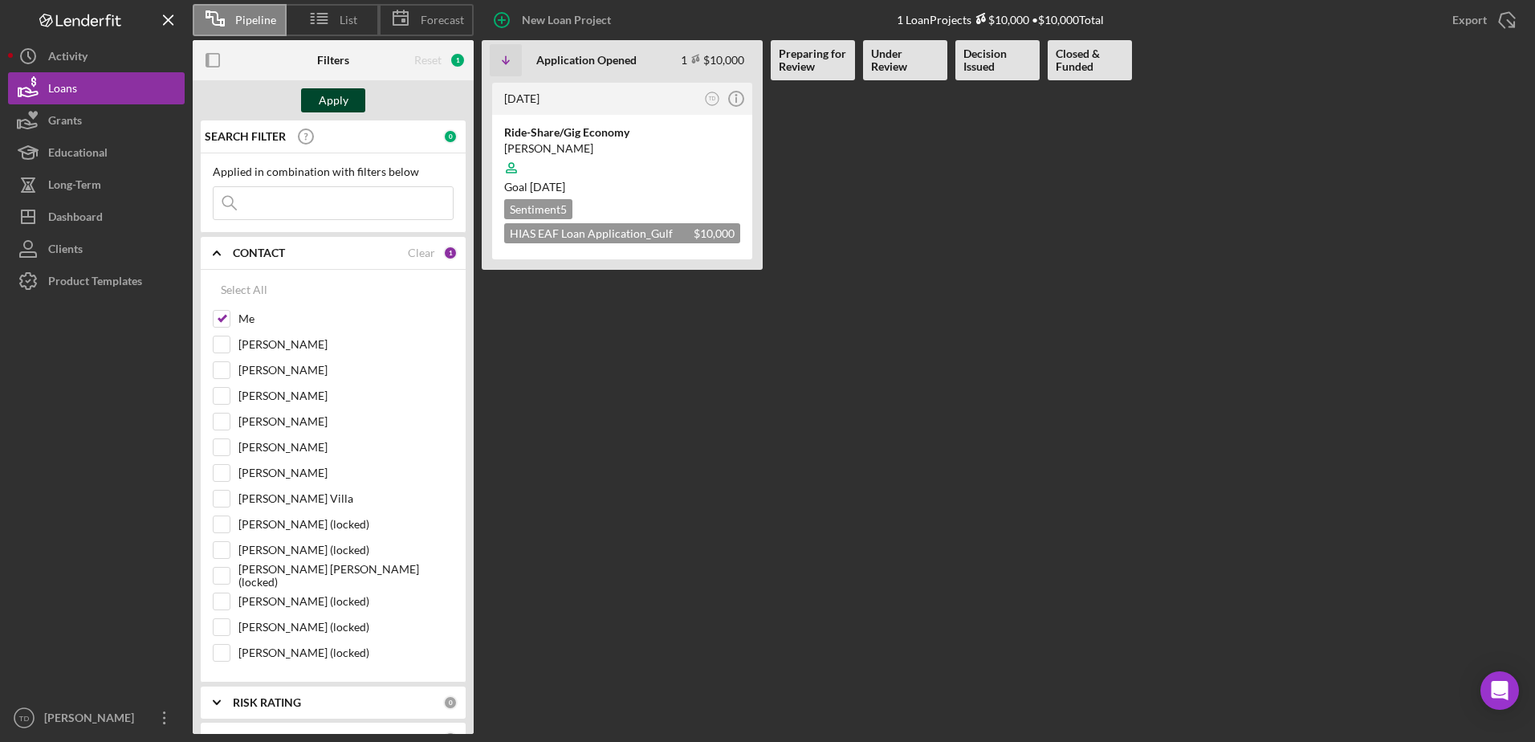
click at [316, 97] on button "Apply" at bounding box center [333, 100] width 64 height 24
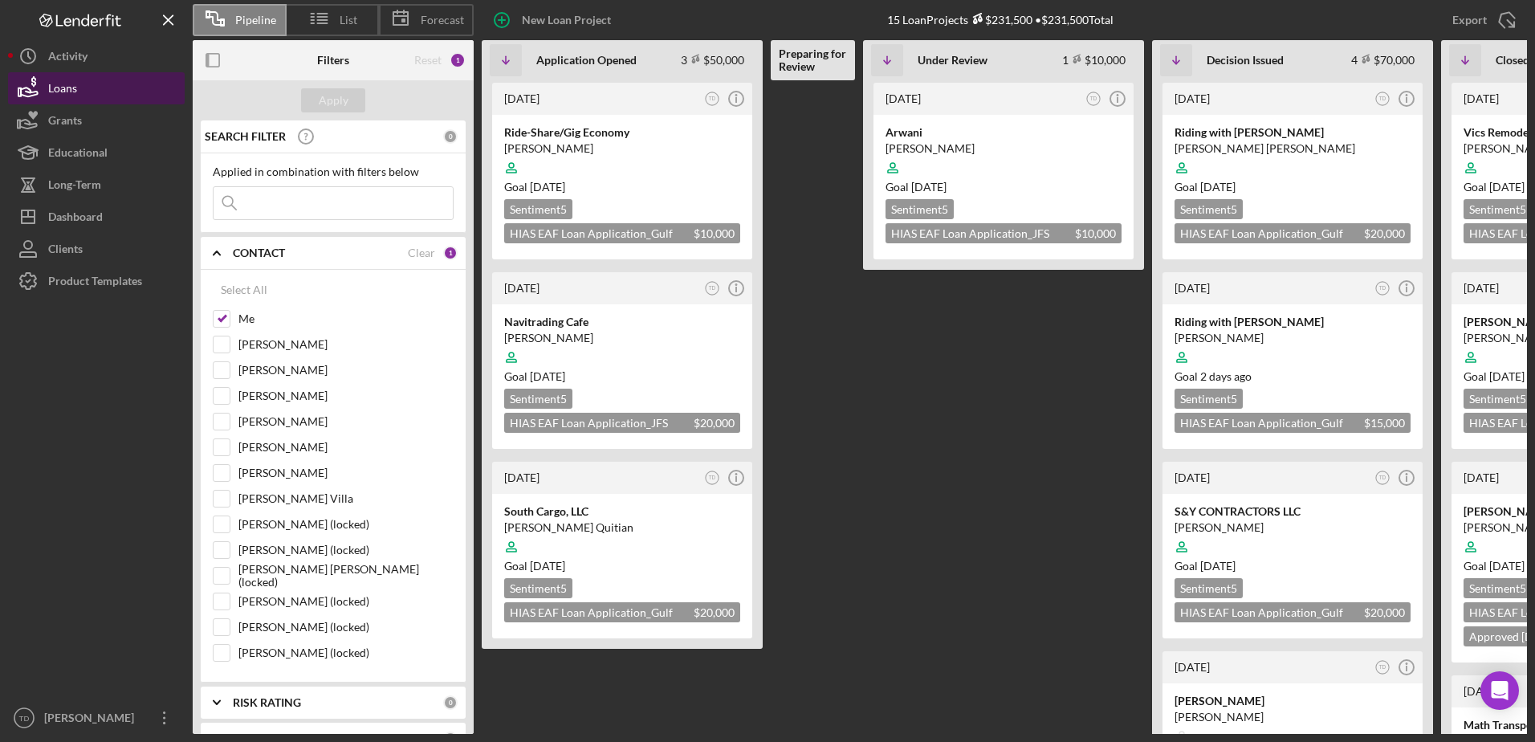
click at [92, 74] on button "Loans" at bounding box center [96, 88] width 177 height 32
click at [91, 67] on button "Icon/History Activity" at bounding box center [96, 56] width 177 height 32
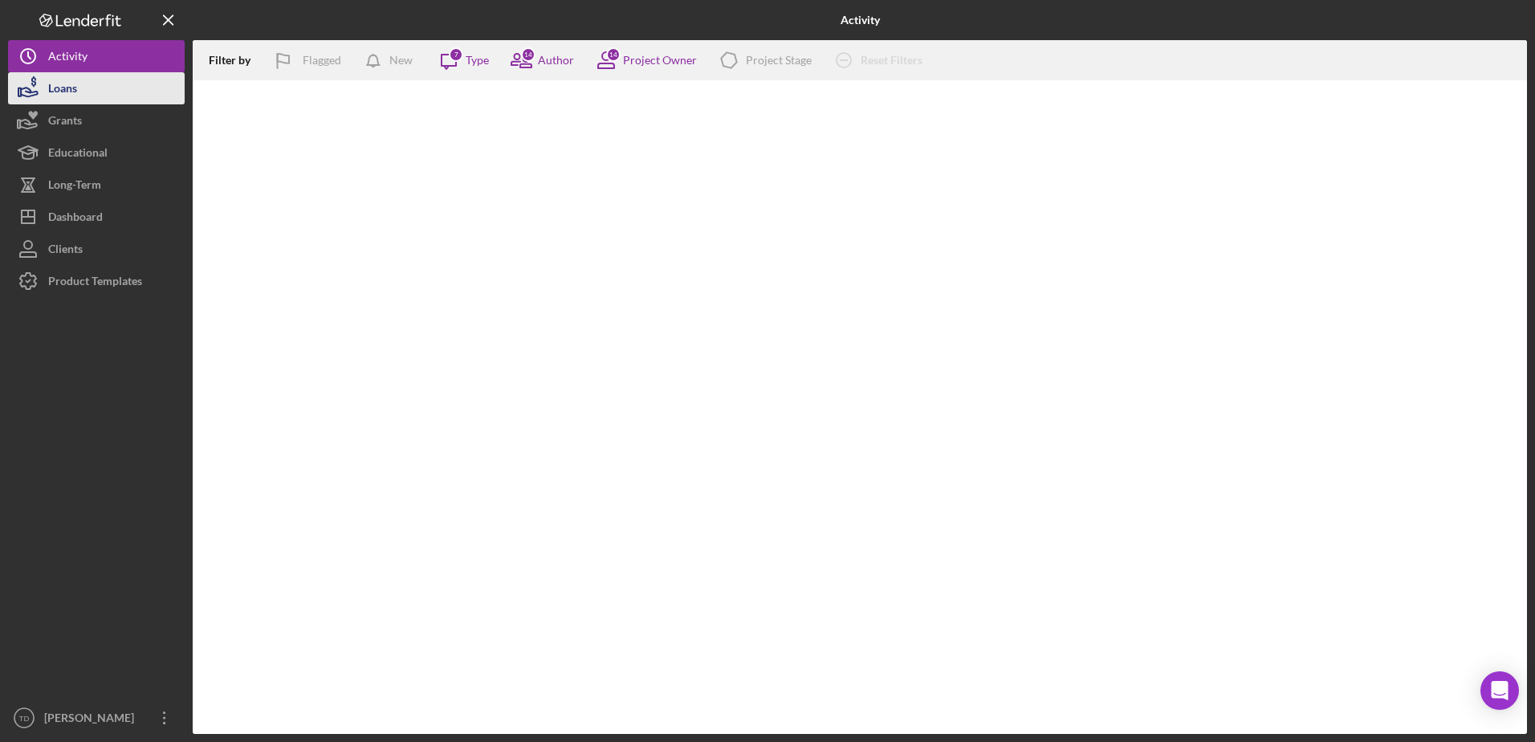
click at [76, 92] on div "Loans" at bounding box center [62, 90] width 29 height 36
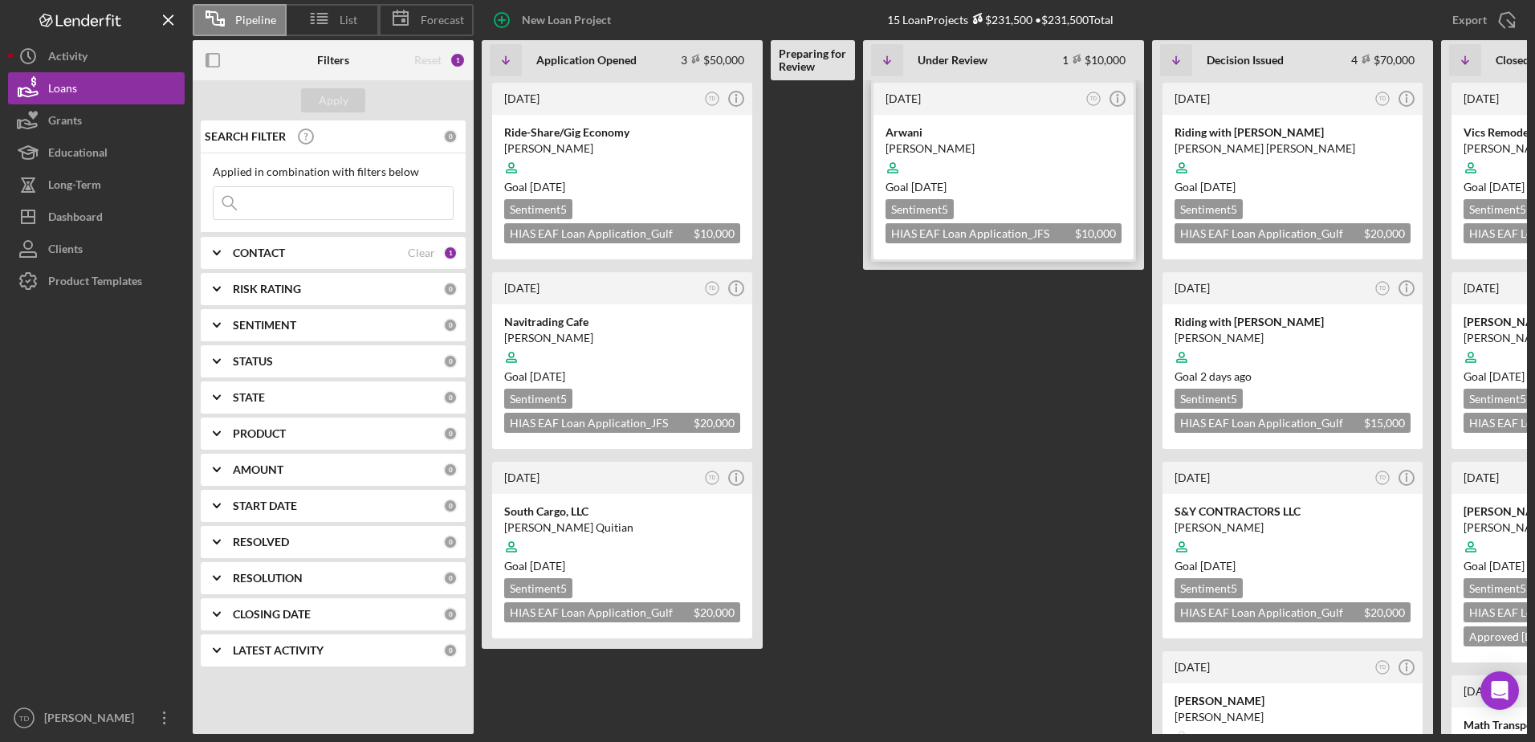
click at [917, 132] on div "Arwani" at bounding box center [1003, 132] width 236 height 16
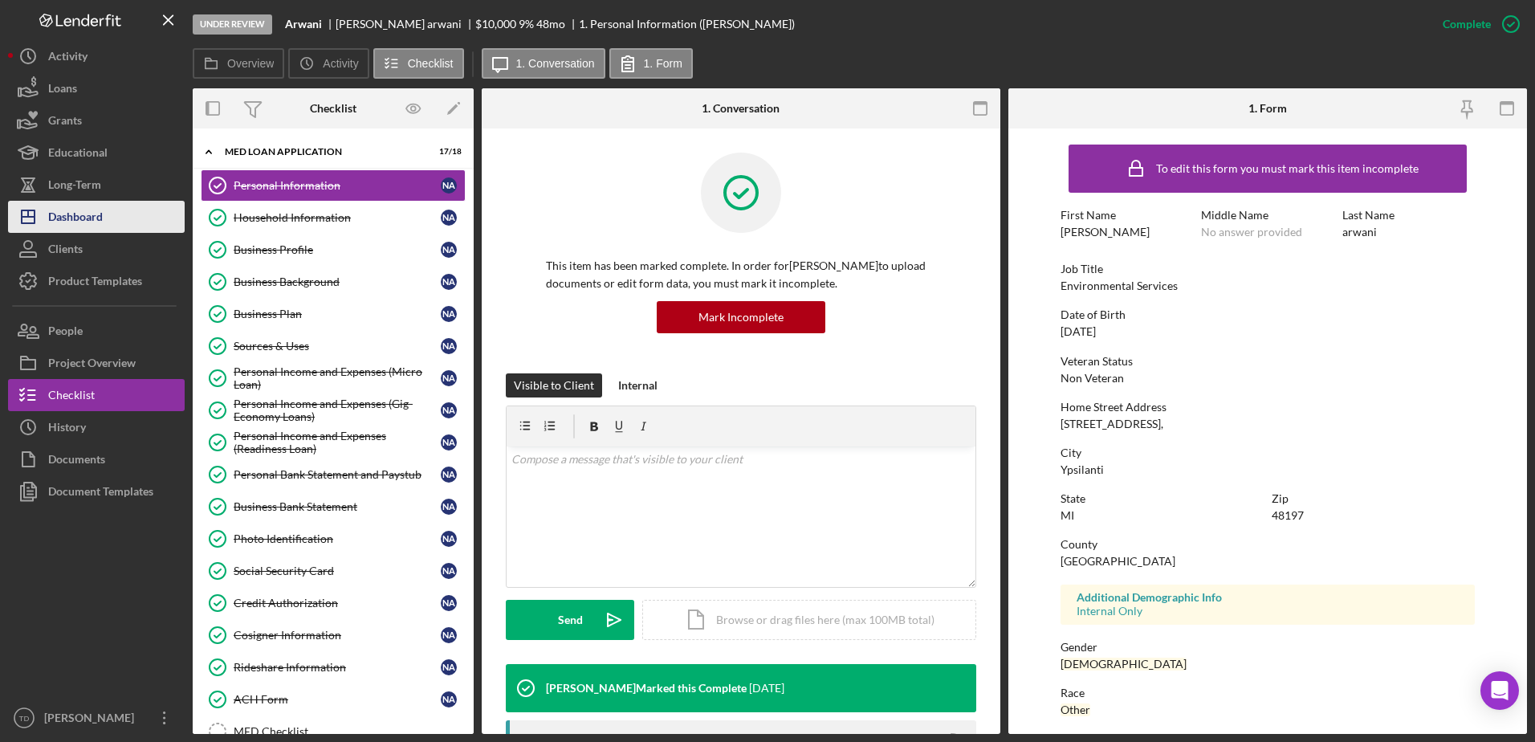
click at [99, 212] on div "Dashboard" at bounding box center [75, 219] width 55 height 36
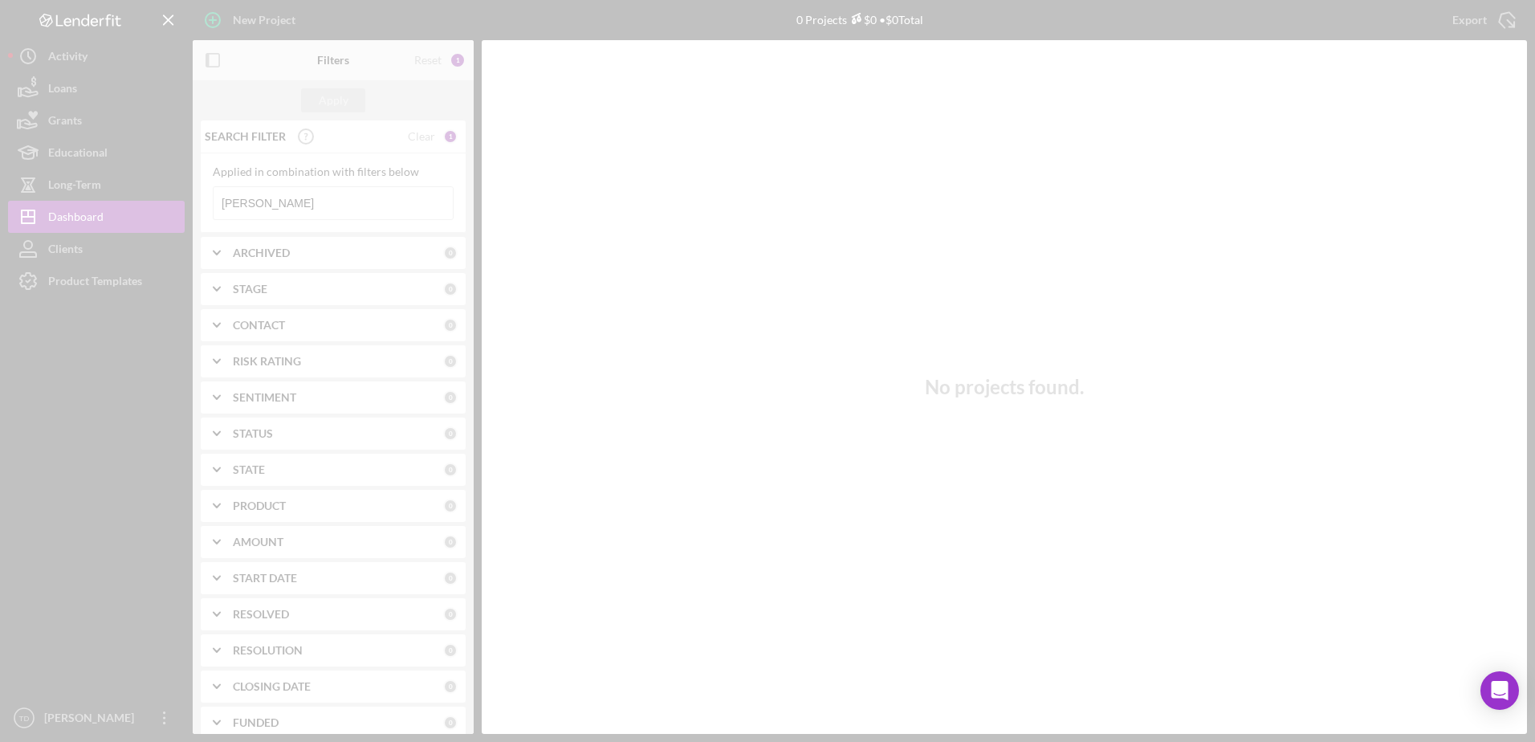
click at [327, 210] on div at bounding box center [767, 371] width 1535 height 742
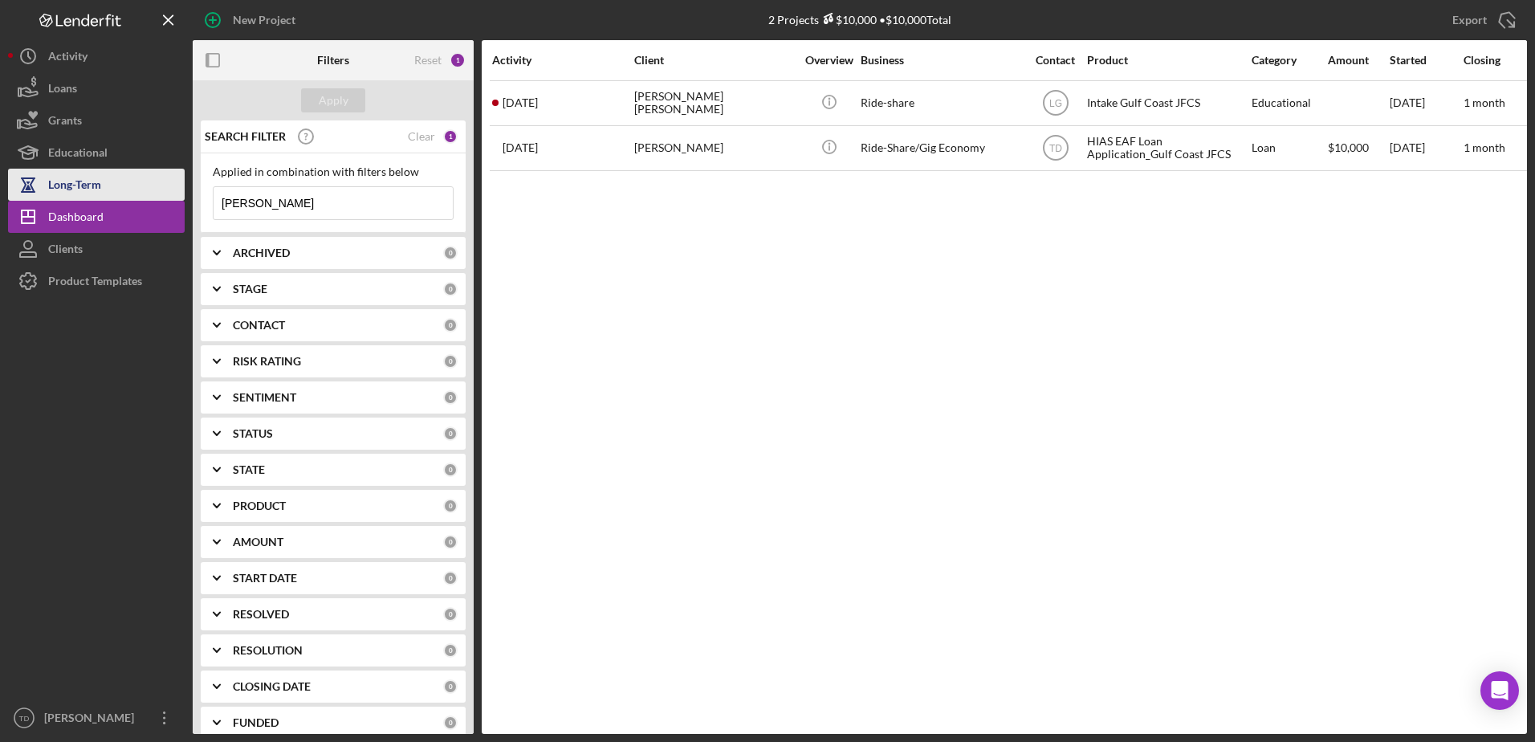
drag, startPoint x: 302, startPoint y: 209, endPoint x: 160, endPoint y: 200, distance: 142.4
click at [160, 200] on div "New Project 2 Projects $10,000 • $10,000 Total [PERSON_NAME] Export Icon/Export…" at bounding box center [767, 367] width 1519 height 734
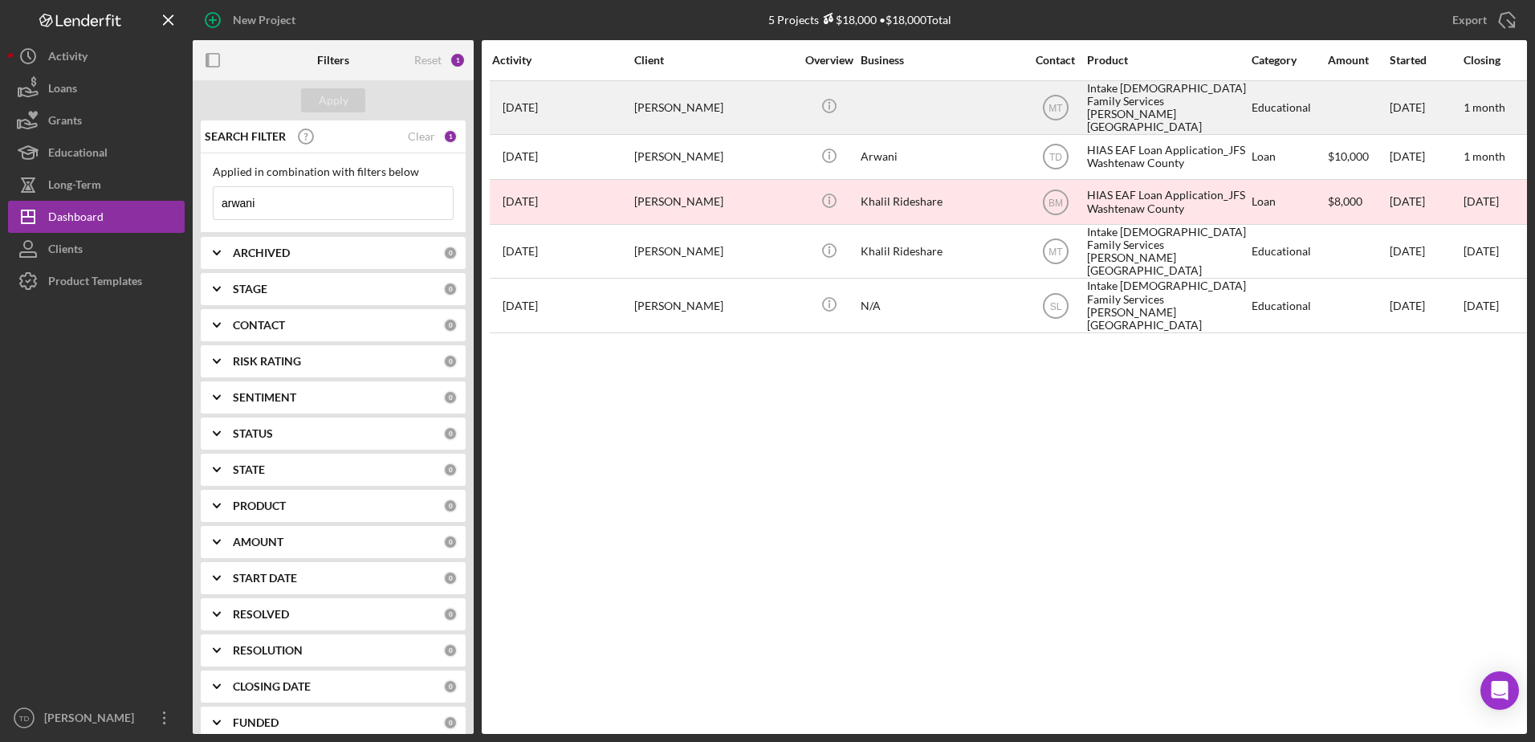
type input "arwani"
click at [726, 104] on div "[PERSON_NAME]" at bounding box center [714, 107] width 161 height 51
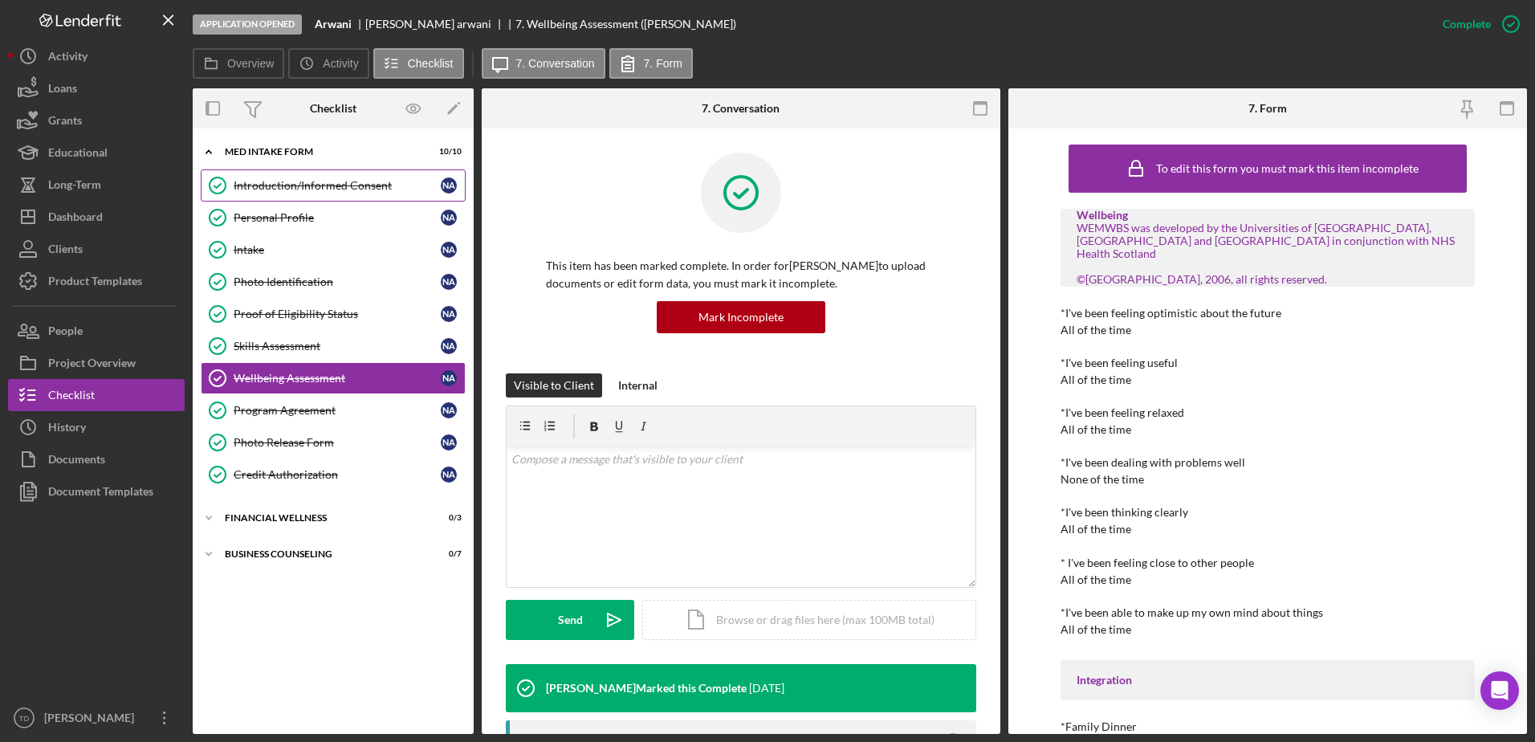
click at [413, 184] on div "Introduction/Informed Consent" at bounding box center [337, 185] width 207 height 13
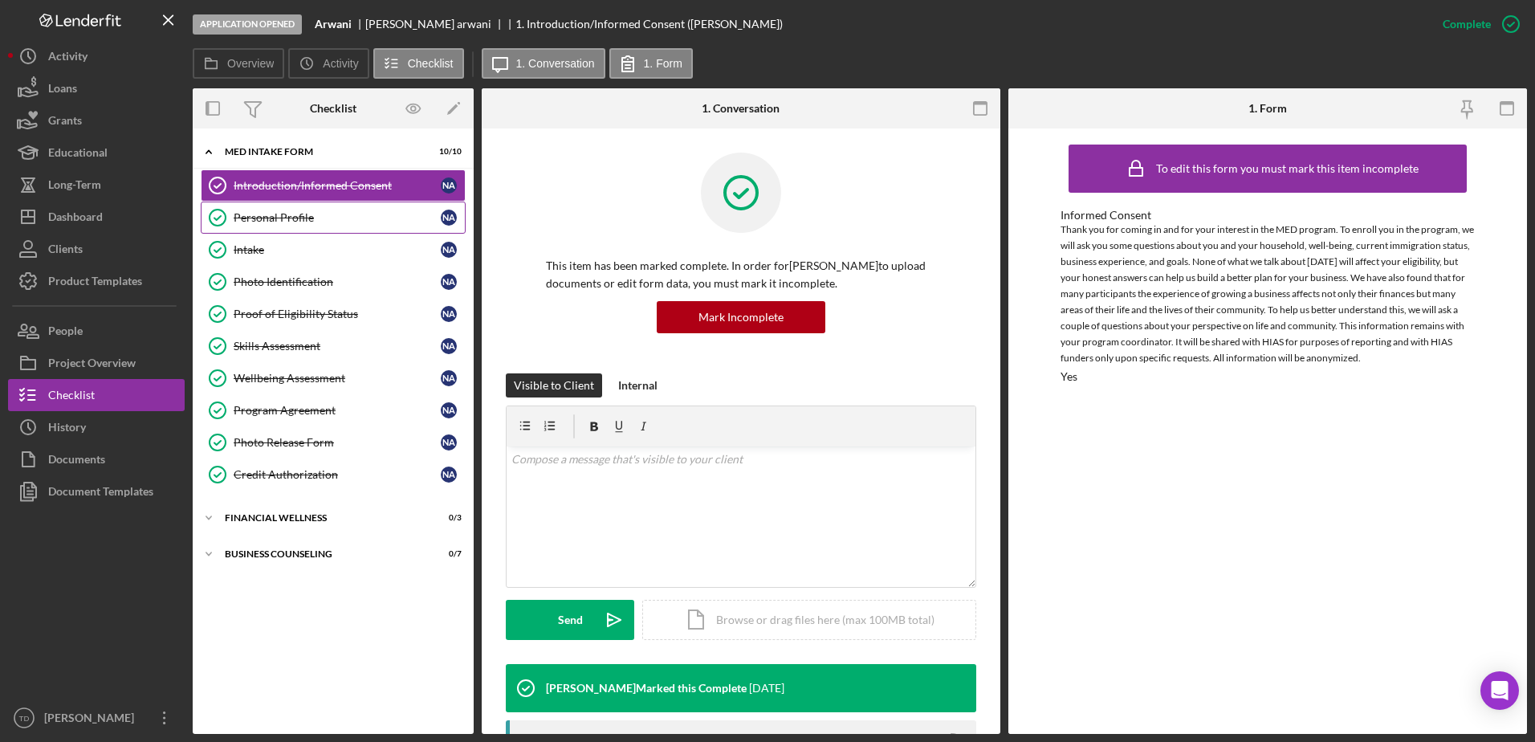
click at [340, 209] on link "Personal Profile Personal Profile N a" at bounding box center [333, 217] width 265 height 32
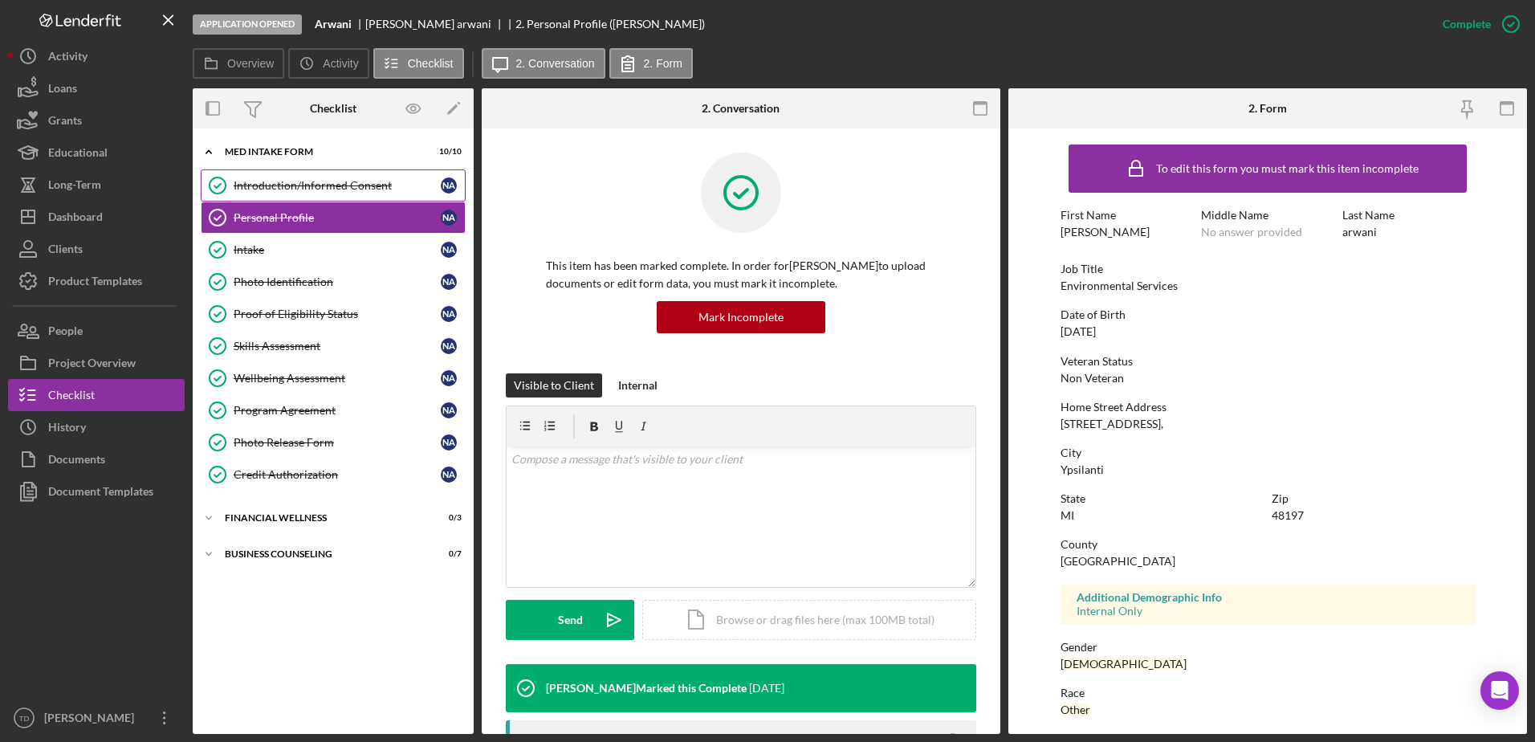
click at [336, 189] on div "Introduction/Informed Consent" at bounding box center [337, 185] width 207 height 13
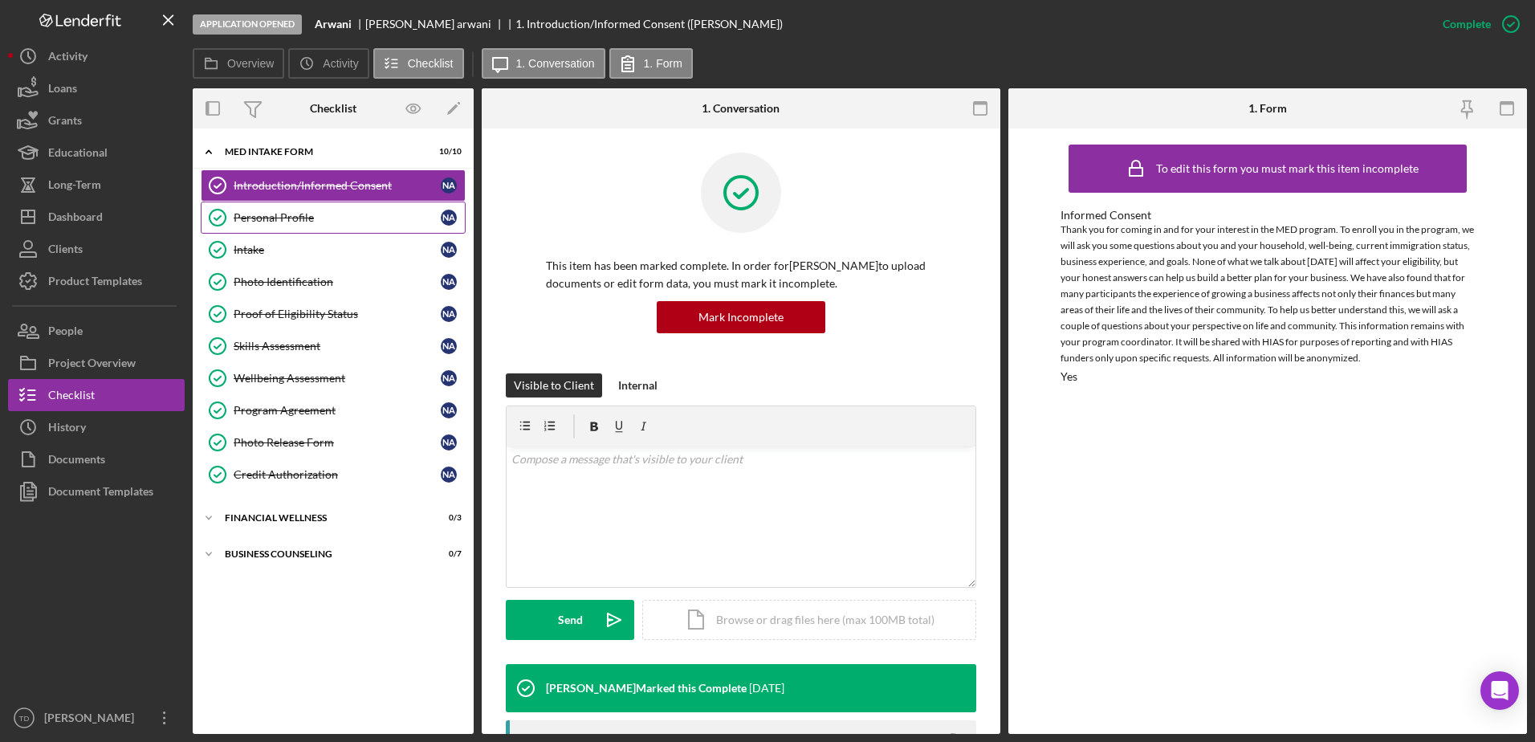
click at [304, 222] on div "Personal Profile" at bounding box center [337, 217] width 207 height 13
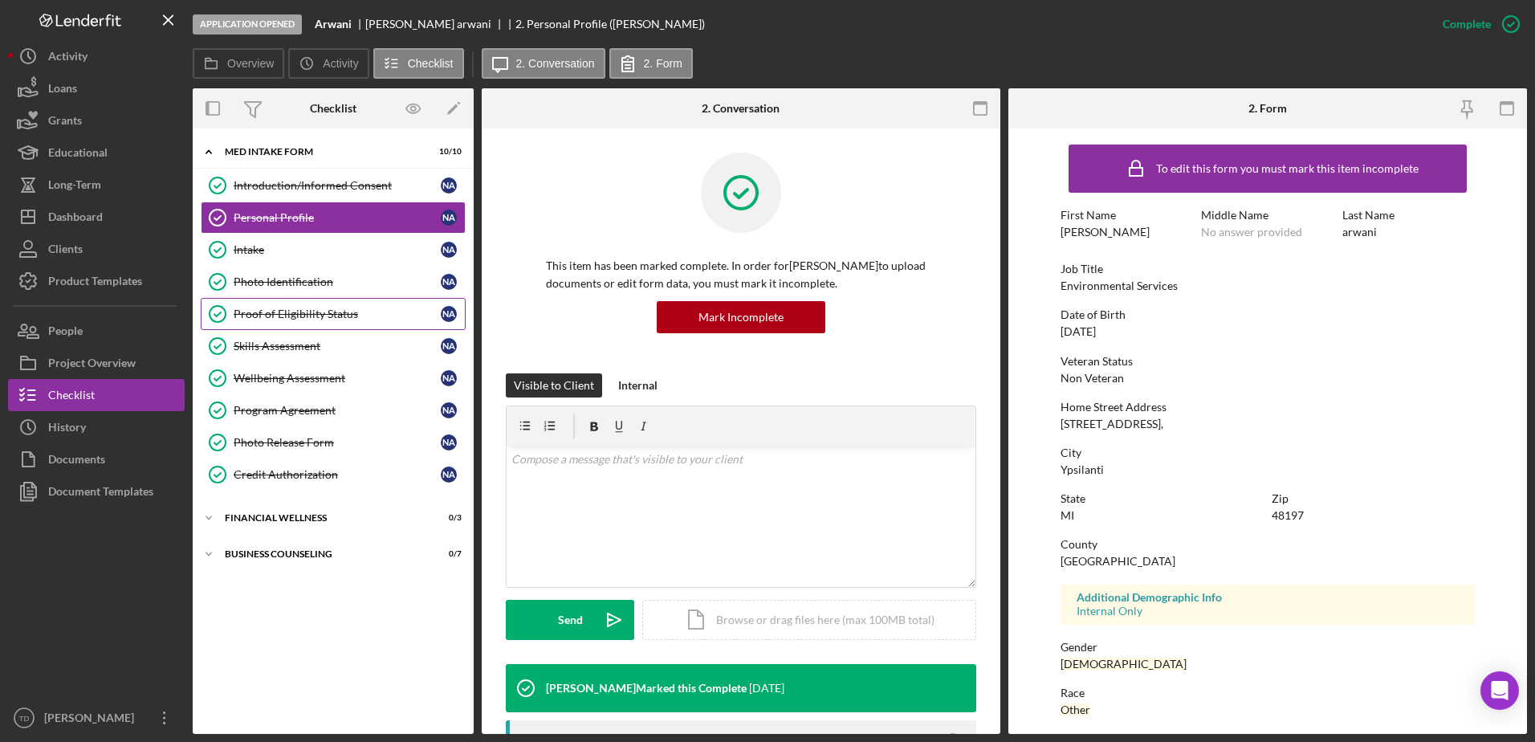
click at [286, 319] on div "Proof of Eligibility Status" at bounding box center [337, 313] width 207 height 13
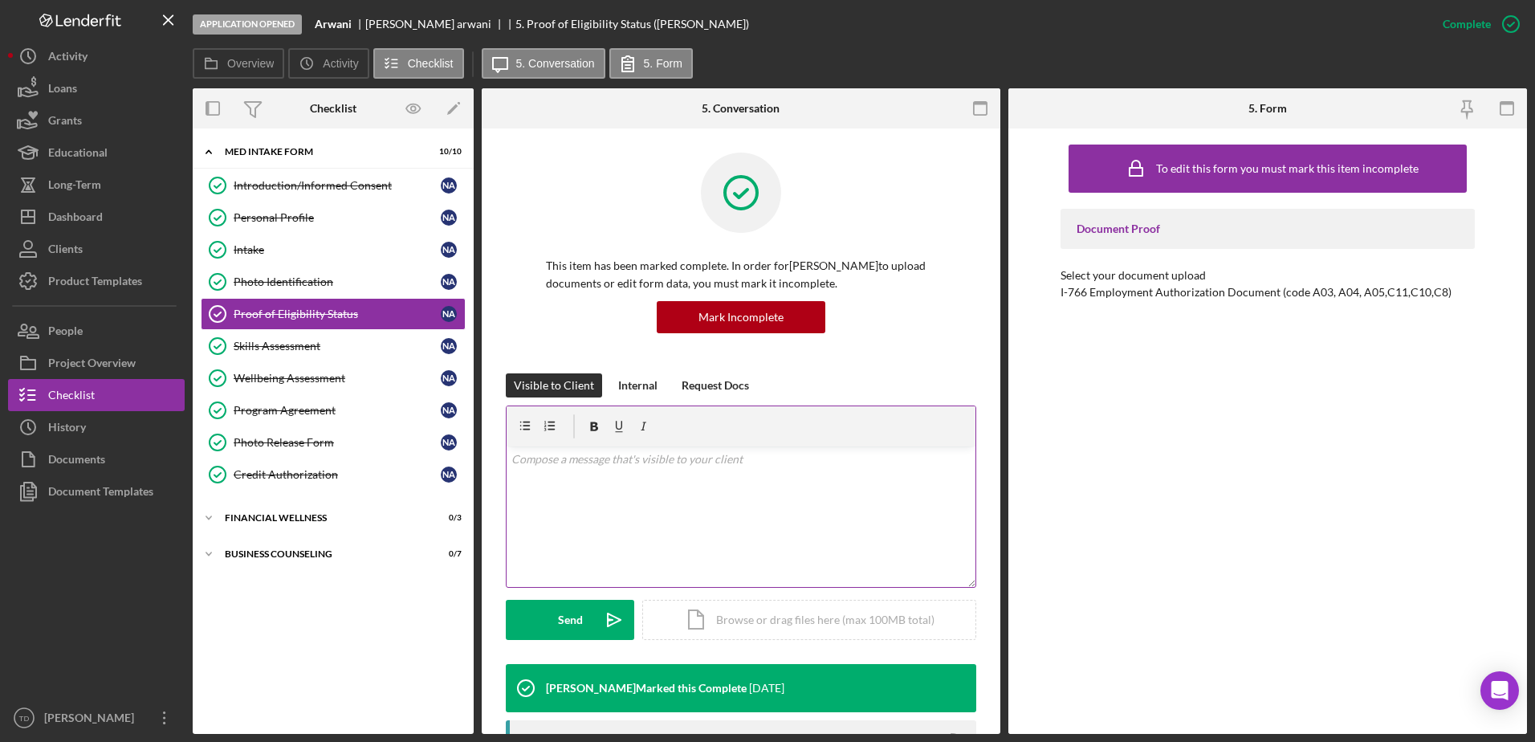
scroll to position [222, 0]
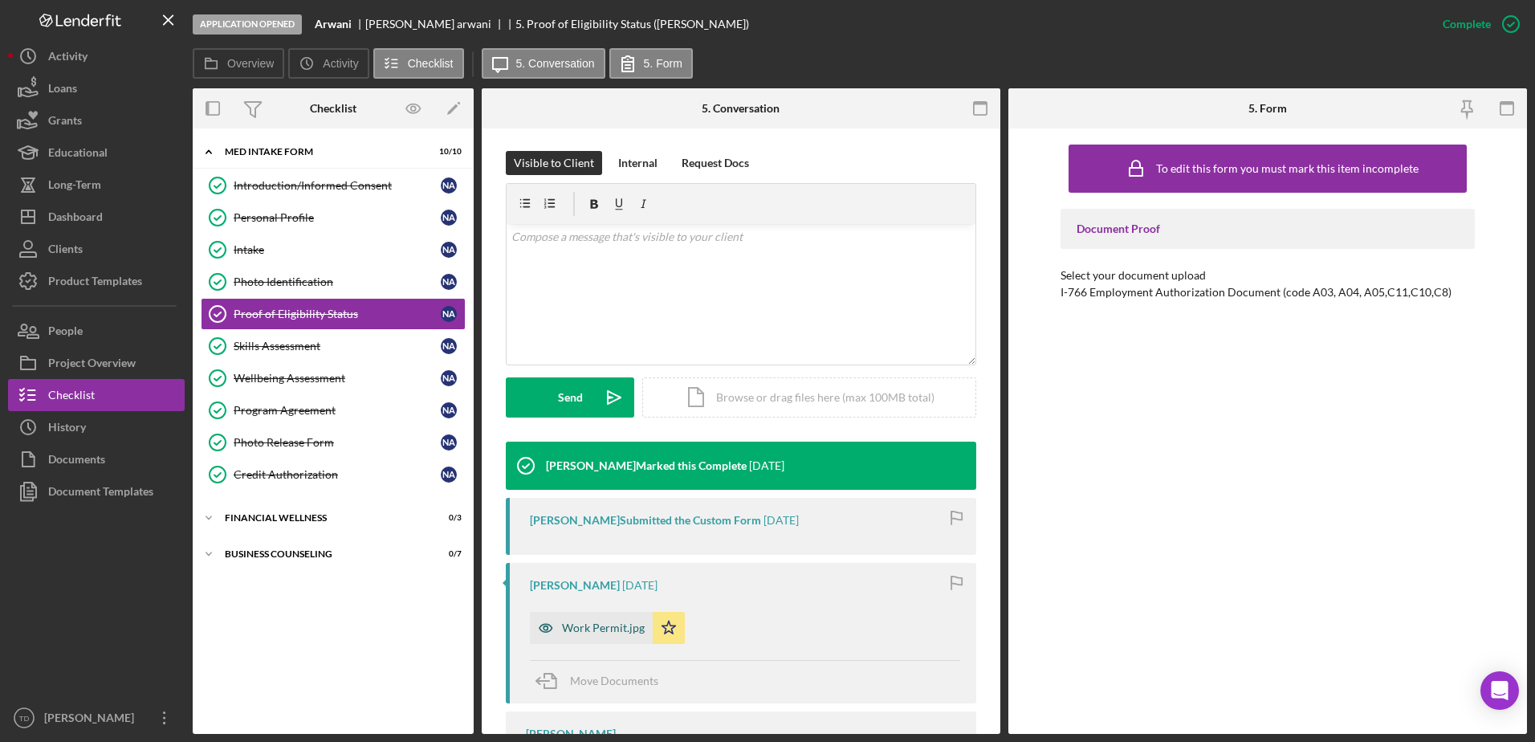
click at [604, 616] on div "Work Permit.jpg" at bounding box center [591, 628] width 123 height 32
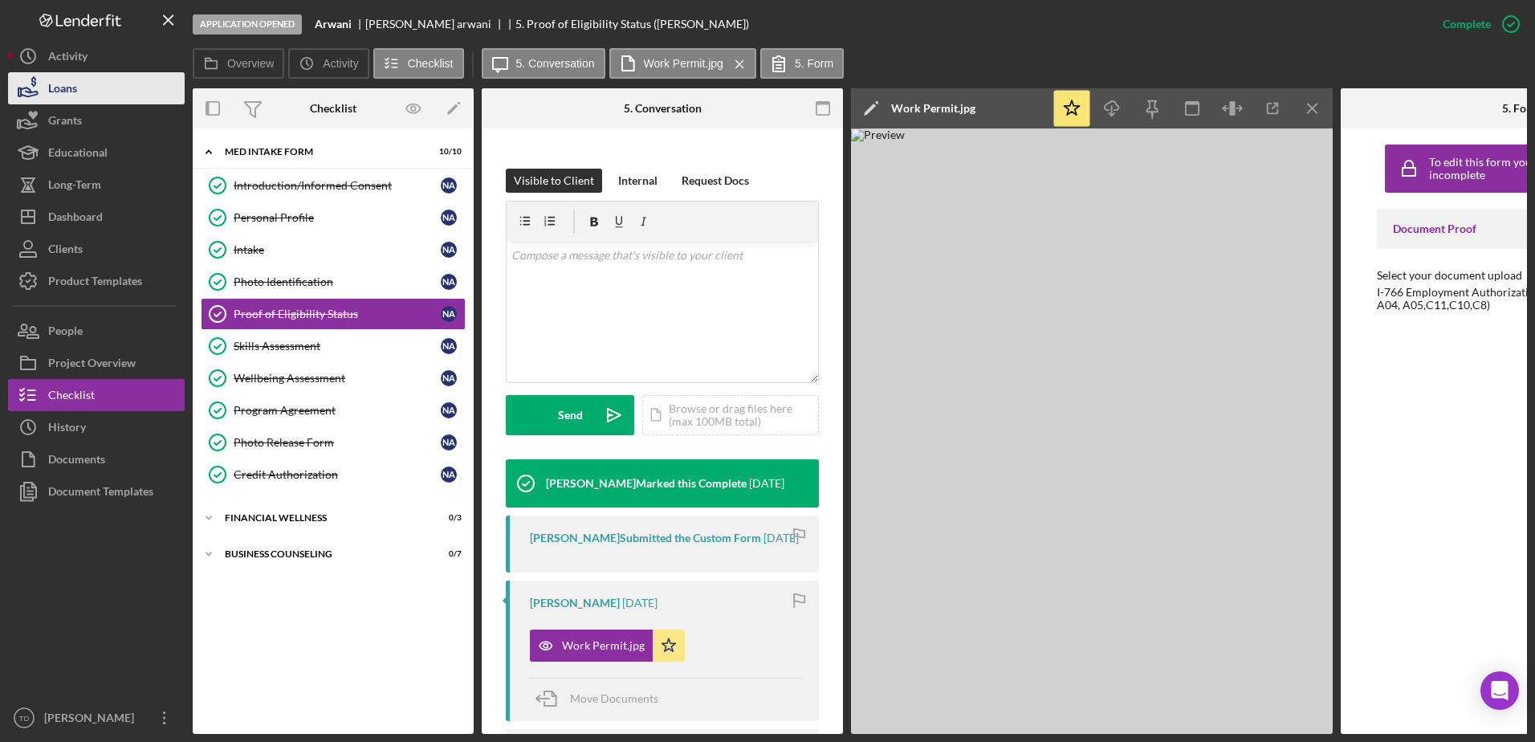
click at [94, 90] on button "Loans" at bounding box center [96, 88] width 177 height 32
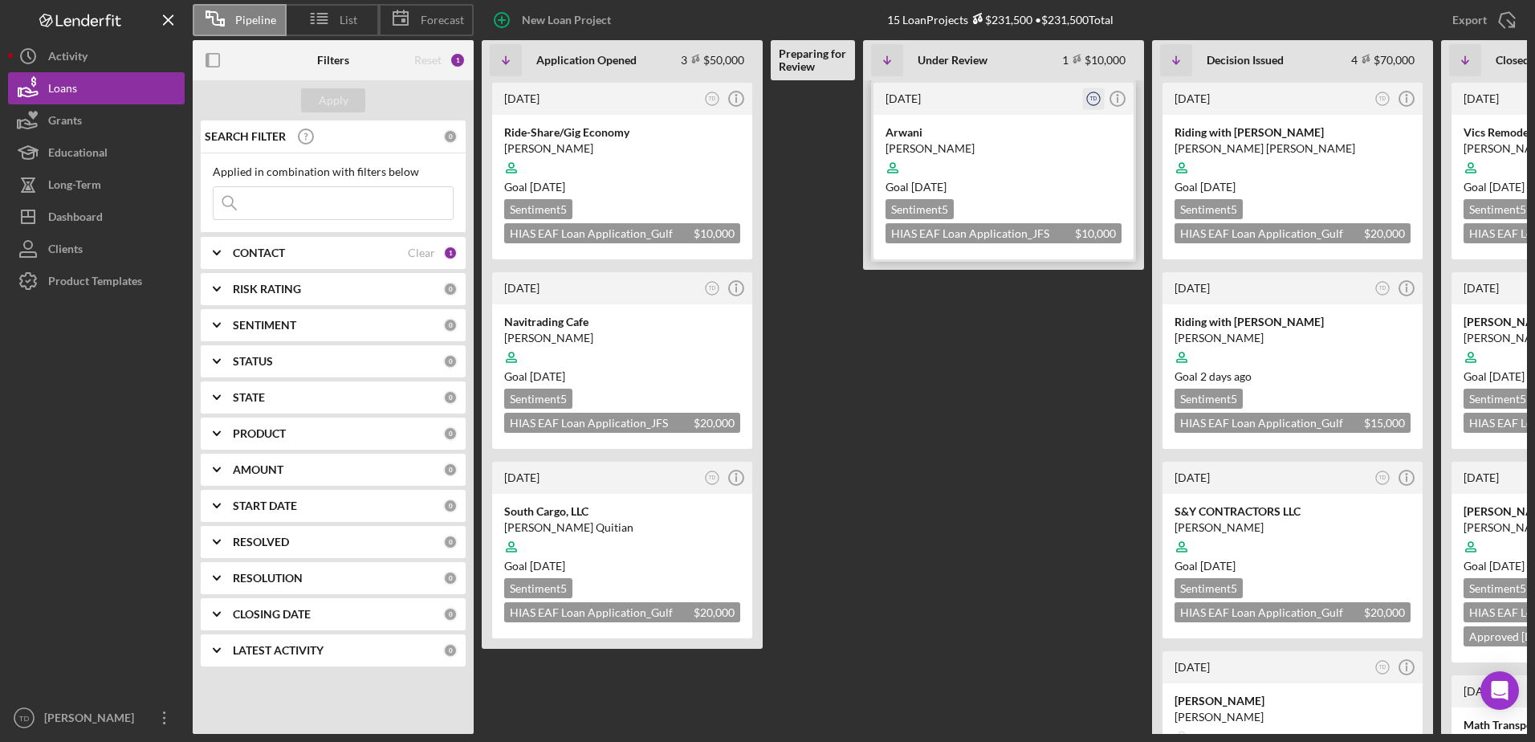
click at [1100, 100] on circle "button" at bounding box center [1093, 98] width 13 height 13
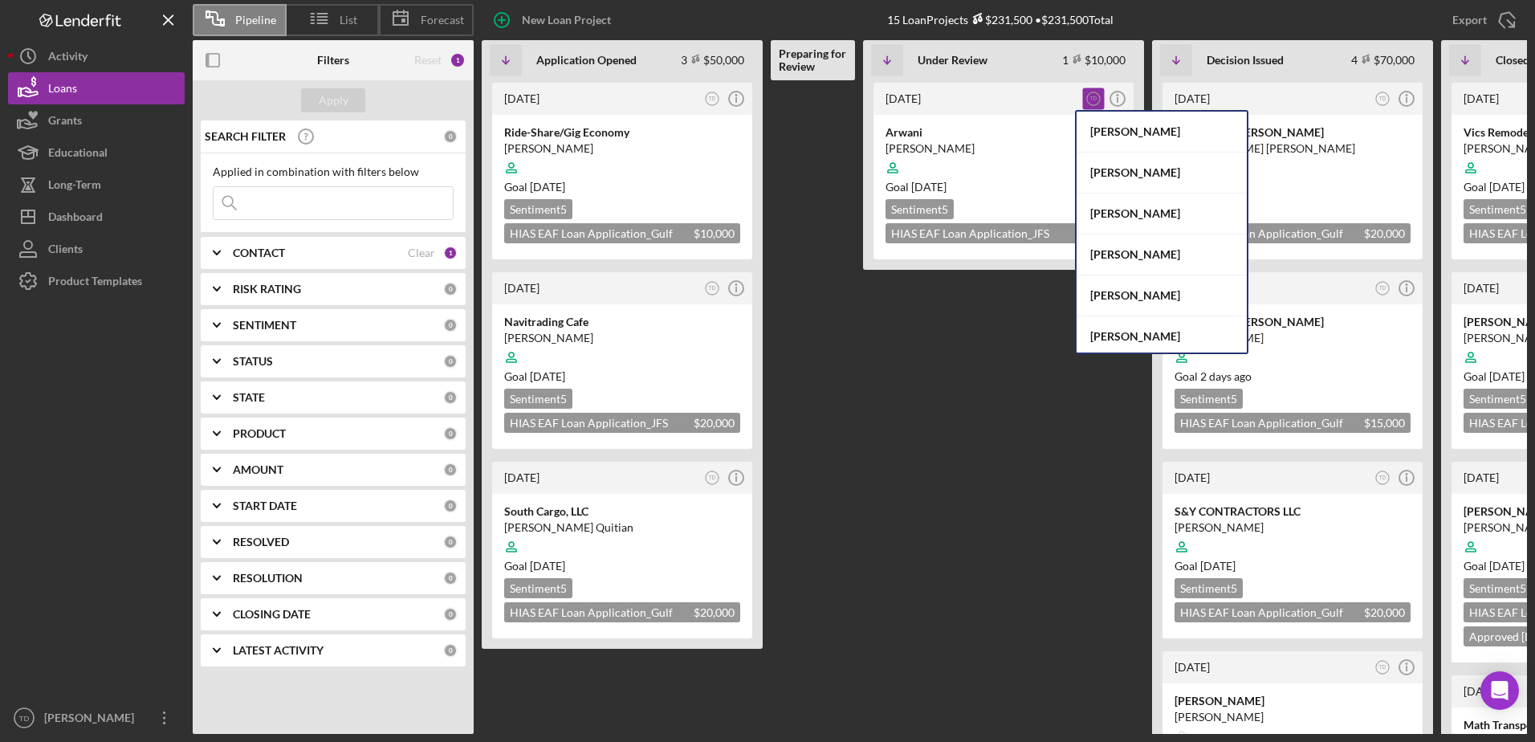
scroll to position [86, 0]
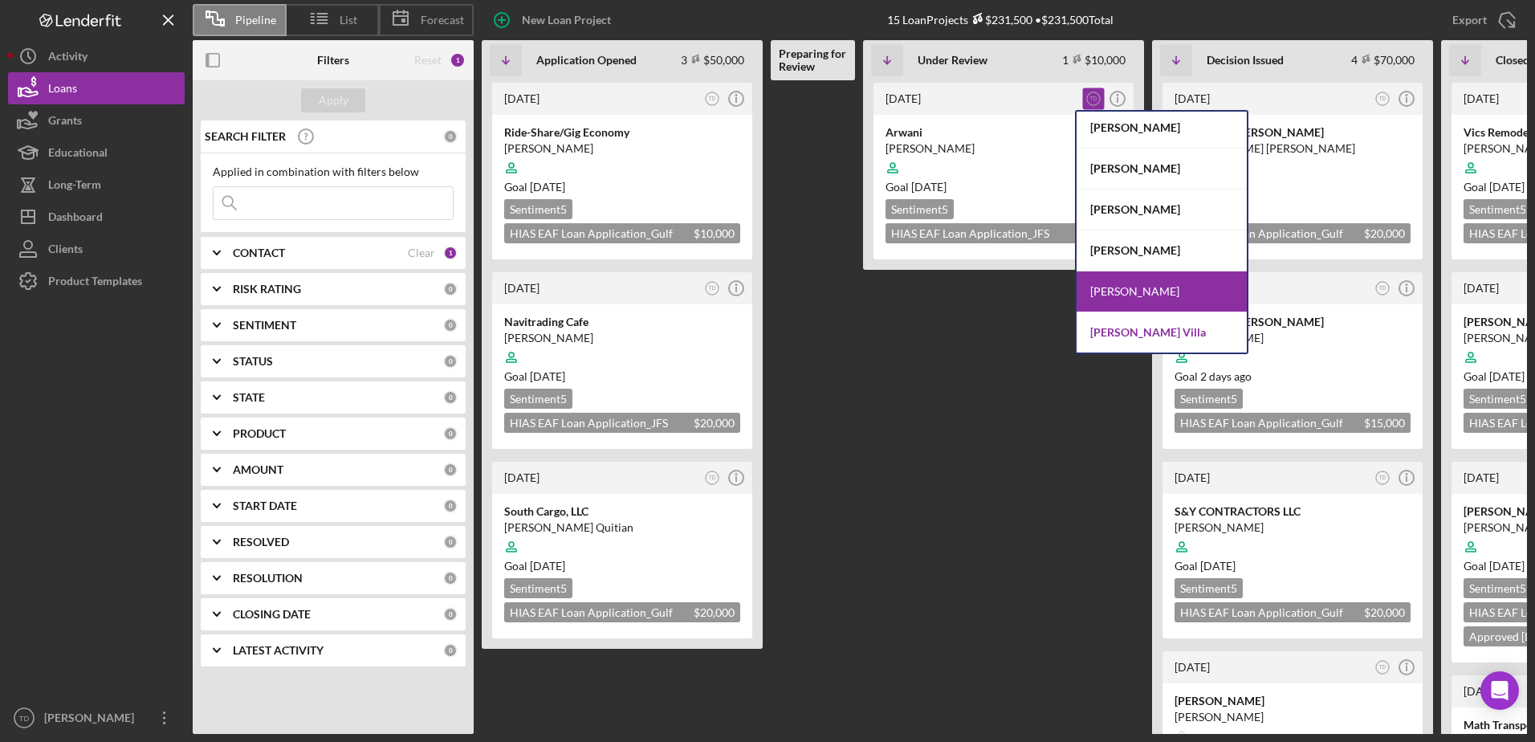
click at [1179, 328] on div "[PERSON_NAME] Villa" at bounding box center [1161, 332] width 170 height 40
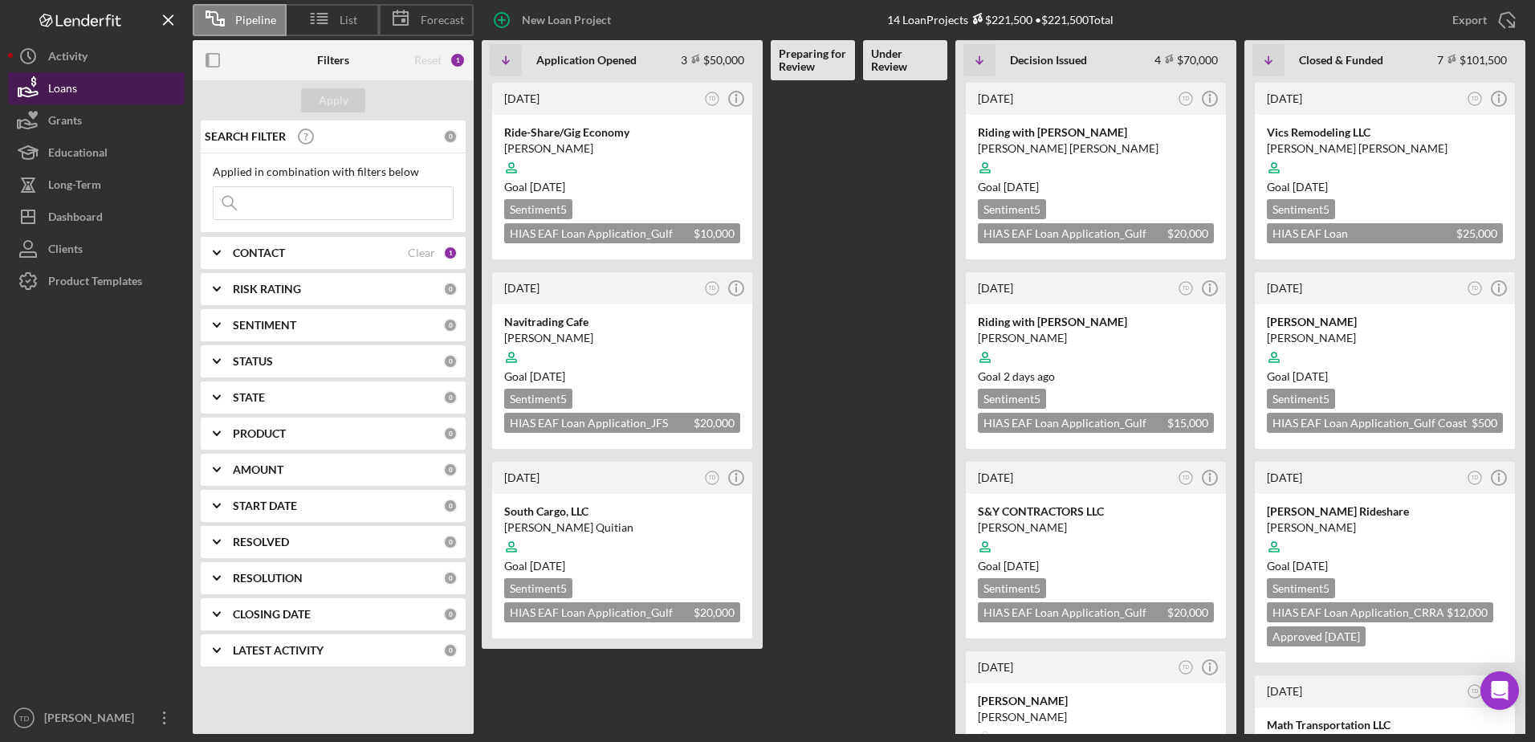
click at [125, 81] on button "Loans" at bounding box center [96, 88] width 177 height 32
click at [119, 68] on button "Icon/History Activity" at bounding box center [96, 56] width 177 height 32
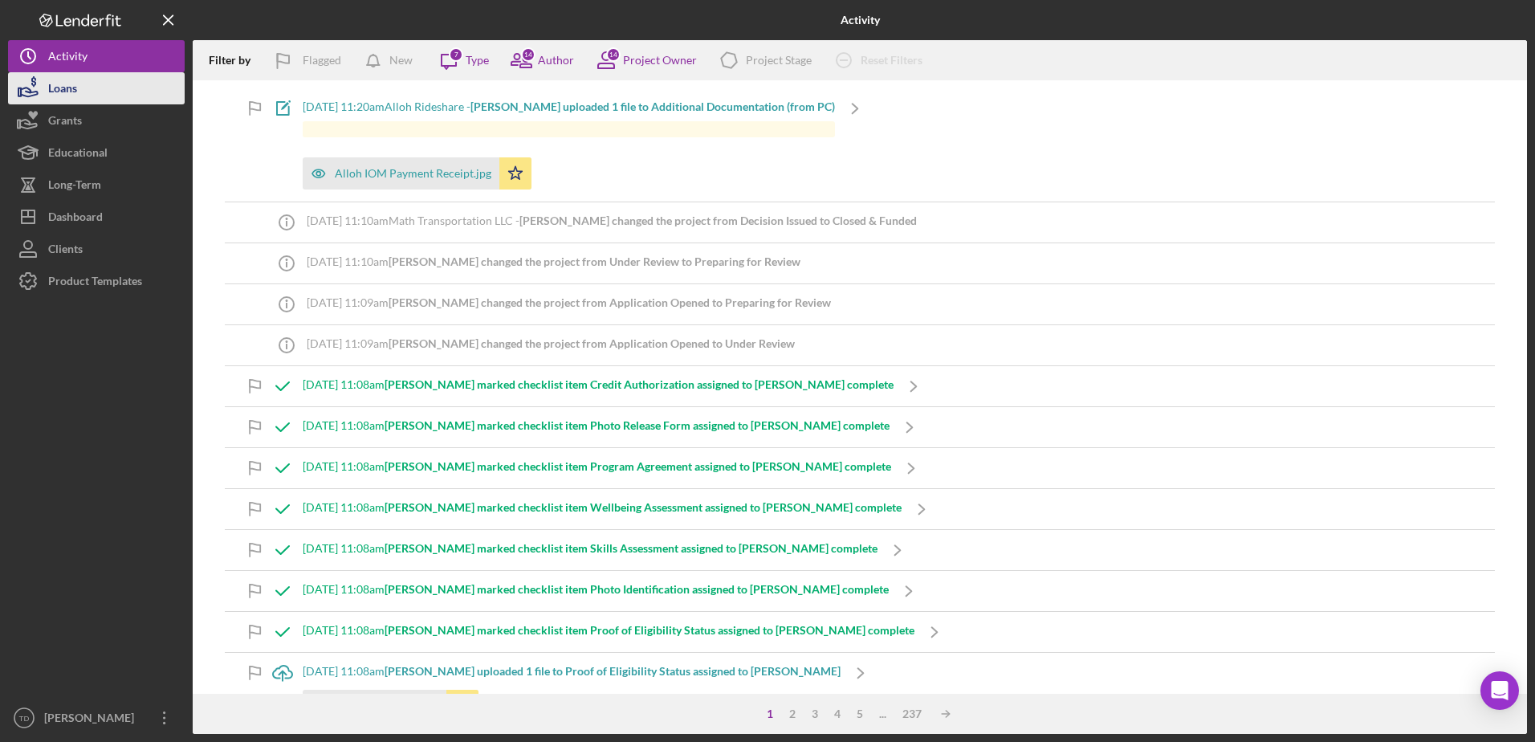
click at [100, 90] on button "Loans" at bounding box center [96, 88] width 177 height 32
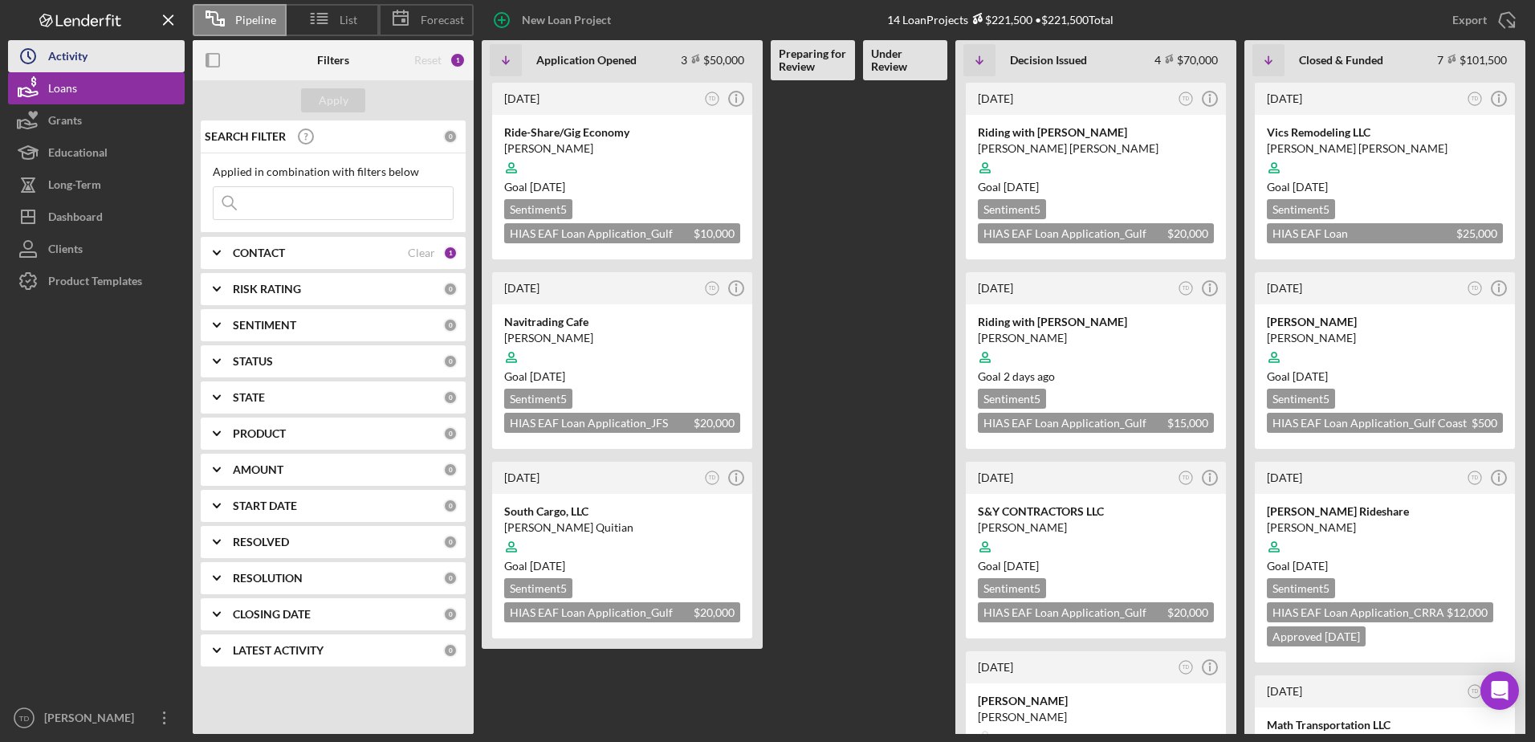
click at [100, 69] on button "Icon/History Activity" at bounding box center [96, 56] width 177 height 32
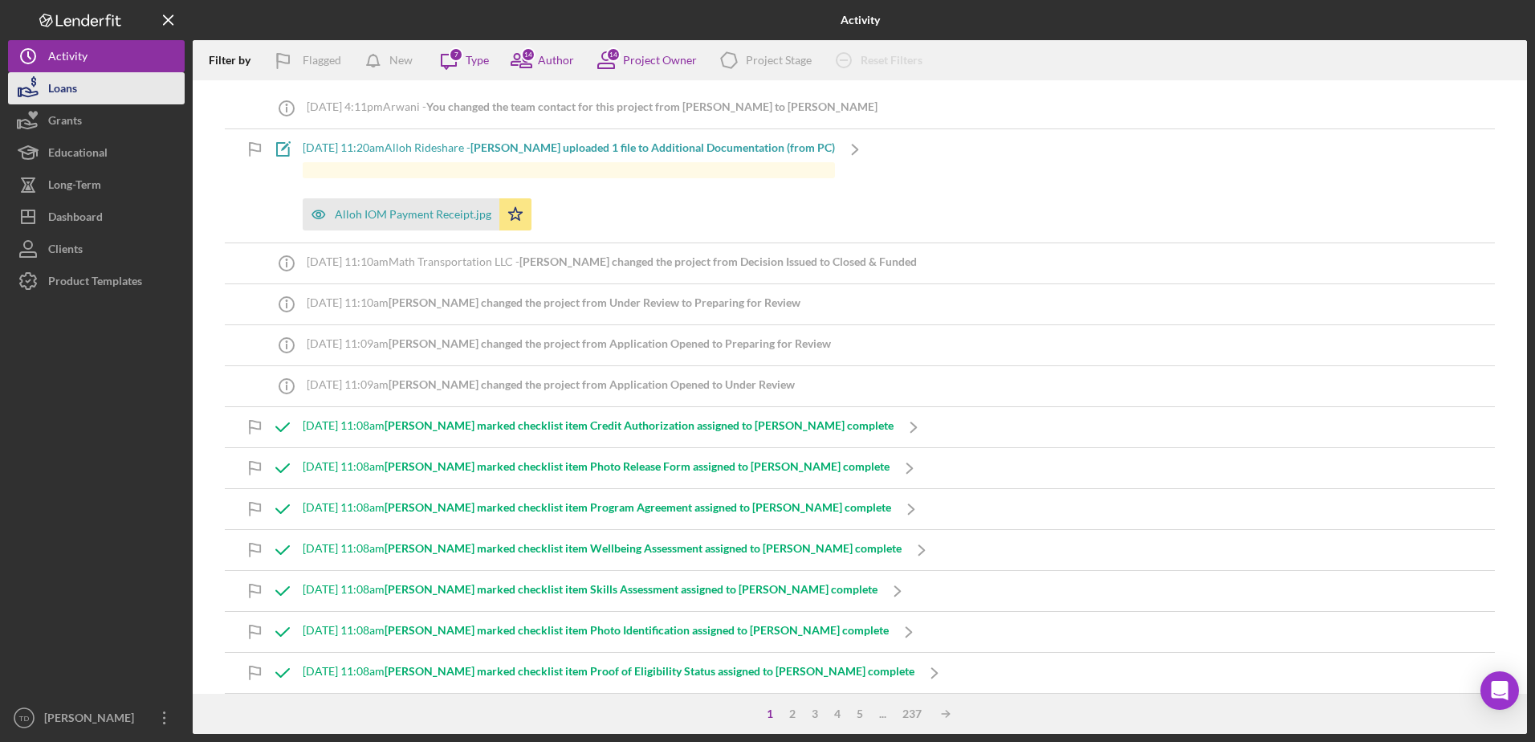
click at [87, 98] on button "Loans" at bounding box center [96, 88] width 177 height 32
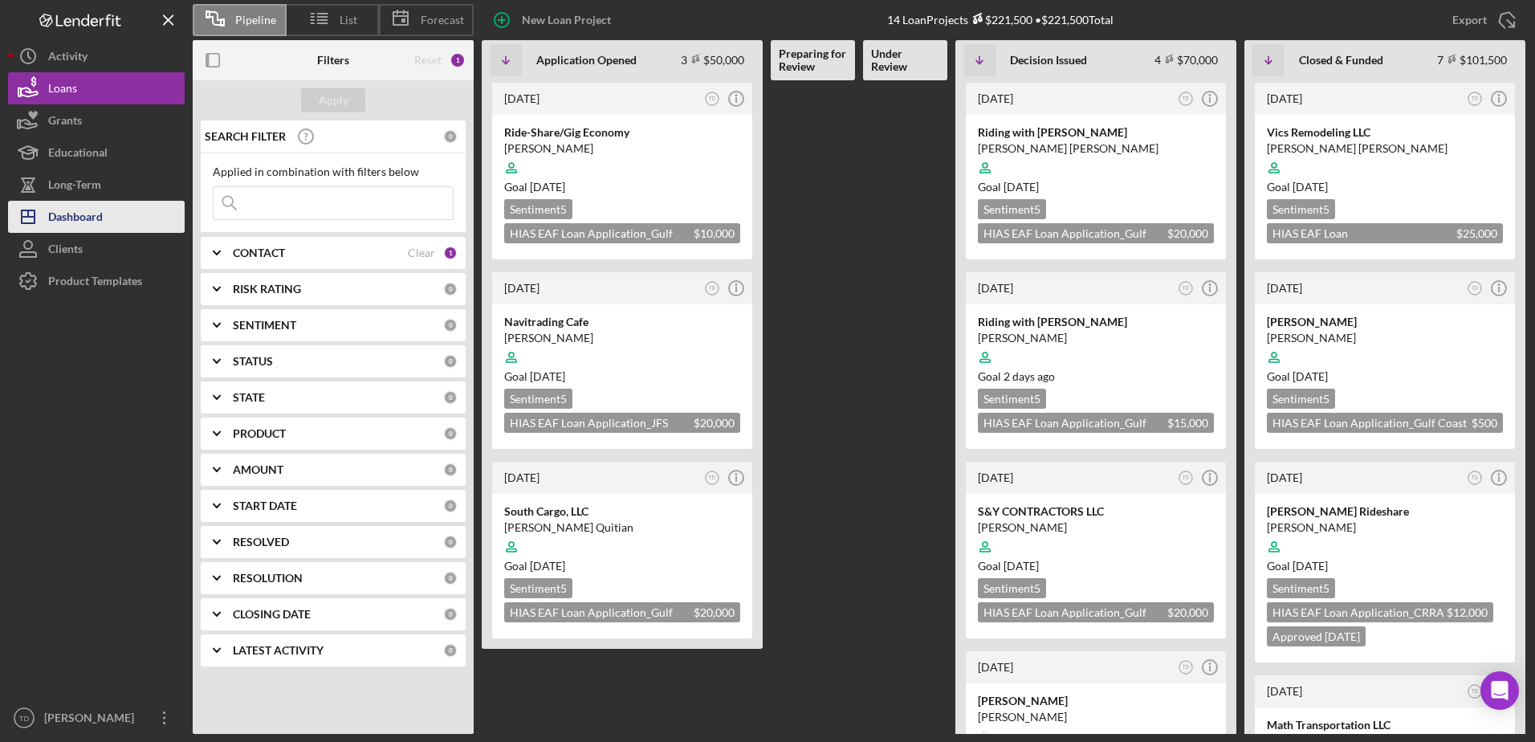
click at [110, 231] on button "Icon/Dashboard Dashboard" at bounding box center [96, 217] width 177 height 32
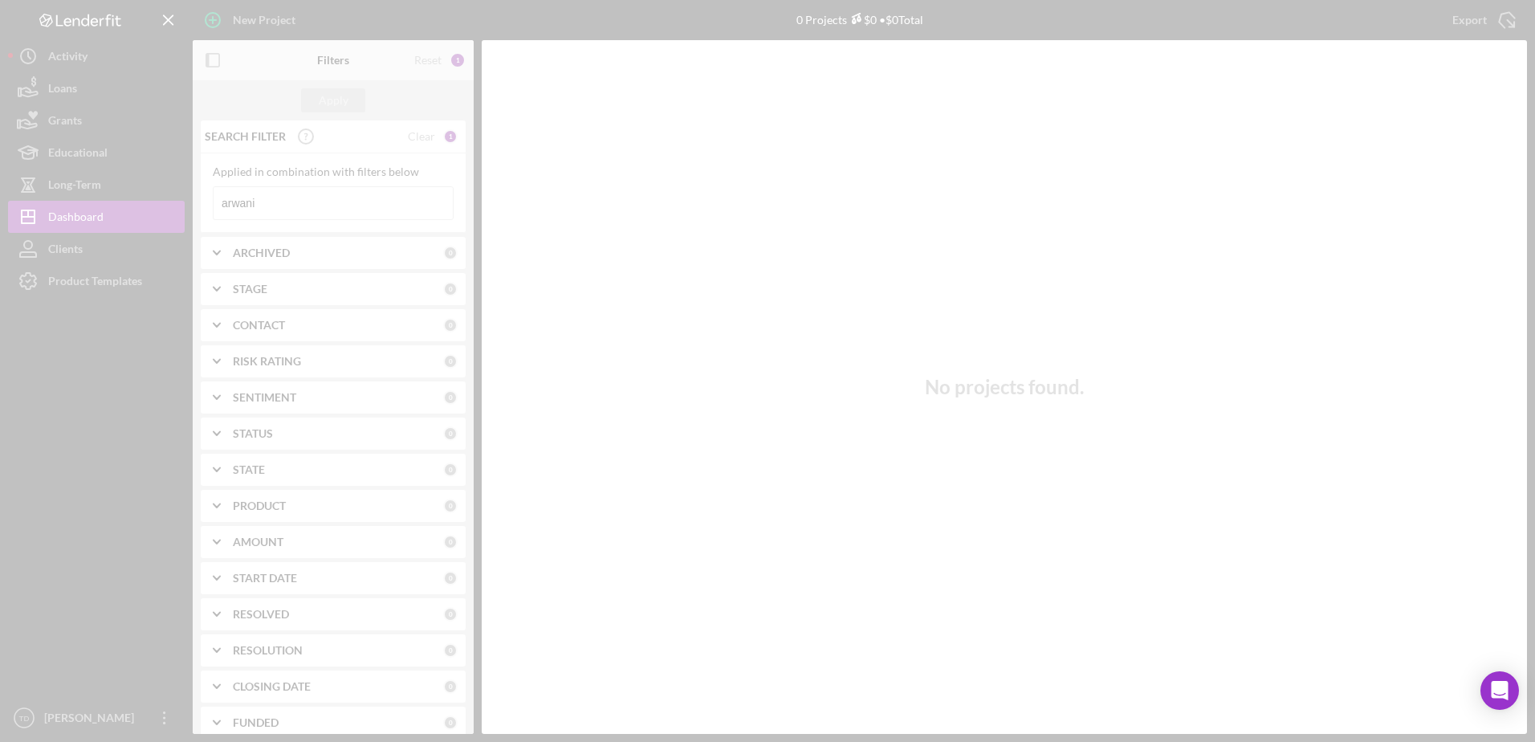
click at [261, 194] on div at bounding box center [767, 371] width 1535 height 742
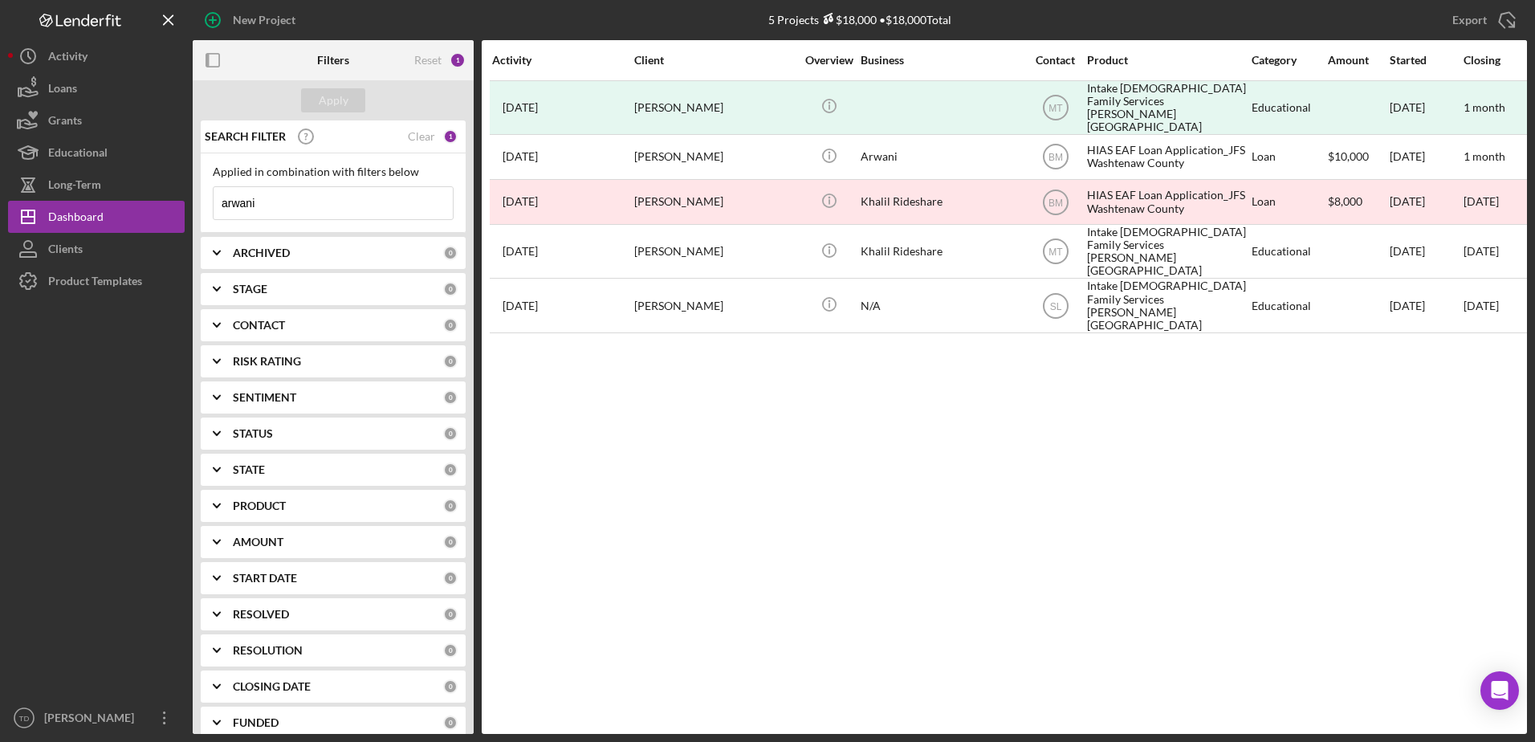
drag, startPoint x: 272, startPoint y: 204, endPoint x: 193, endPoint y: 195, distance: 80.0
click at [193, 195] on div "SEARCH FILTER Clear 1 Applied in combination with filters below arwani Icon/Men…" at bounding box center [333, 426] width 281 height 613
click at [79, 67] on div "Activity" at bounding box center [67, 58] width 39 height 36
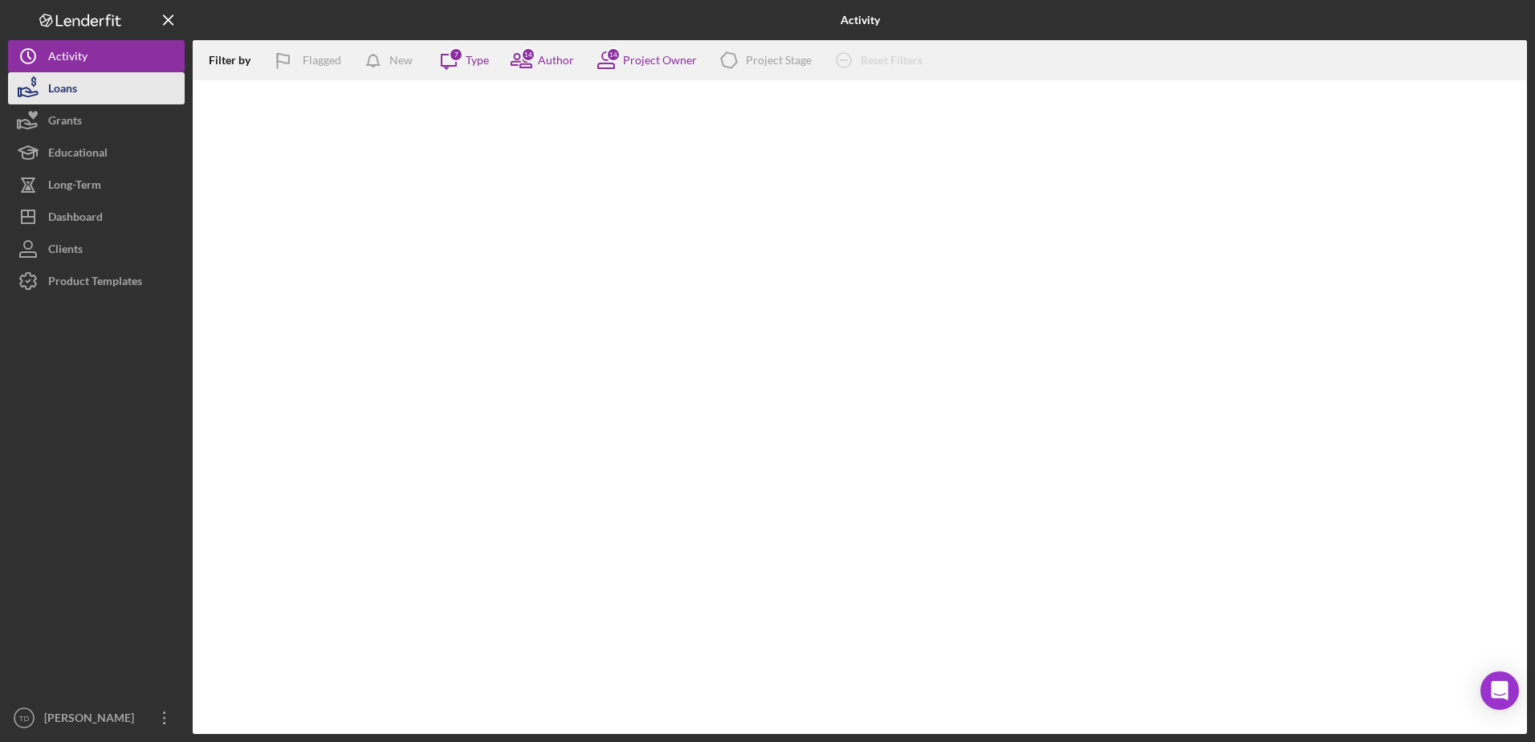
click at [76, 81] on div "Loans" at bounding box center [62, 90] width 29 height 36
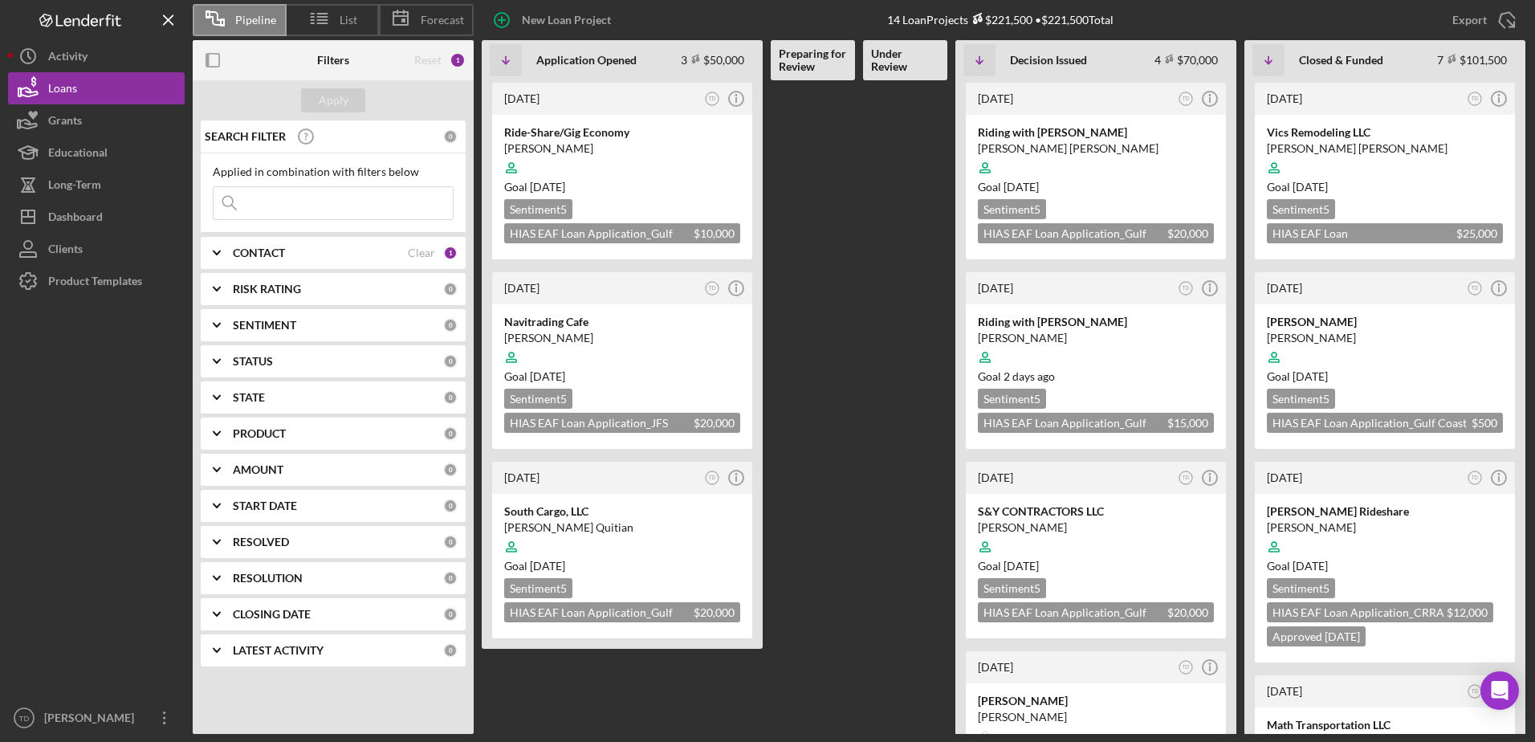
click at [358, 209] on input at bounding box center [333, 203] width 239 height 32
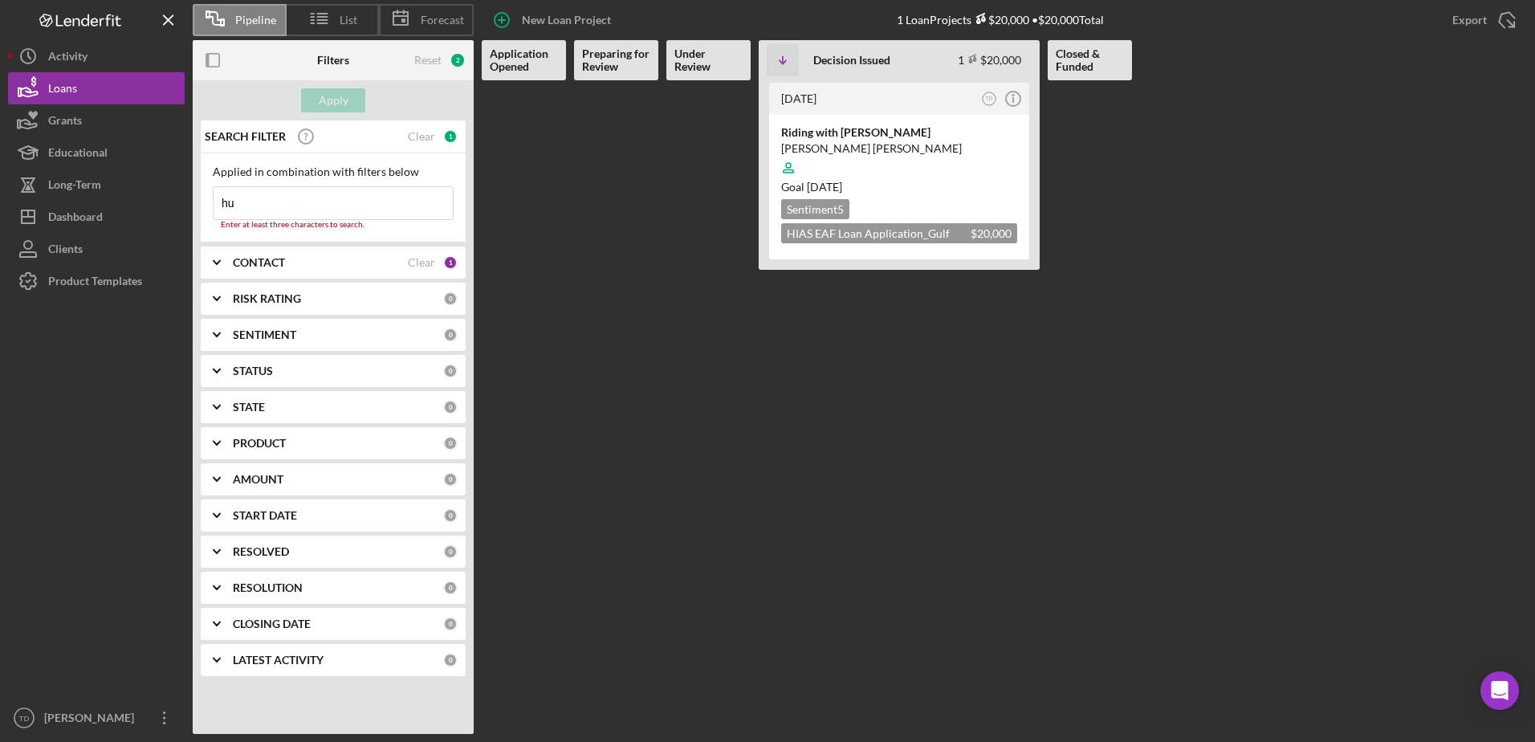
type input "h"
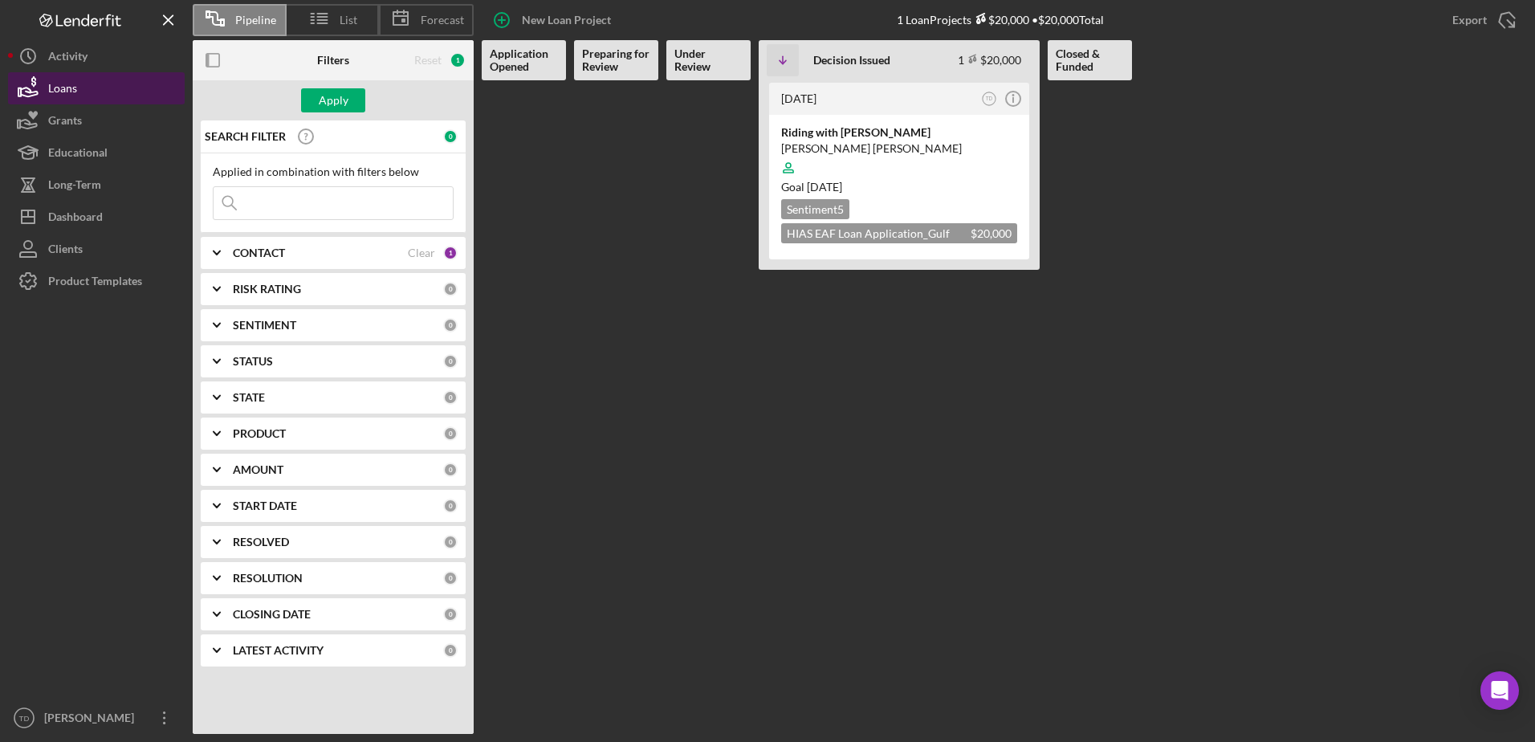
click at [136, 91] on button "Loans" at bounding box center [96, 88] width 177 height 32
click at [86, 87] on button "Loans" at bounding box center [96, 88] width 177 height 32
click at [73, 64] on div "Activity" at bounding box center [67, 58] width 39 height 36
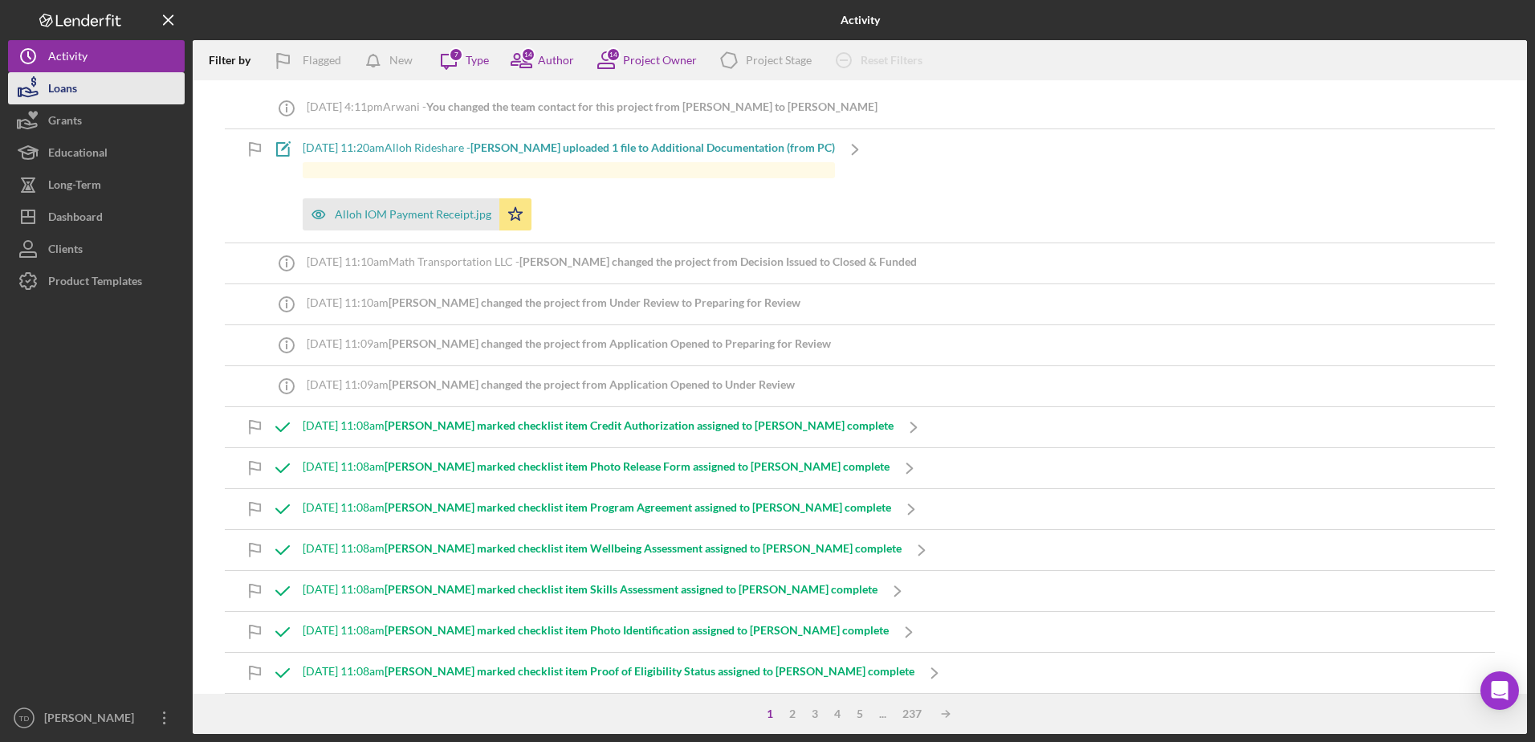
click at [66, 97] on div "Loans" at bounding box center [62, 90] width 29 height 36
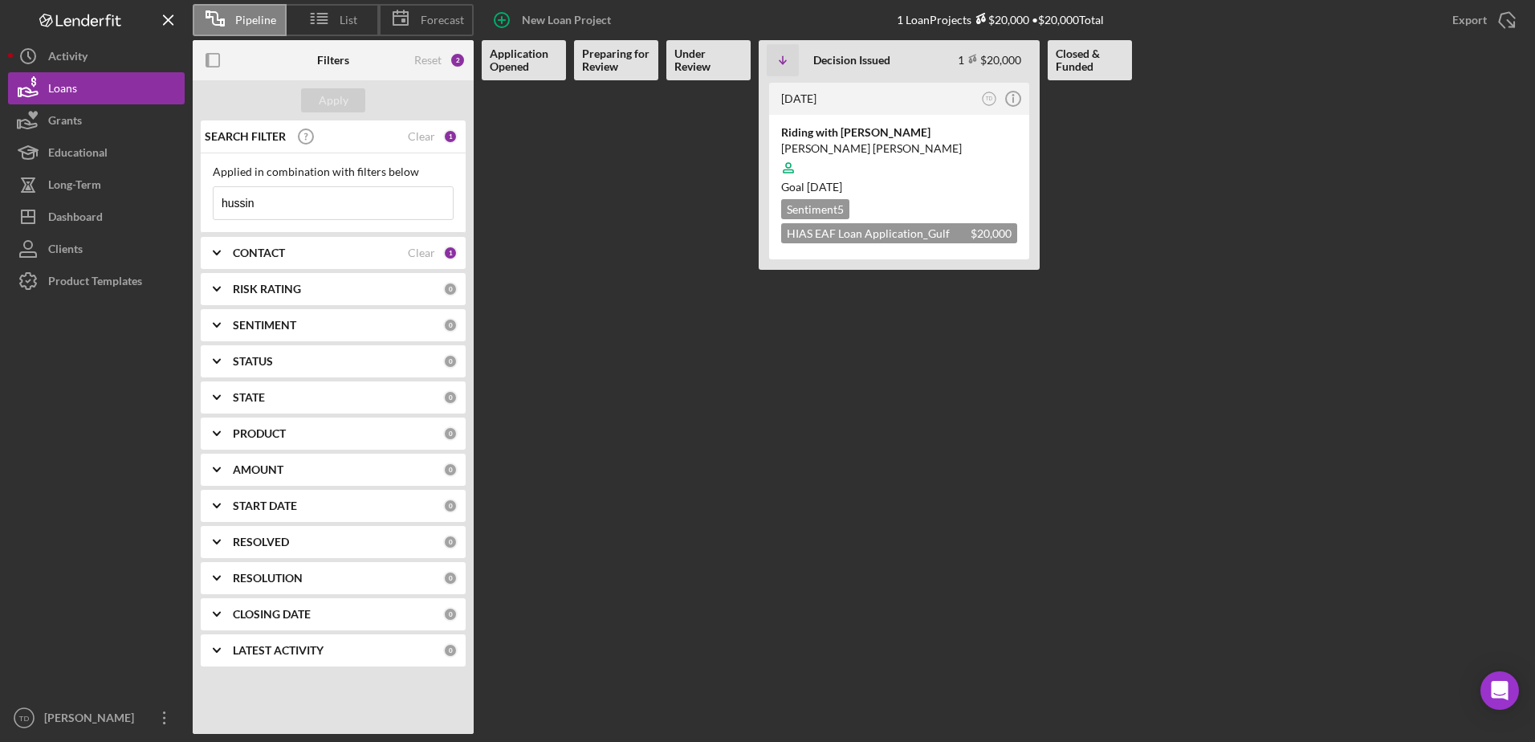
drag, startPoint x: 346, startPoint y: 250, endPoint x: 306, endPoint y: 258, distance: 40.9
click at [306, 258] on div "CONTACT" at bounding box center [320, 252] width 175 height 13
